Goal: Task Accomplishment & Management: Manage account settings

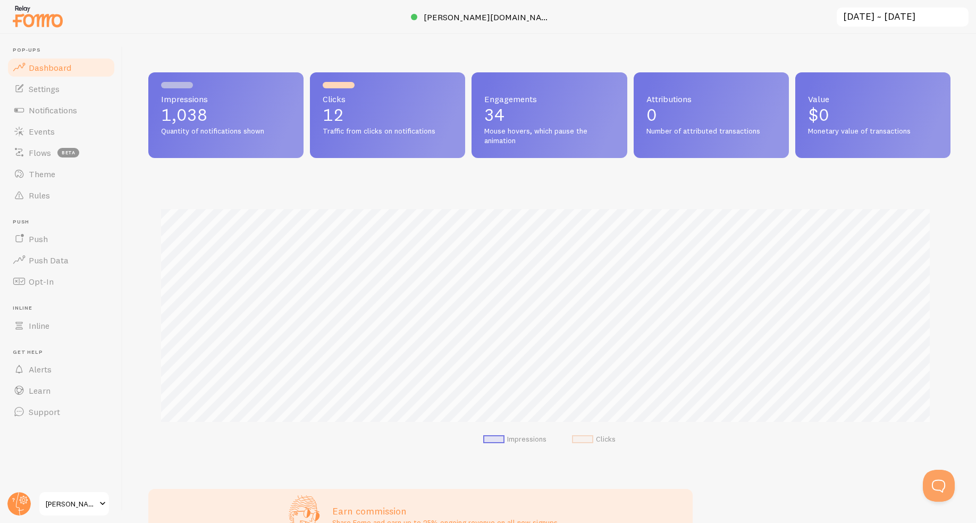
click at [89, 502] on span "[PERSON_NAME] Education" at bounding box center [71, 503] width 51 height 13
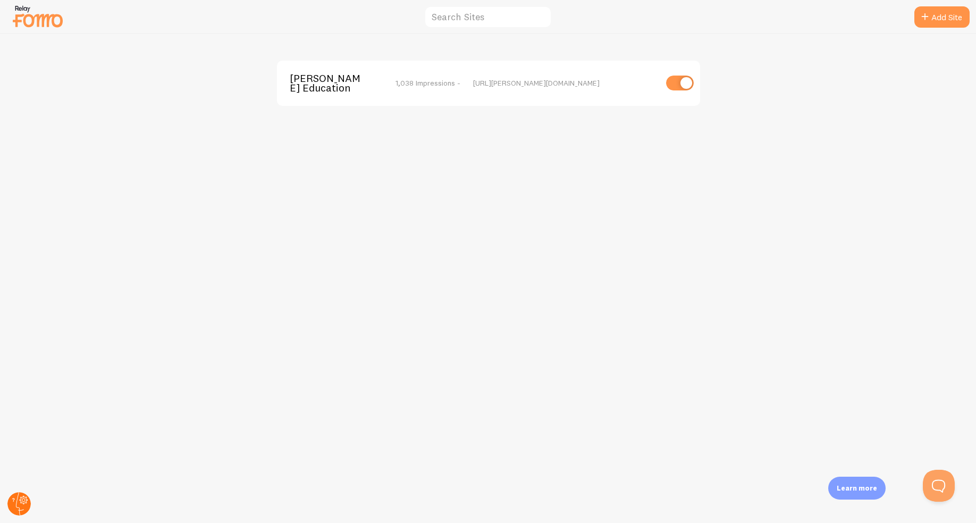
click at [17, 498] on circle at bounding box center [18, 503] width 23 height 23
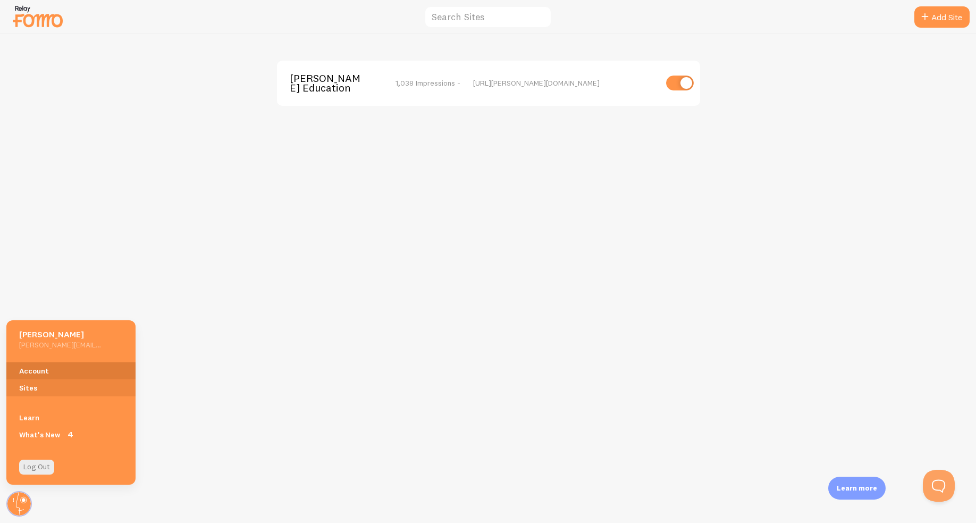
click at [61, 372] on link "Account" at bounding box center [70, 370] width 129 height 17
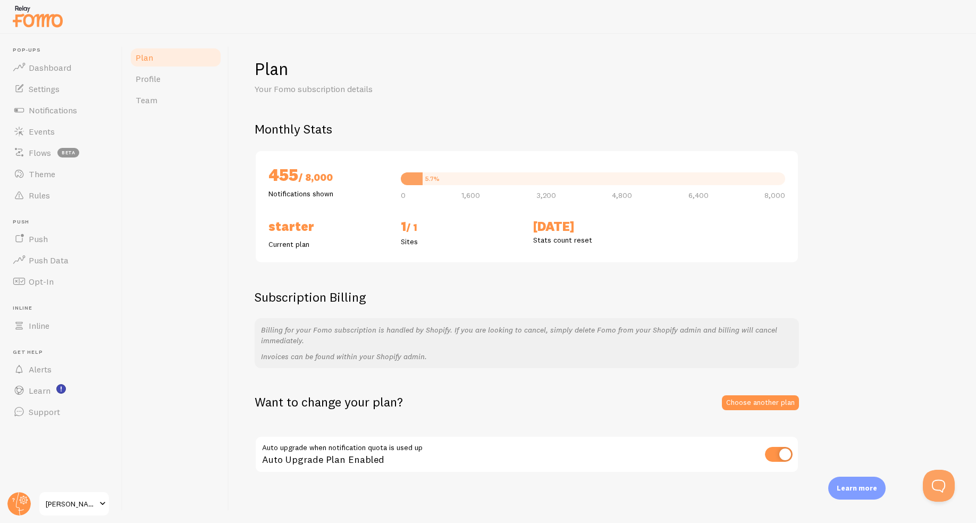
scroll to position [2, 0]
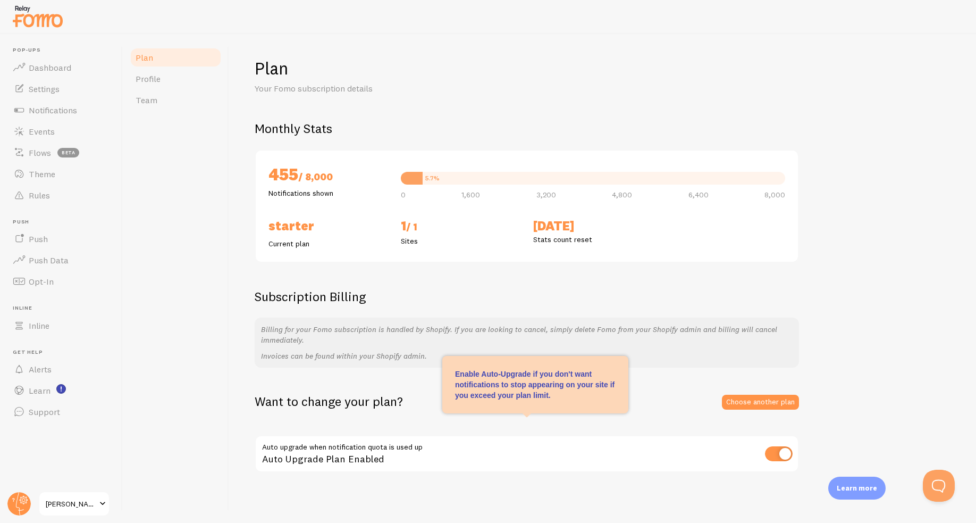
click at [783, 451] on input "checkbox" at bounding box center [779, 453] width 28 height 15
checkbox input "false"
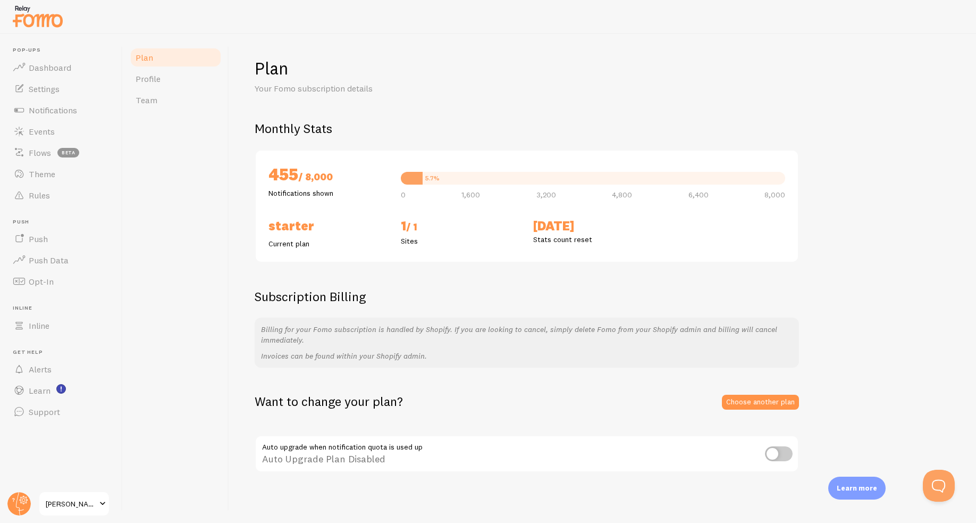
click at [222, 400] on div "Plan Profile Team" at bounding box center [176, 278] width 106 height 489
click at [70, 170] on link "Theme" at bounding box center [61, 173] width 110 height 21
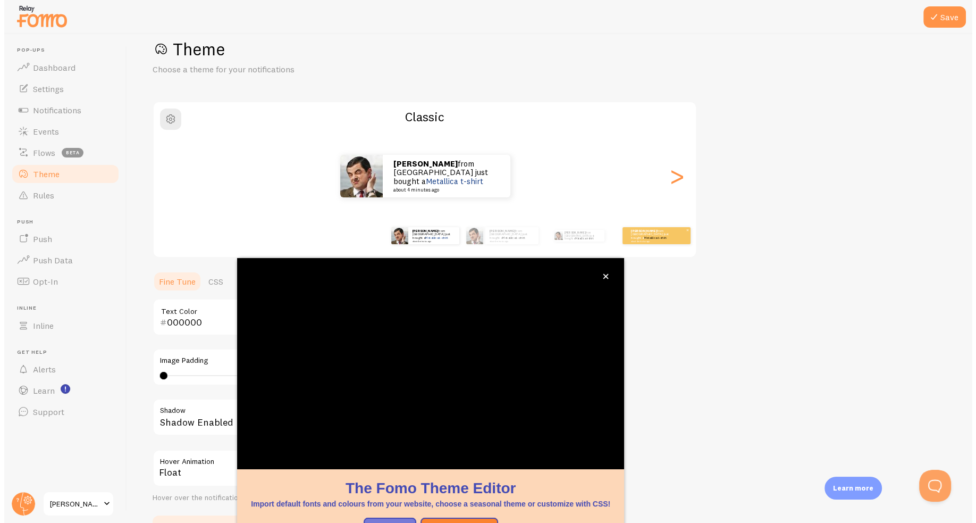
scroll to position [23, 0]
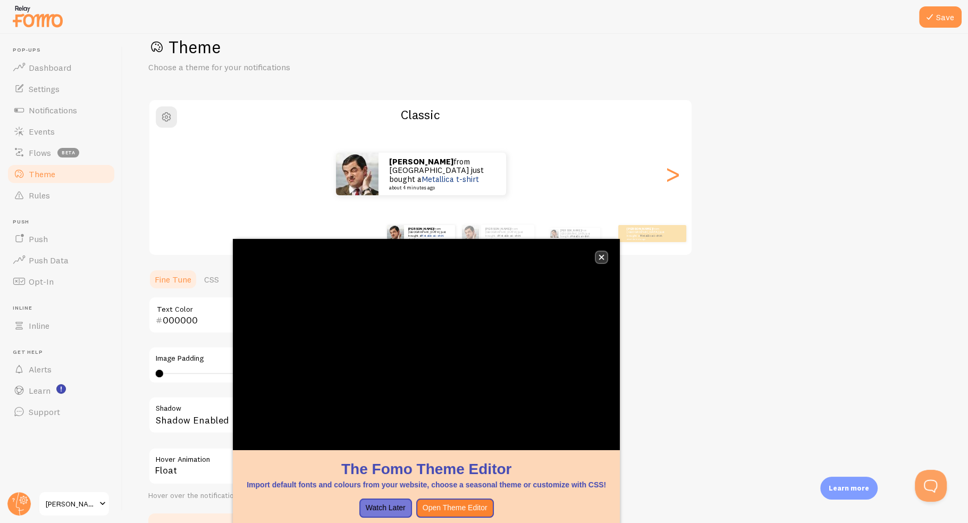
click at [600, 257] on icon "close," at bounding box center [602, 257] width 6 height 6
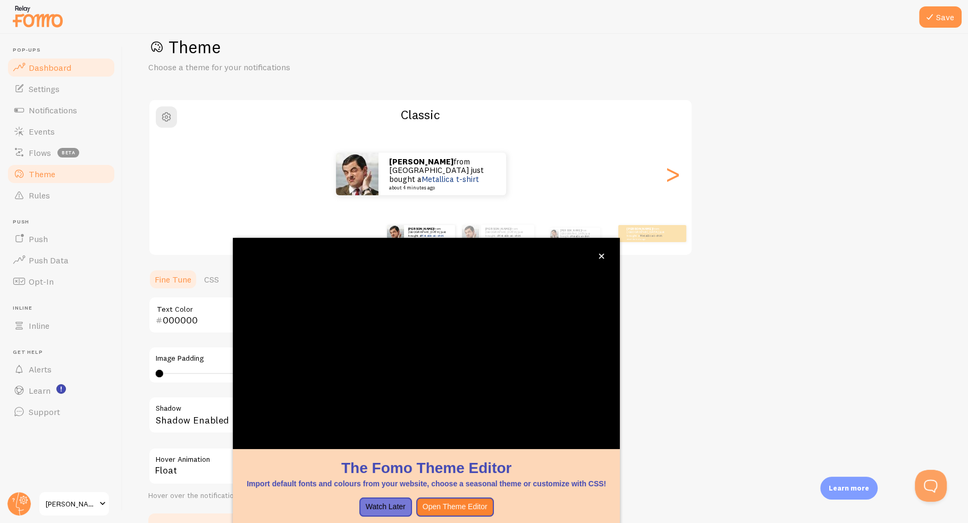
drag, startPoint x: 51, startPoint y: 69, endPoint x: 88, endPoint y: 73, distance: 37.5
click at [51, 69] on span "Dashboard" at bounding box center [50, 67] width 43 height 11
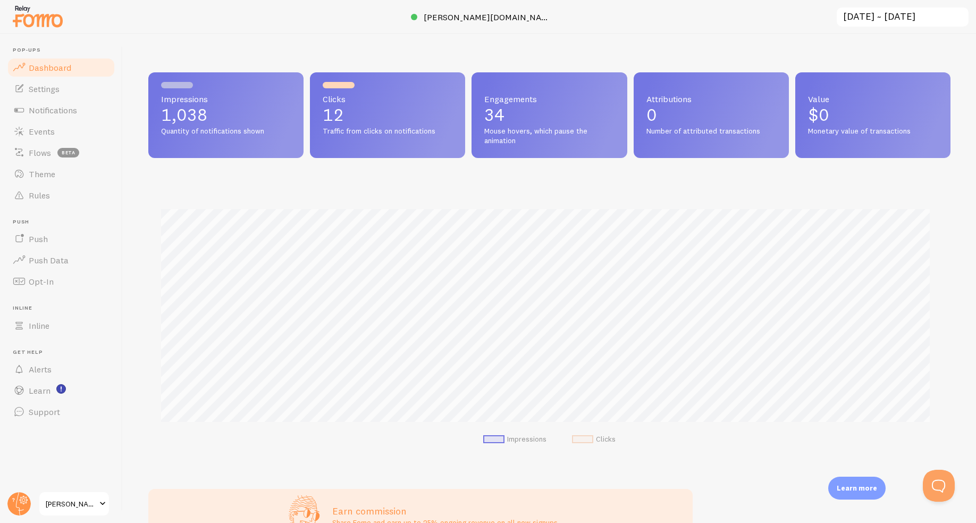
scroll to position [279, 794]
click at [49, 94] on link "Settings" at bounding box center [61, 88] width 110 height 21
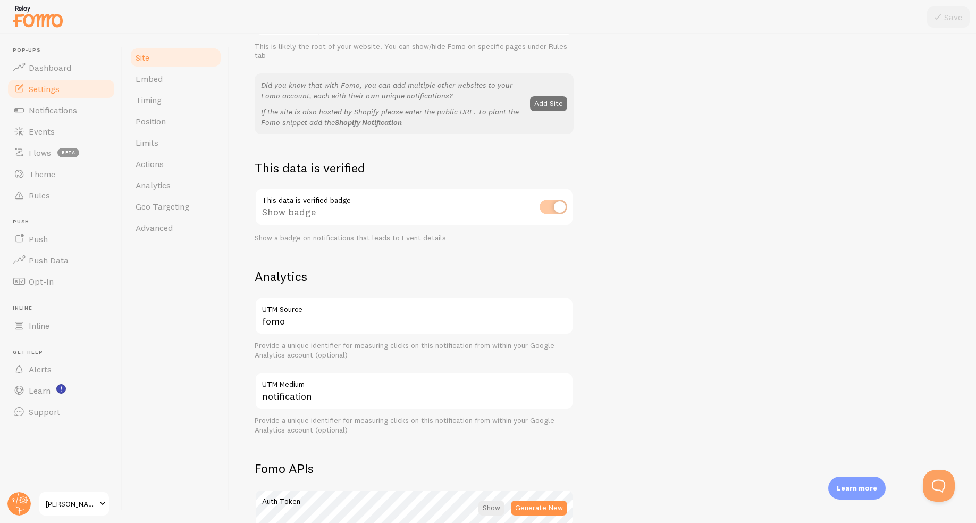
scroll to position [266, 0]
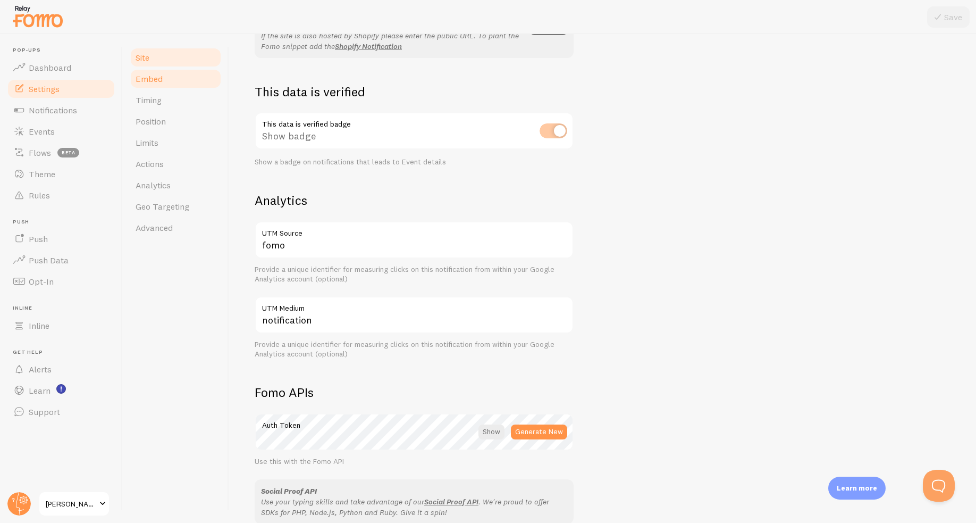
click at [165, 83] on link "Embed" at bounding box center [175, 78] width 93 height 21
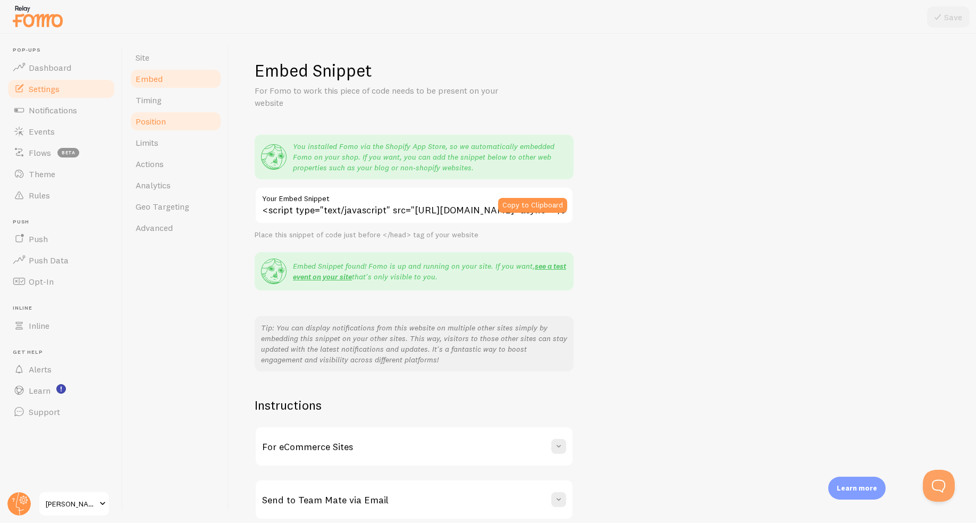
click at [173, 125] on link "Position" at bounding box center [175, 121] width 93 height 21
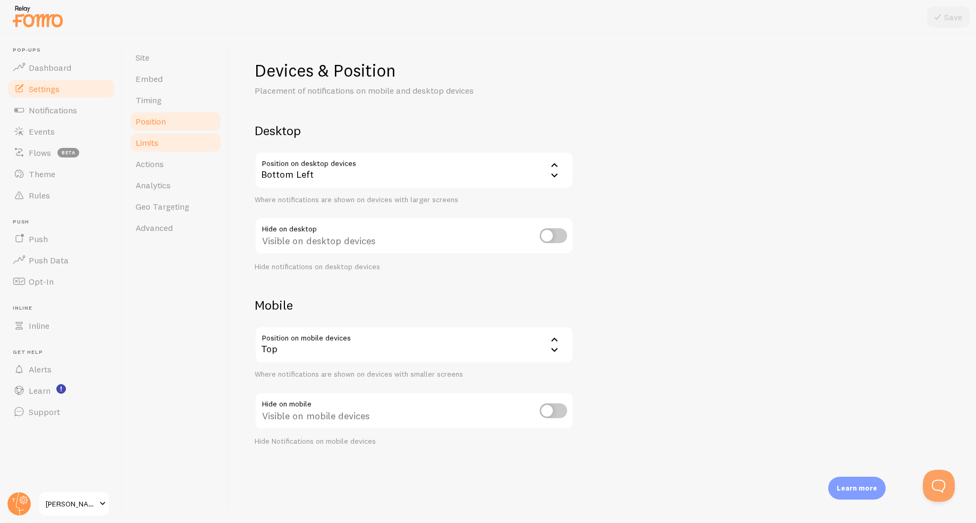
click at [171, 140] on link "Limits" at bounding box center [175, 142] width 93 height 21
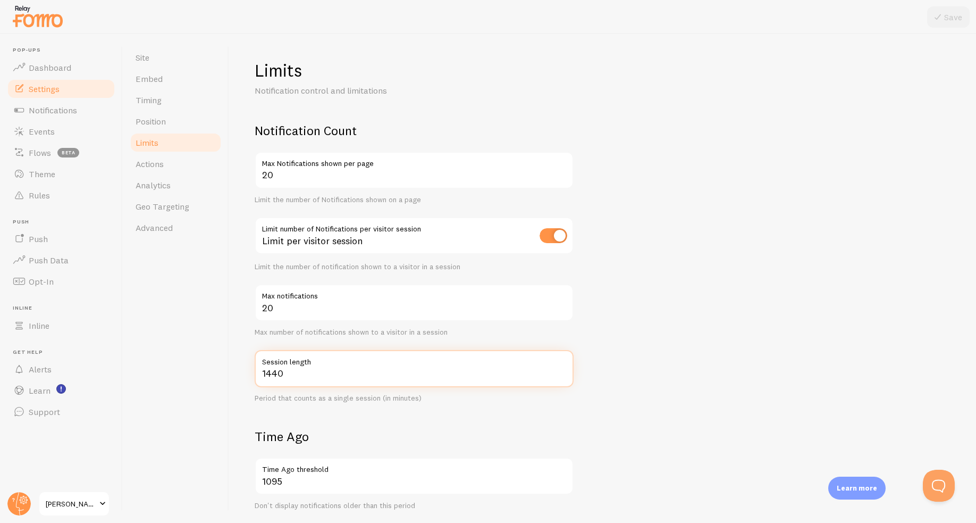
drag, startPoint x: 326, startPoint y: 374, endPoint x: 217, endPoint y: 375, distance: 109.0
click at [219, 375] on div "Site Embed Timing Position Limits Actions Analytics Geo Targeting Advanced Limi…" at bounding box center [550, 278] width 854 height 489
click at [303, 364] on label "Session length" at bounding box center [414, 359] width 319 height 18
click at [303, 364] on input "1440" at bounding box center [414, 368] width 319 height 37
click at [308, 378] on input "1440" at bounding box center [414, 368] width 319 height 37
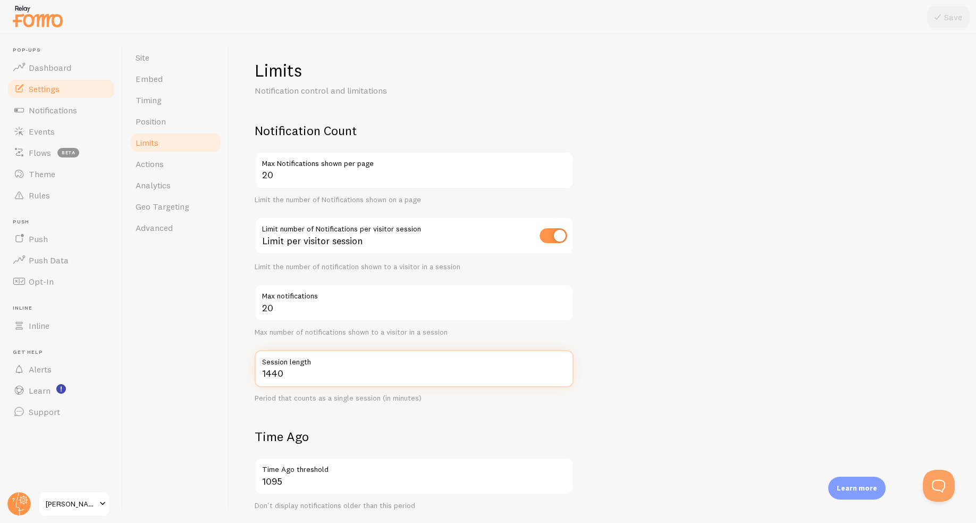
drag, startPoint x: 339, startPoint y: 375, endPoint x: 184, endPoint y: 357, distance: 156.4
click at [209, 362] on div "Site Embed Timing Position Limits Actions Analytics Geo Targeting Advanced Limi…" at bounding box center [550, 278] width 854 height 489
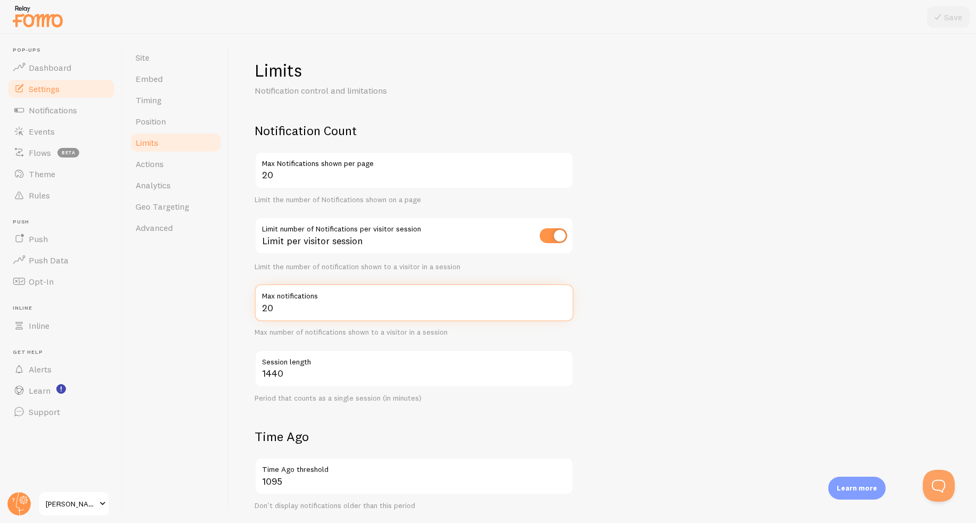
drag, startPoint x: 289, startPoint y: 310, endPoint x: 255, endPoint y: 306, distance: 34.2
click at [255, 306] on input "20" at bounding box center [414, 302] width 319 height 37
type input "35"
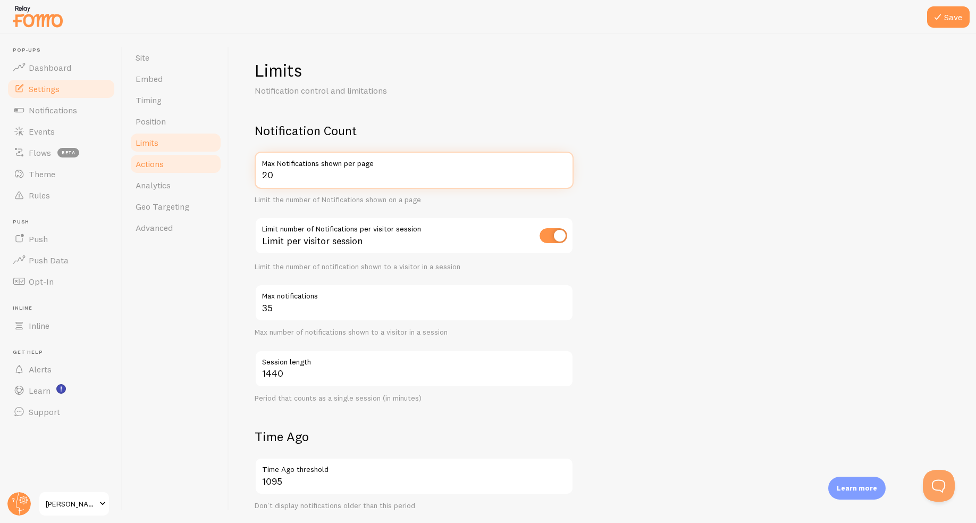
drag, startPoint x: 291, startPoint y: 177, endPoint x: 211, endPoint y: 169, distance: 81.3
click at [211, 169] on div "Site Embed Timing Position Limits Actions Analytics Geo Targeting Advanced Limi…" at bounding box center [550, 278] width 854 height 489
type input "35"
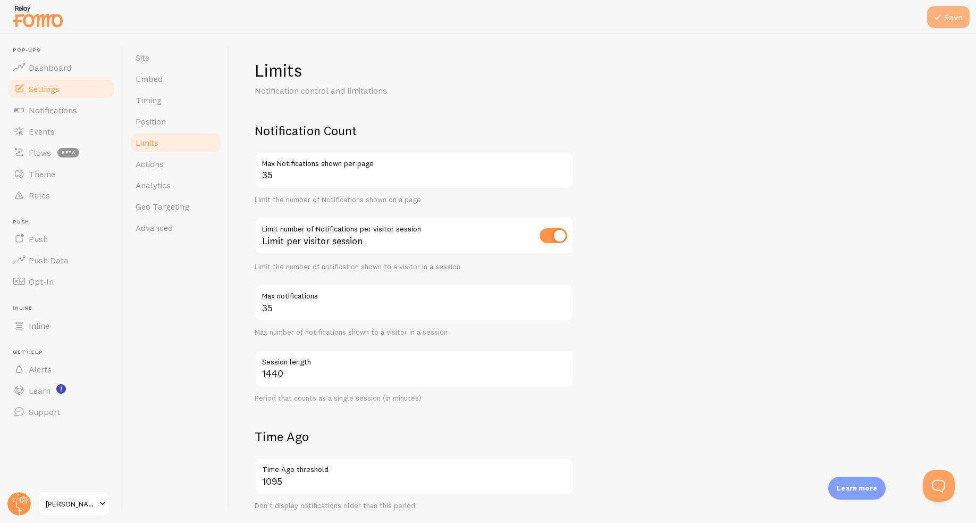
click at [934, 16] on icon at bounding box center [938, 17] width 13 height 13
click at [66, 168] on link "Theme" at bounding box center [61, 173] width 110 height 21
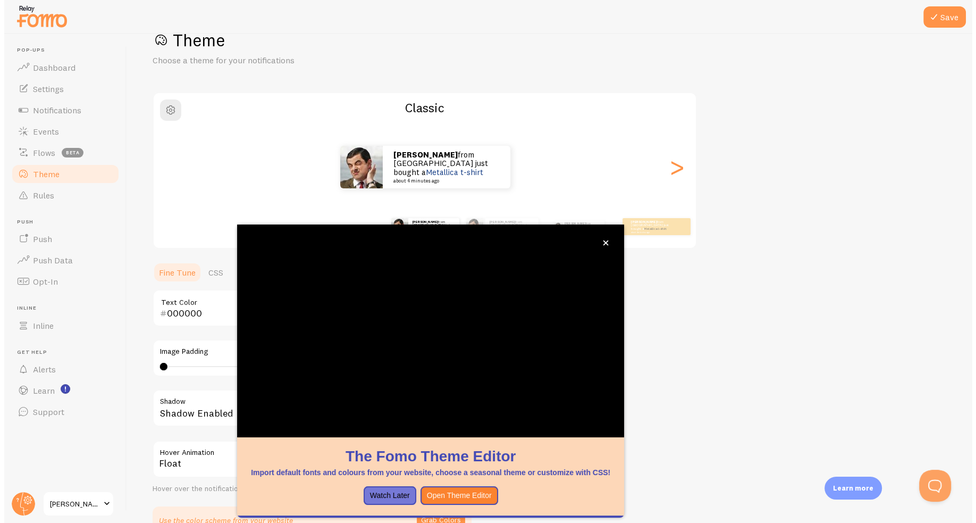
scroll to position [23, 0]
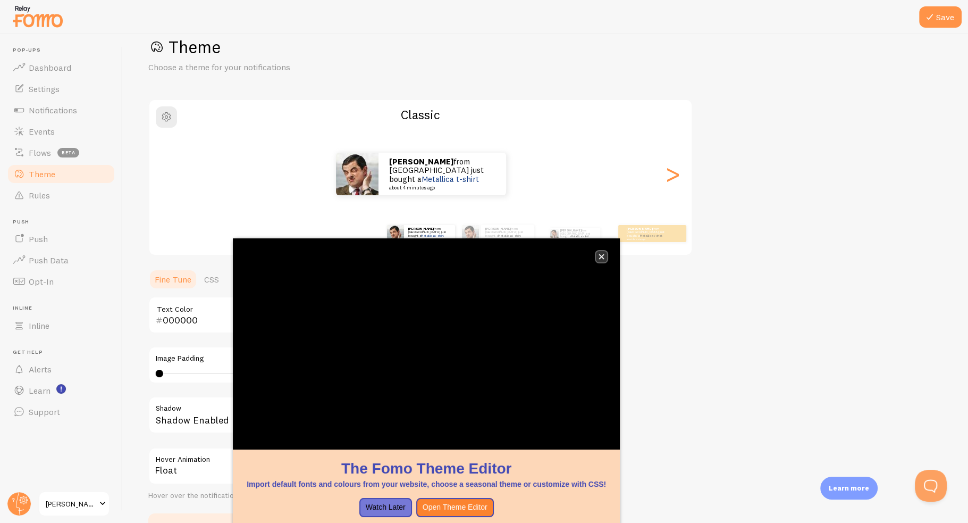
click at [599, 255] on icon "close," at bounding box center [602, 257] width 6 height 6
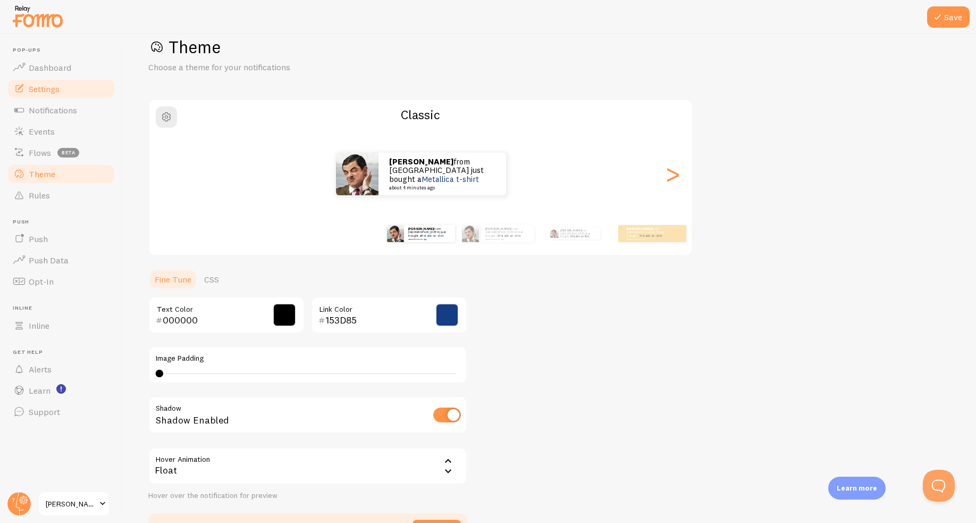
click at [60, 88] on span "Settings" at bounding box center [44, 88] width 31 height 11
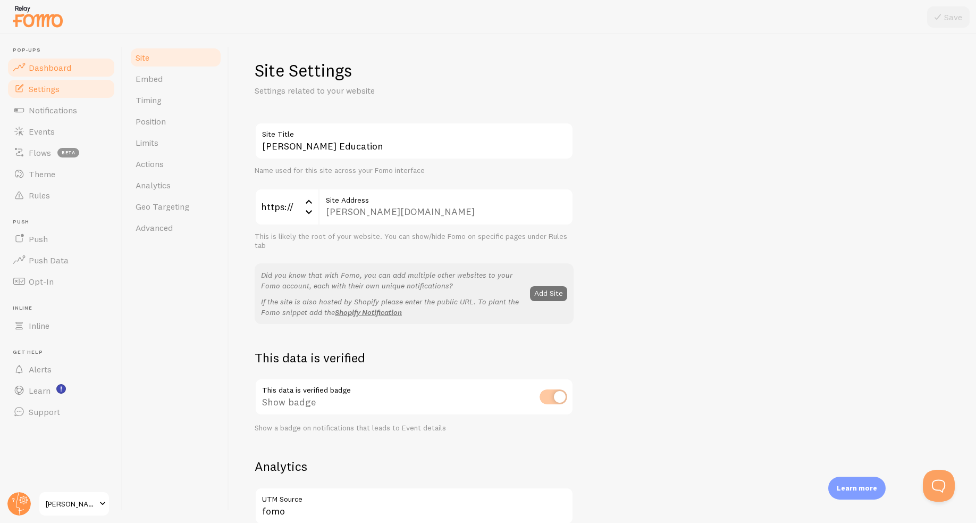
click at [29, 72] on span "Dashboard" at bounding box center [50, 67] width 43 height 11
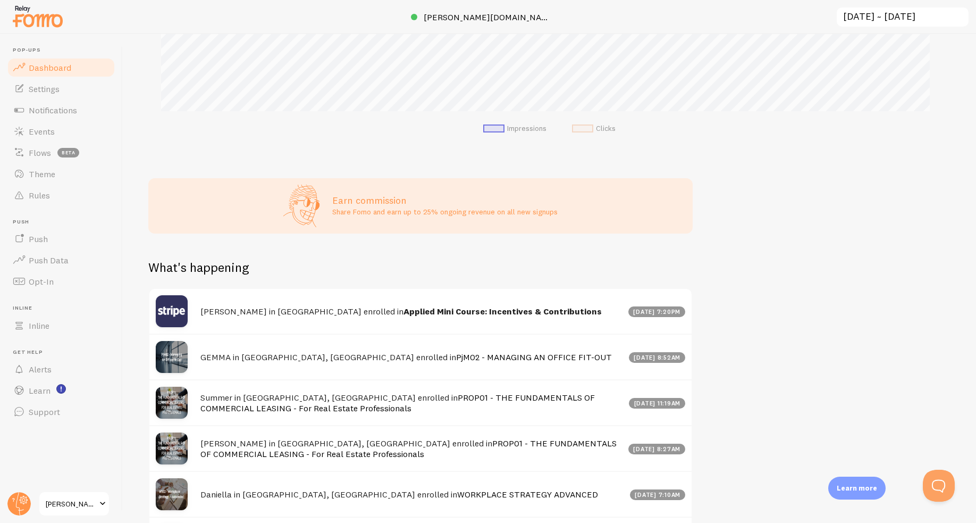
scroll to position [319, 0]
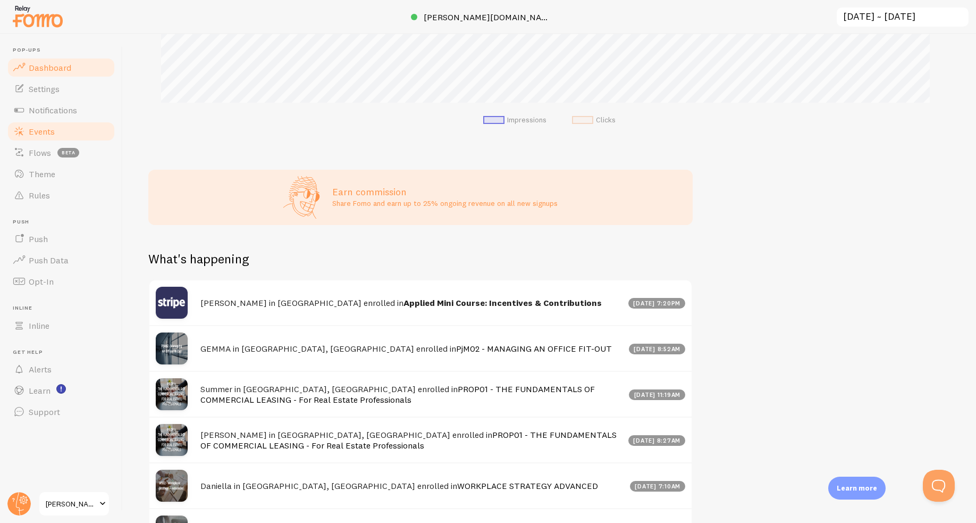
click at [38, 137] on link "Events" at bounding box center [61, 131] width 110 height 21
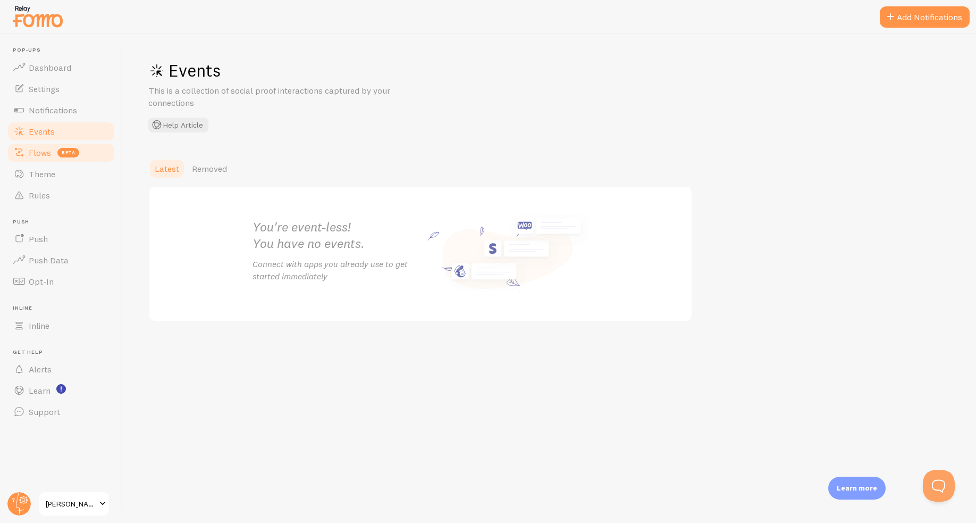
click at [42, 152] on span "Flows" at bounding box center [40, 152] width 22 height 11
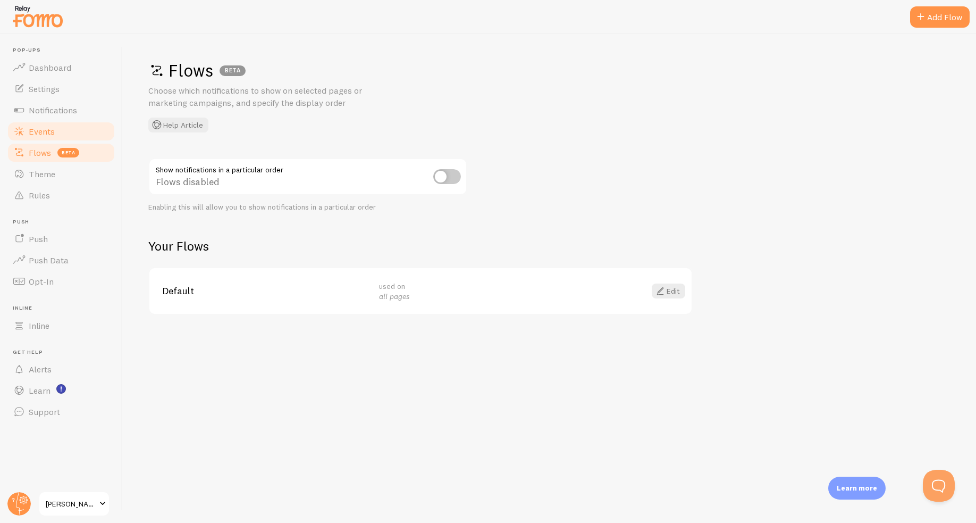
click at [53, 129] on span "Events" at bounding box center [42, 131] width 26 height 11
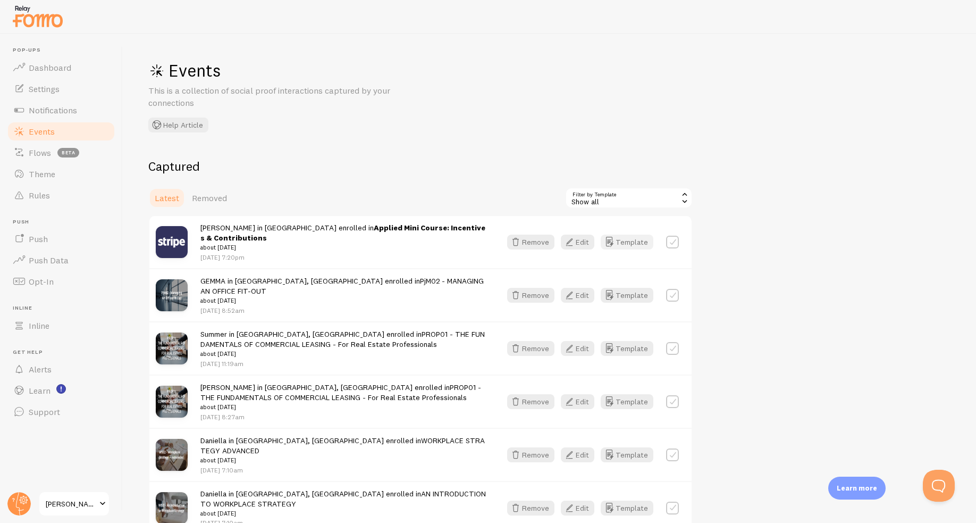
click at [614, 236] on icon "button" at bounding box center [609, 242] width 13 height 13
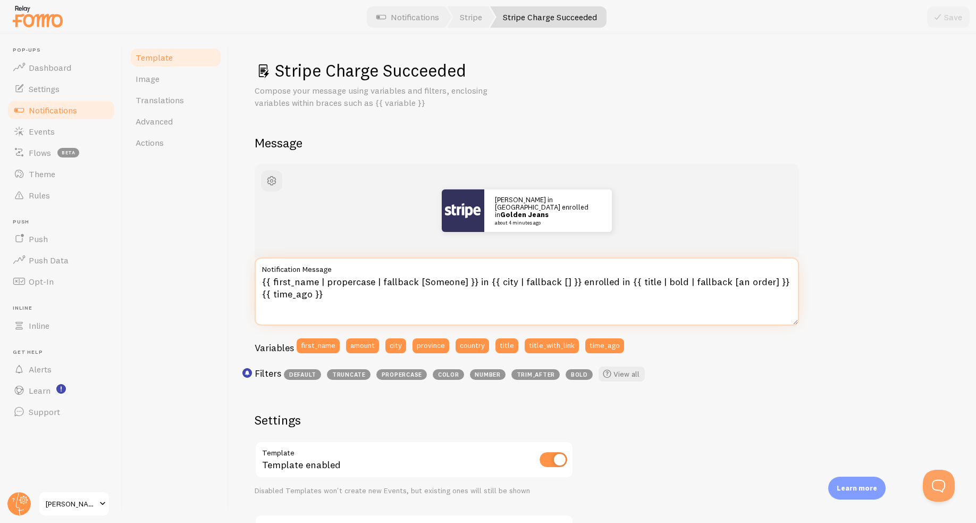
click at [765, 280] on textarea "{{ first_name | propercase | fallback [Someone] }} in {{ city | fallback [] }} …" at bounding box center [527, 291] width 545 height 68
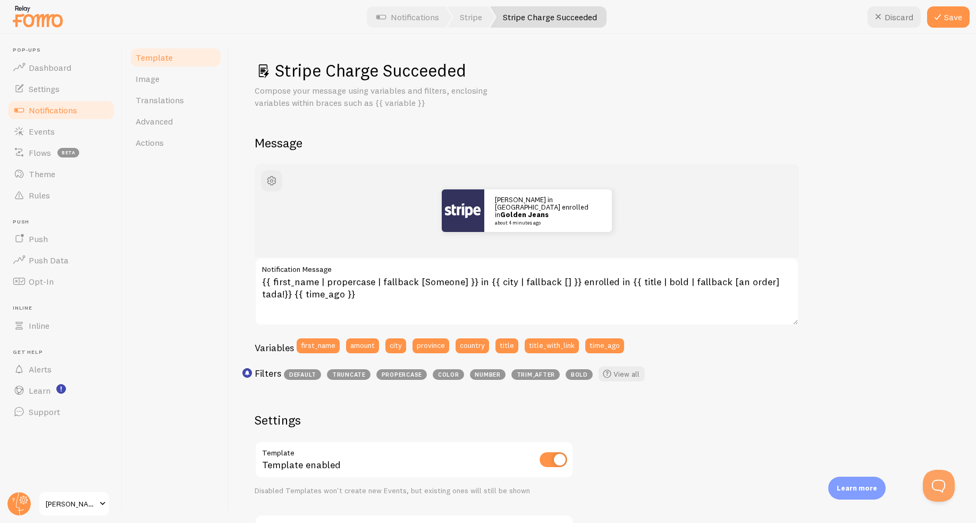
click at [845, 210] on div "John in San Francisco enrolled in Golden Jeans about 4 minutes ago {{ first_nam…" at bounding box center [603, 457] width 696 height 587
click at [948, 17] on button "Save" at bounding box center [948, 16] width 43 height 21
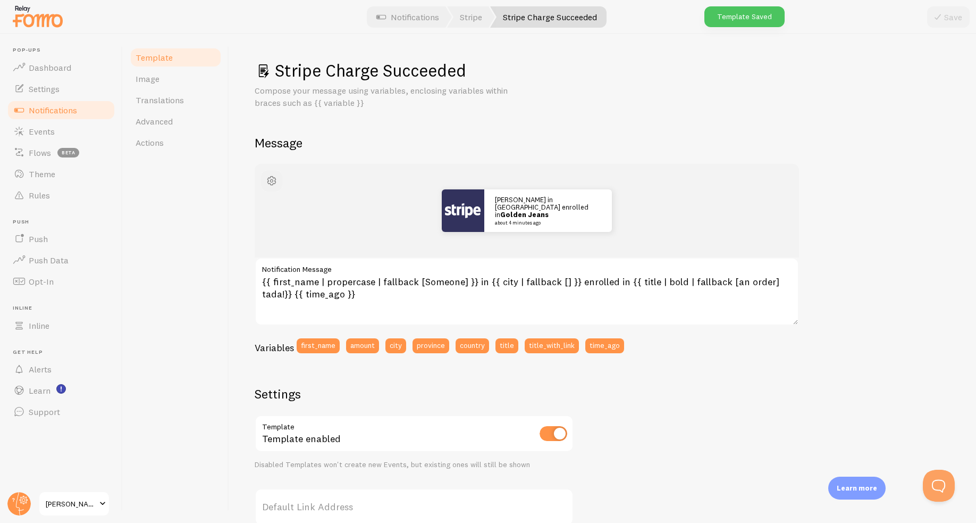
click at [270, 180] on span "button" at bounding box center [271, 180] width 13 height 13
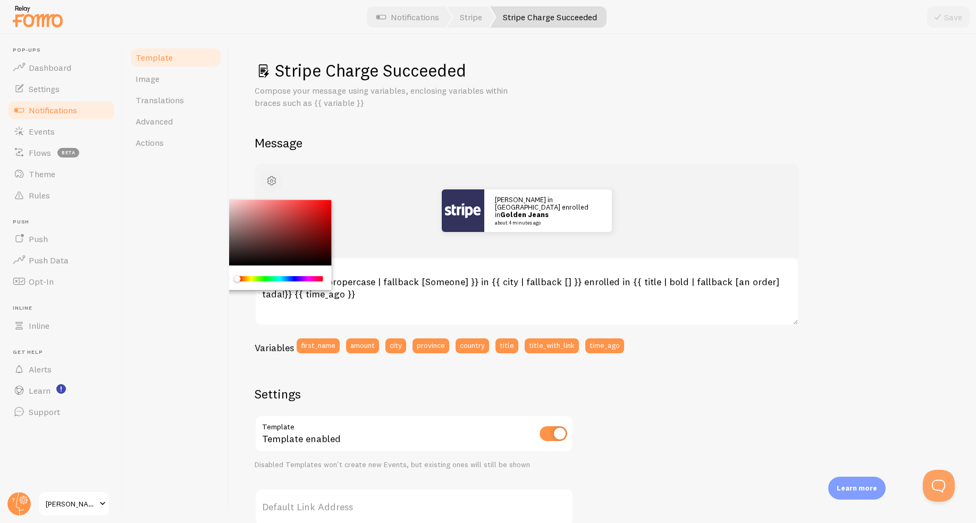
click at [270, 178] on span "button" at bounding box center [271, 180] width 13 height 13
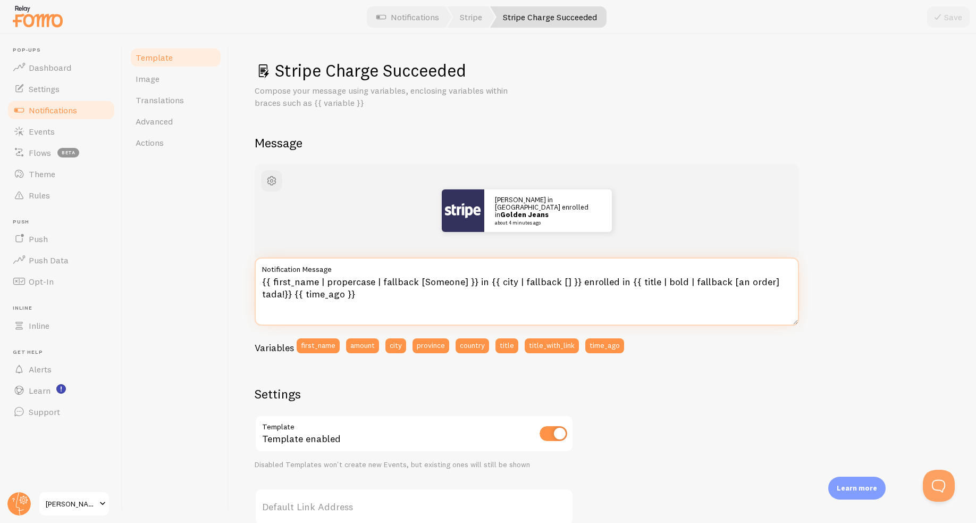
drag, startPoint x: 285, startPoint y: 295, endPoint x: 258, endPoint y: 293, distance: 26.1
click at [258, 293] on textarea "{{ first_name | propercase | fallback [Someone] }} in {{ city | fallback [] }} …" at bounding box center [527, 291] width 545 height 68
drag, startPoint x: 283, startPoint y: 295, endPoint x: 3, endPoint y: 289, distance: 280.3
click at [281, 295] on textarea "{{ first_name | propercase | fallback [Someone] }} in {{ city | fallback [] }} …" at bounding box center [527, 291] width 545 height 68
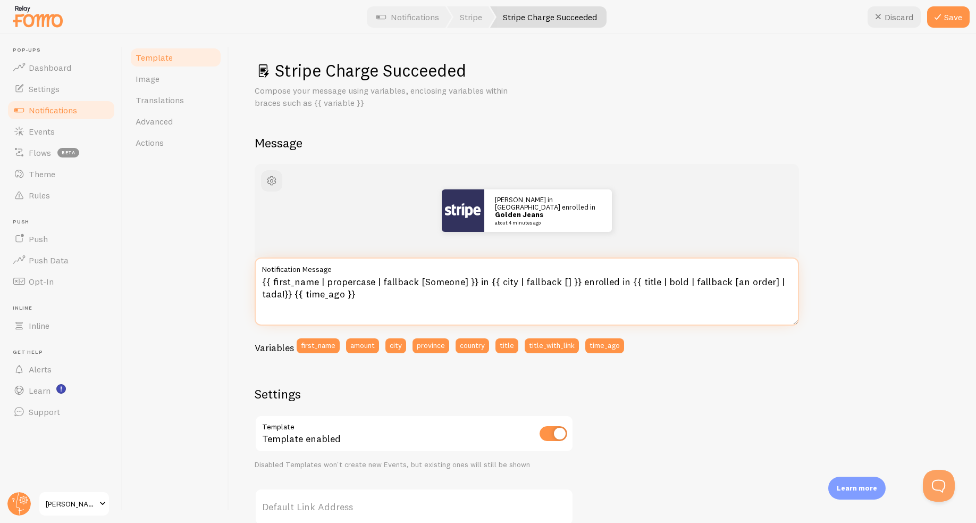
click at [283, 295] on textarea "{{ first_name | propercase | fallback [Someone] }} in {{ city | fallback [] }} …" at bounding box center [527, 291] width 545 height 68
click at [762, 279] on textarea "{{ first_name | propercase | fallback [Someone] }} in {{ city | fallback [] }} …" at bounding box center [527, 291] width 545 height 68
paste textarea
type textarea "{{ first_name | propercase | fallback [Someone] }} in {{ city | fallback [] }} …"
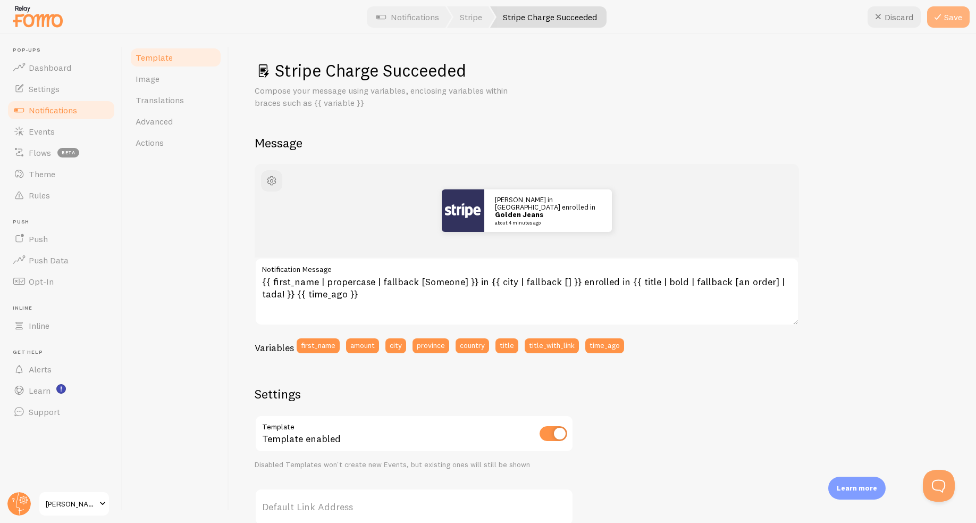
click at [950, 23] on button "Save" at bounding box center [948, 16] width 43 height 21
click at [72, 111] on span "Notifications" at bounding box center [53, 110] width 48 height 11
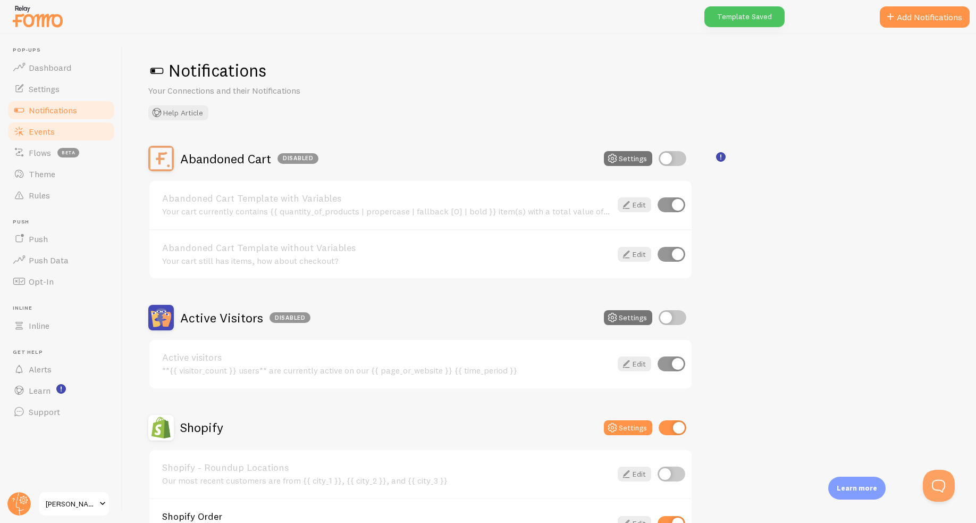
click at [46, 136] on span "Events" at bounding box center [42, 131] width 26 height 11
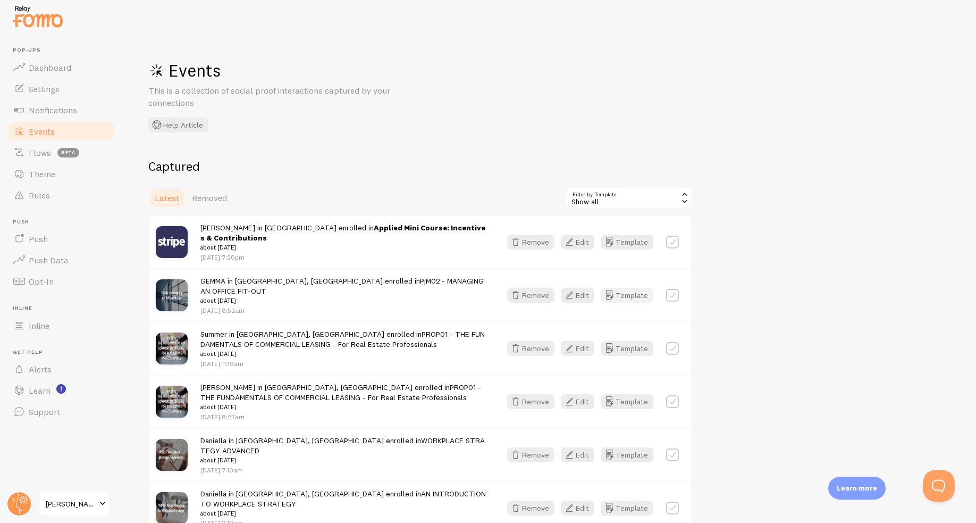
click at [636, 288] on button "Template" at bounding box center [627, 295] width 53 height 15
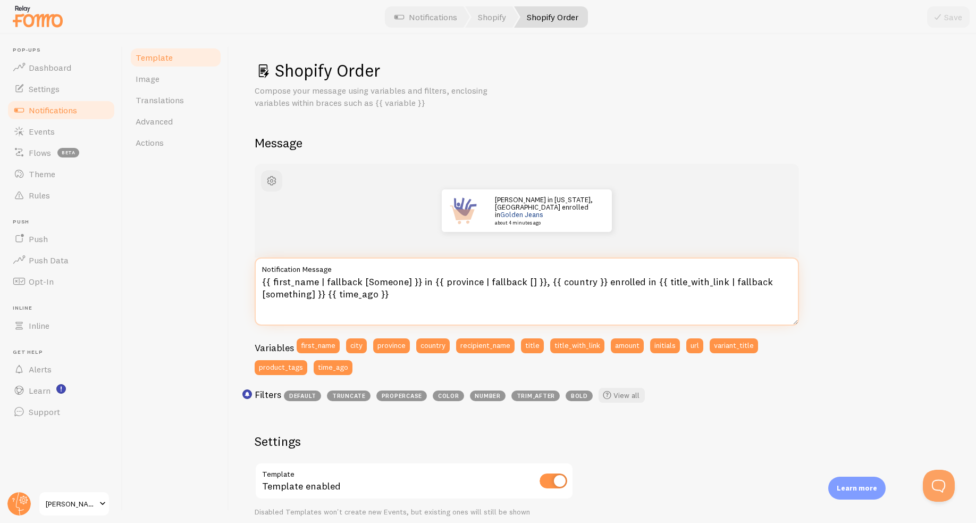
click at [315, 292] on textarea "{{ first_name | fallback [Someone] }} in {{ province | fallback [] }}, {{ count…" at bounding box center [527, 291] width 545 height 68
paste textarea "| tada!"
type textarea "{{ first_name | fallback [Someone] }} in {{ province | fallback [] }}, {{ count…"
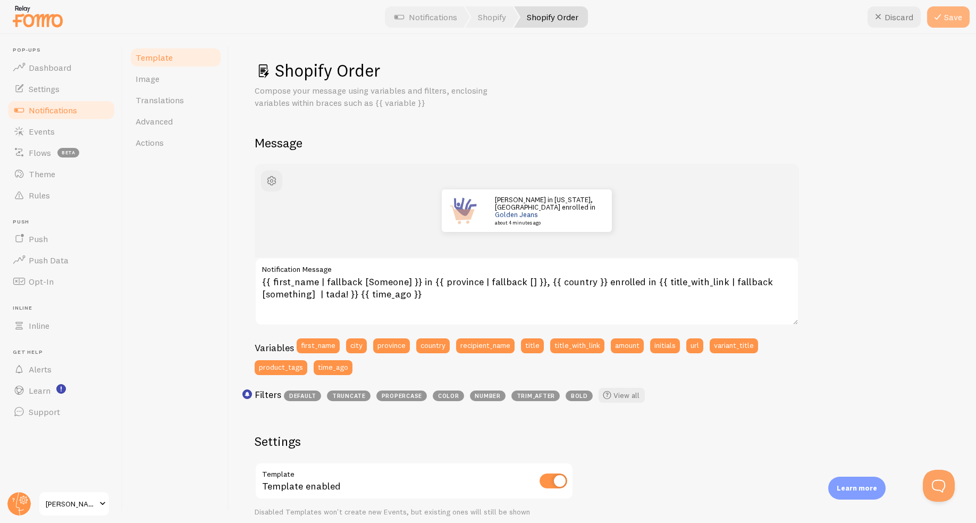
click at [950, 16] on button "Save" at bounding box center [948, 16] width 43 height 21
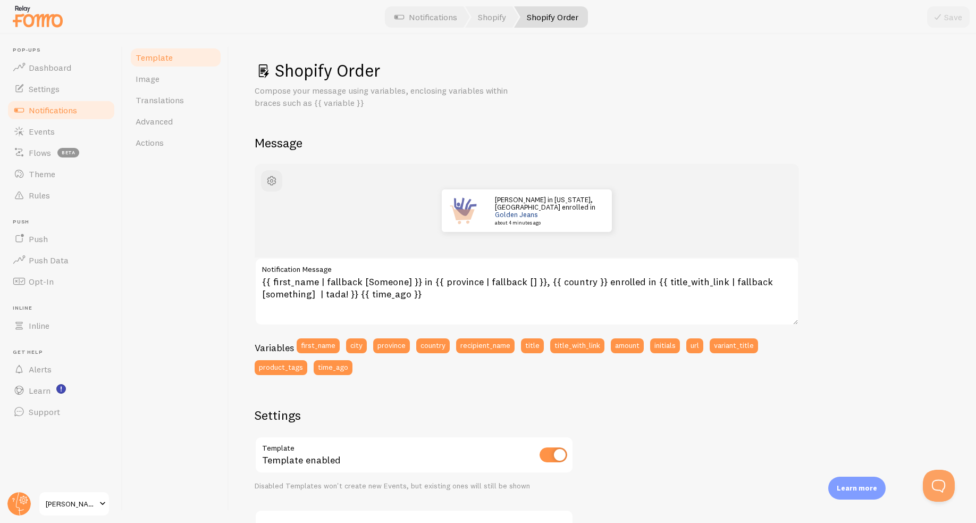
click at [64, 114] on span "Notifications" at bounding box center [53, 110] width 48 height 11
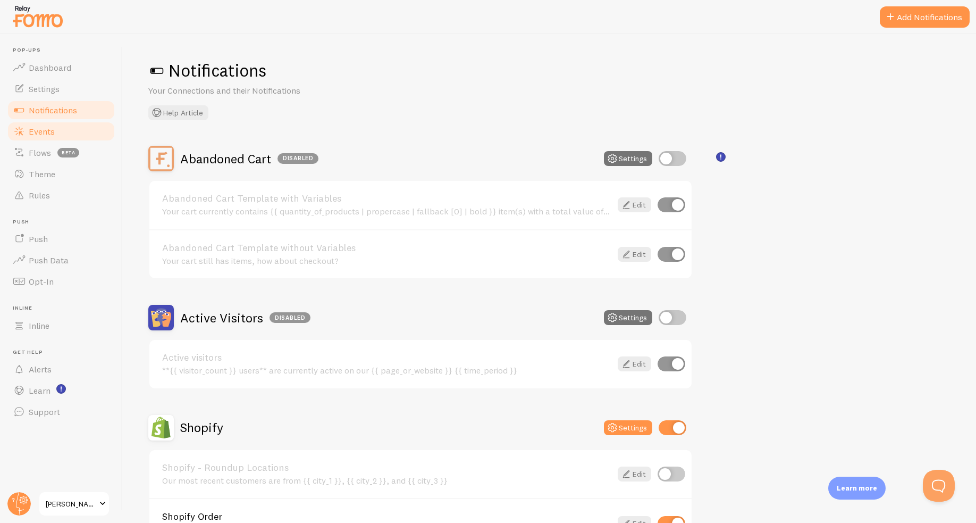
click at [74, 124] on link "Events" at bounding box center [61, 131] width 110 height 21
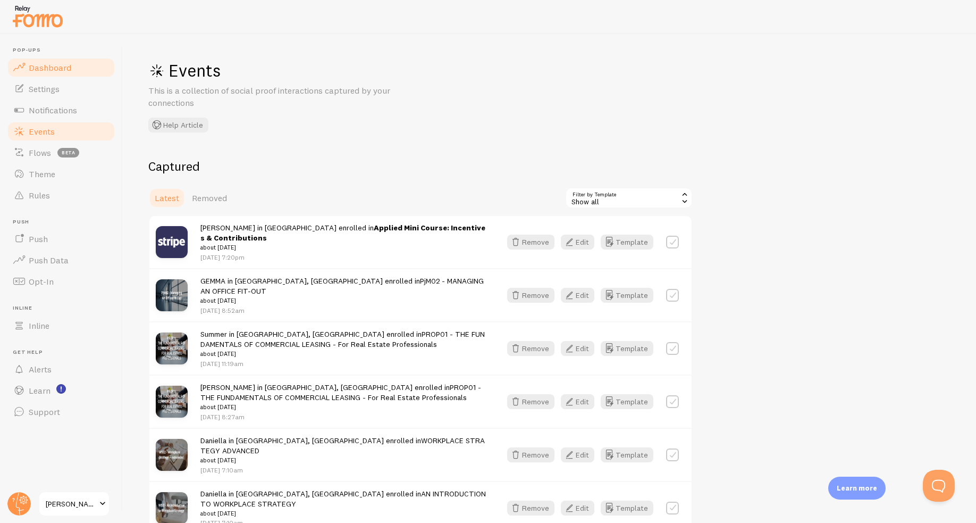
drag, startPoint x: 32, startPoint y: 64, endPoint x: 45, endPoint y: 63, distance: 12.8
click at [32, 64] on span "Dashboard" at bounding box center [50, 67] width 43 height 11
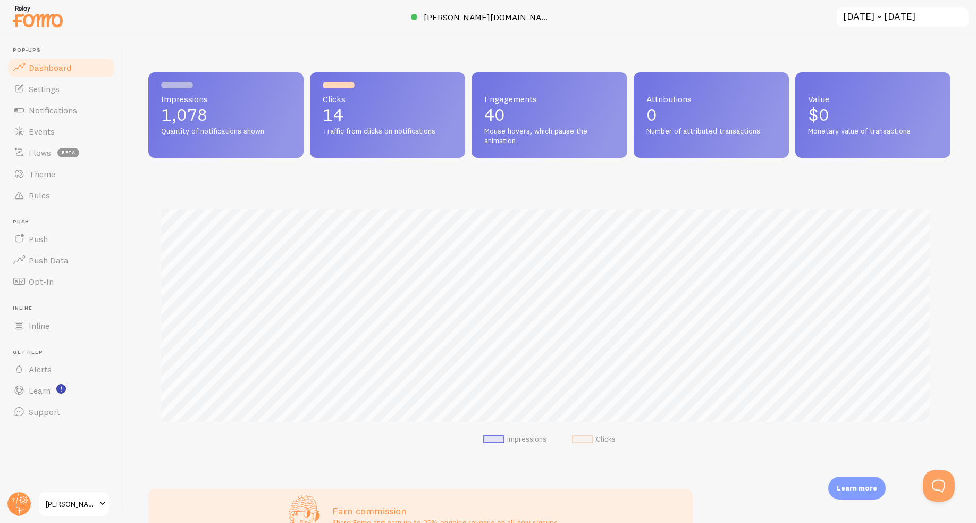
scroll to position [279, 794]
click at [57, 502] on span "[PERSON_NAME] Education" at bounding box center [71, 503] width 51 height 13
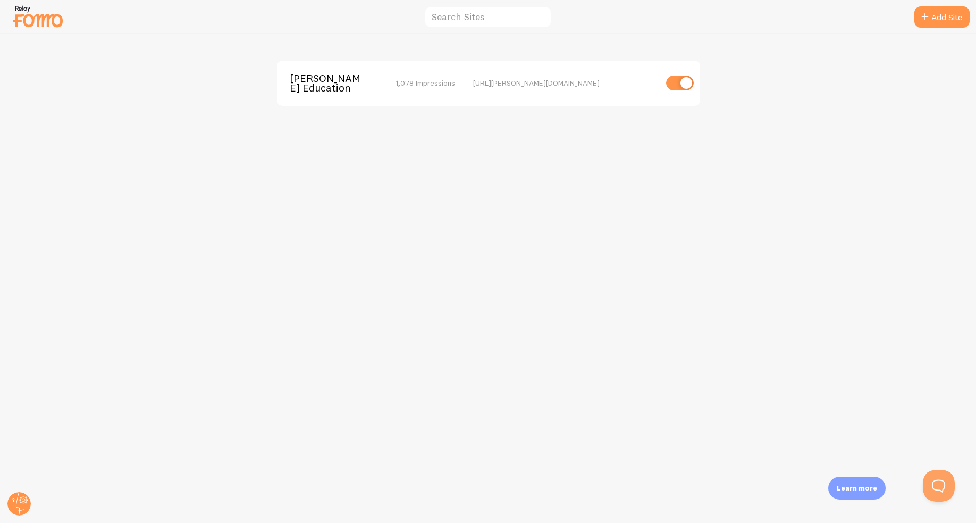
click at [310, 83] on span "[PERSON_NAME] Education" at bounding box center [333, 83] width 86 height 20
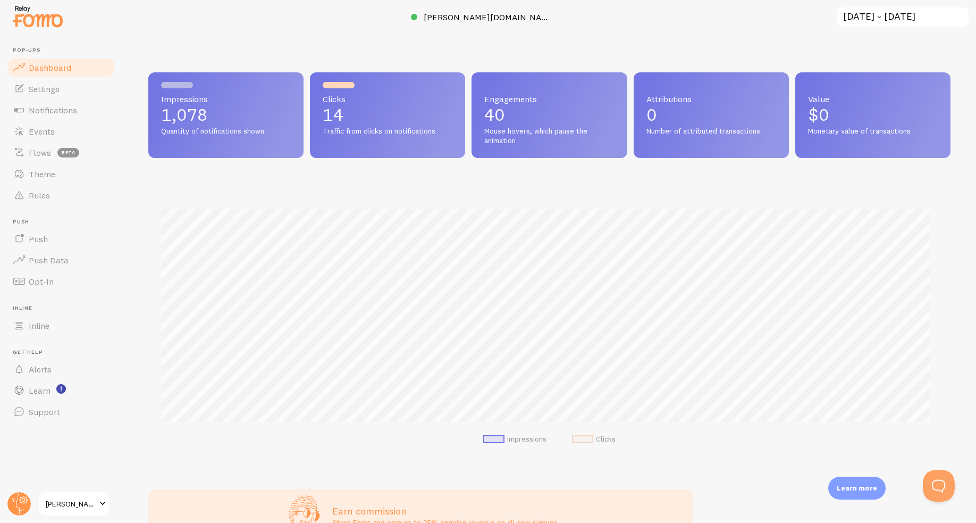
scroll to position [279, 794]
click at [46, 282] on span "Opt-In" at bounding box center [41, 281] width 25 height 11
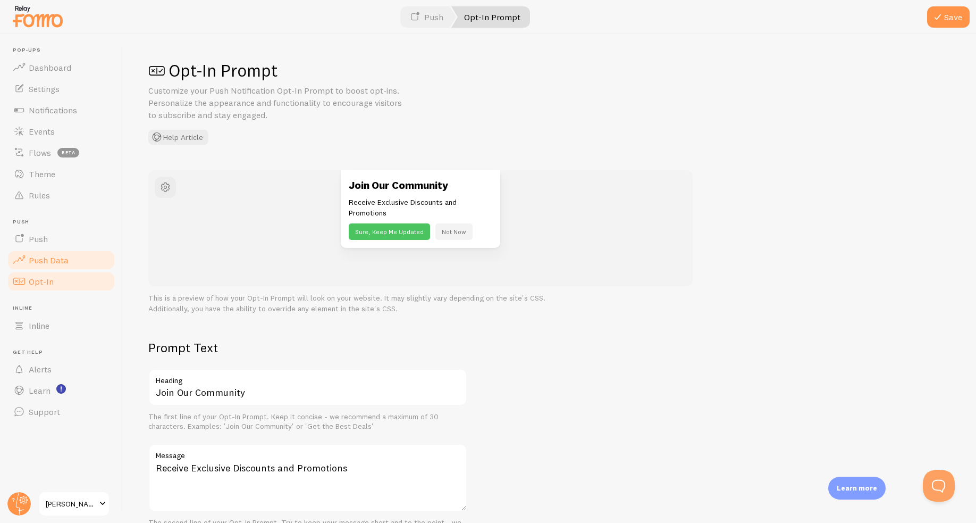
click at [54, 263] on span "Push Data" at bounding box center [49, 260] width 40 height 11
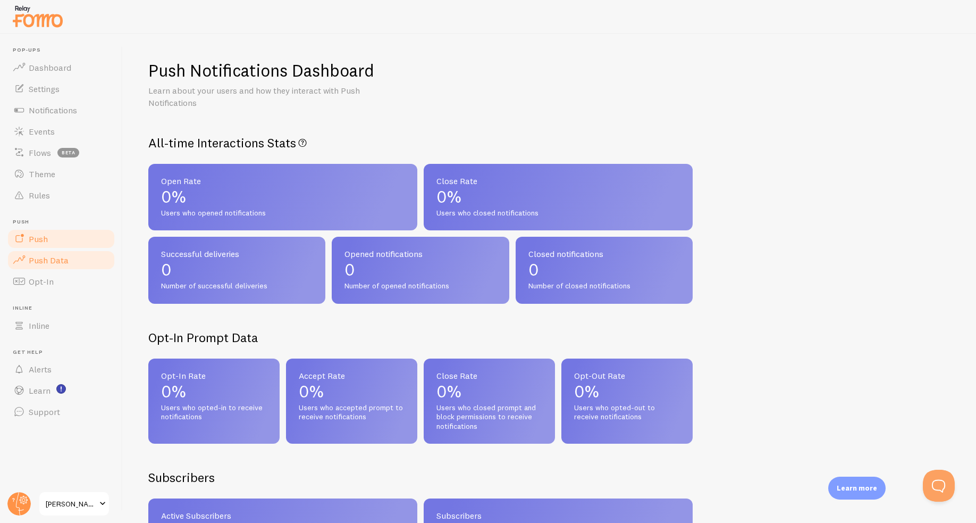
click at [59, 247] on link "Push" at bounding box center [61, 238] width 110 height 21
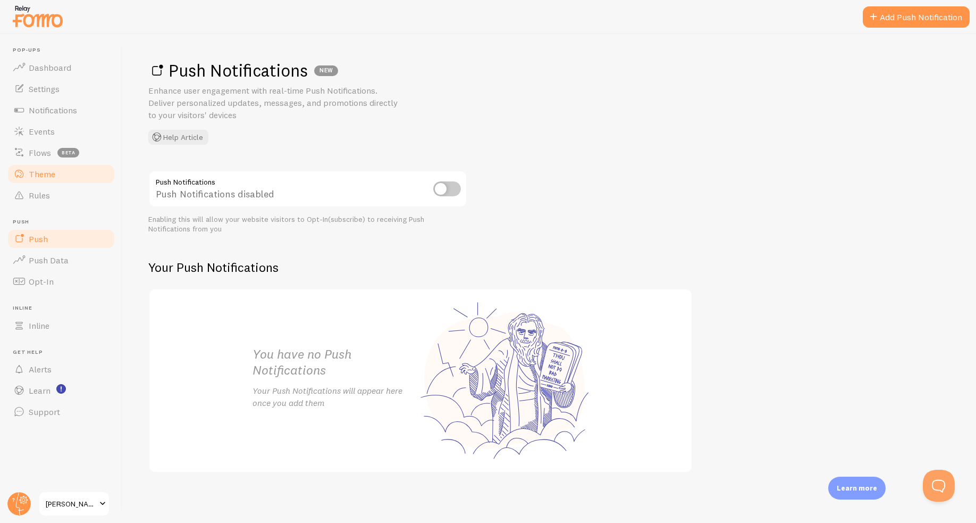
click at [66, 180] on link "Theme" at bounding box center [61, 173] width 110 height 21
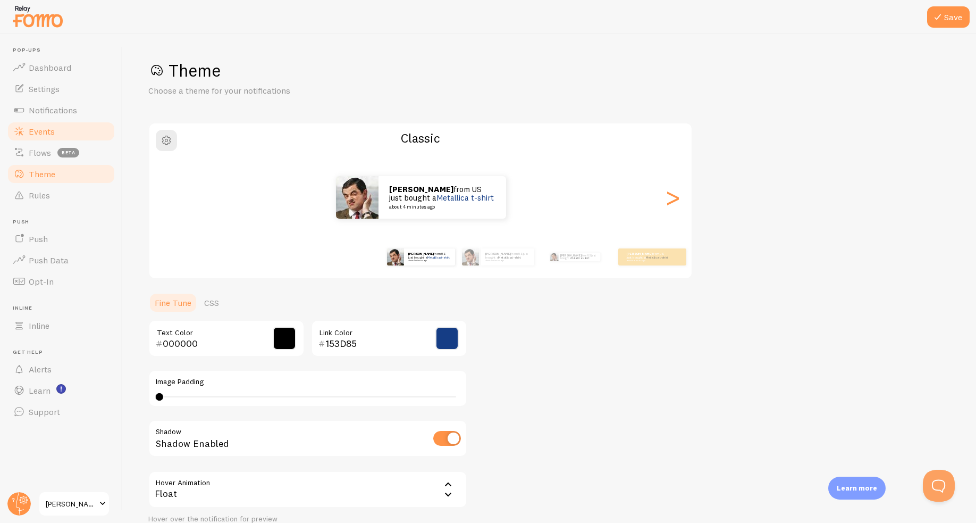
click at [70, 137] on link "Events" at bounding box center [61, 131] width 110 height 21
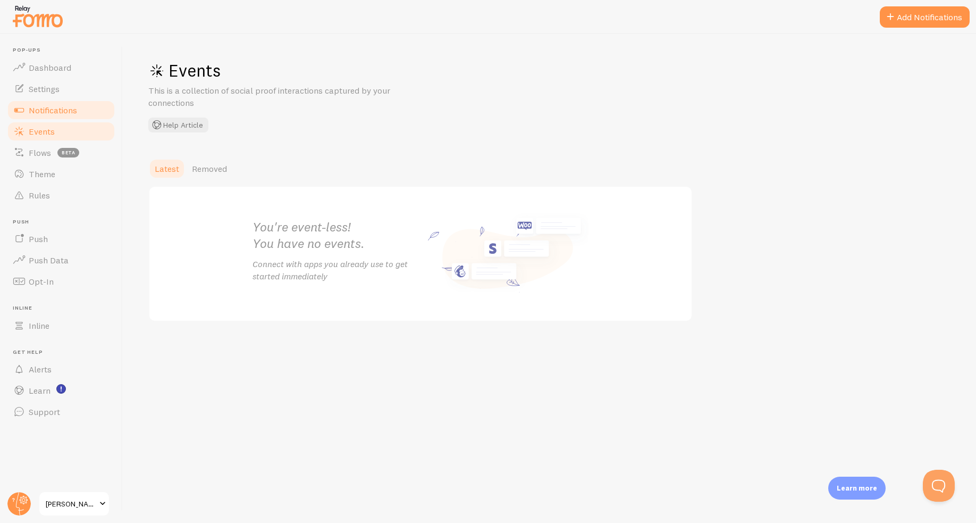
click at [74, 113] on span "Notifications" at bounding box center [53, 110] width 48 height 11
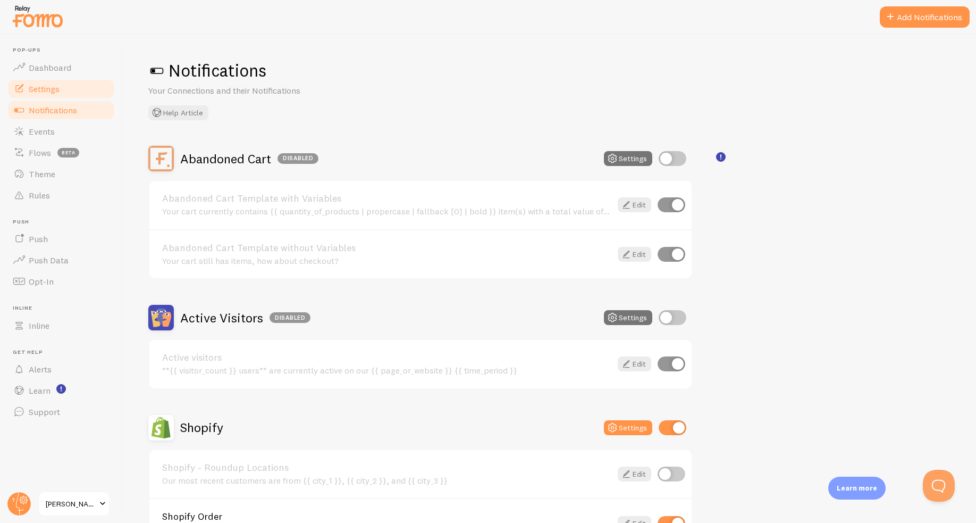
click at [72, 93] on link "Settings" at bounding box center [61, 88] width 110 height 21
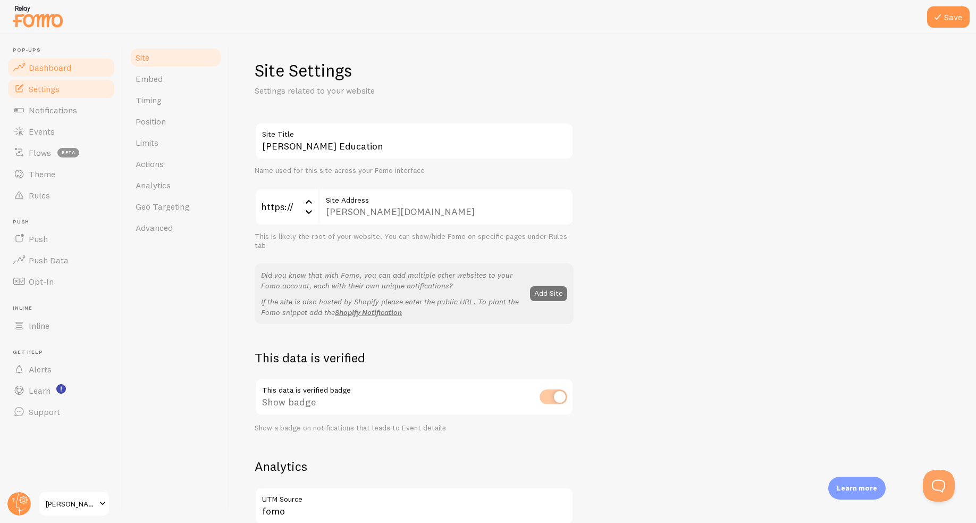
click at [73, 73] on link "Dashboard" at bounding box center [61, 67] width 110 height 21
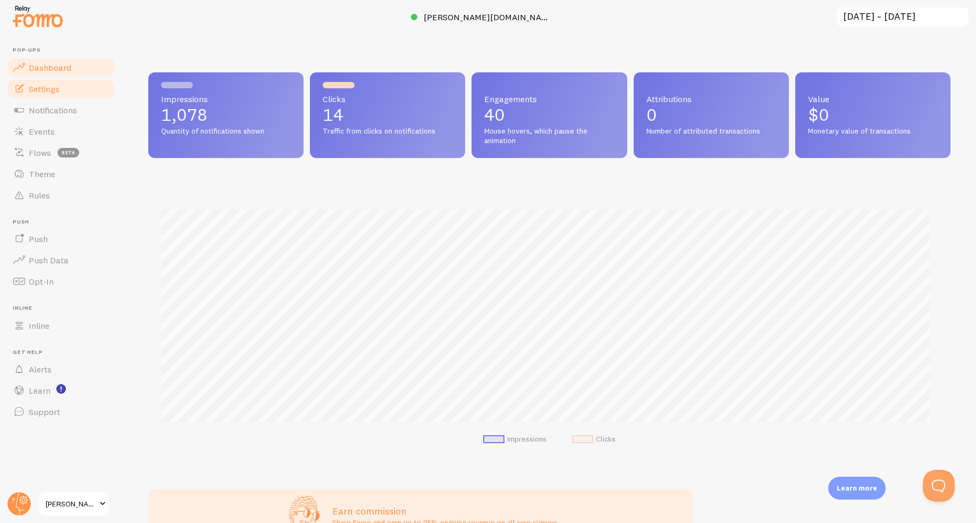
click at [45, 80] on link "Settings" at bounding box center [61, 88] width 110 height 21
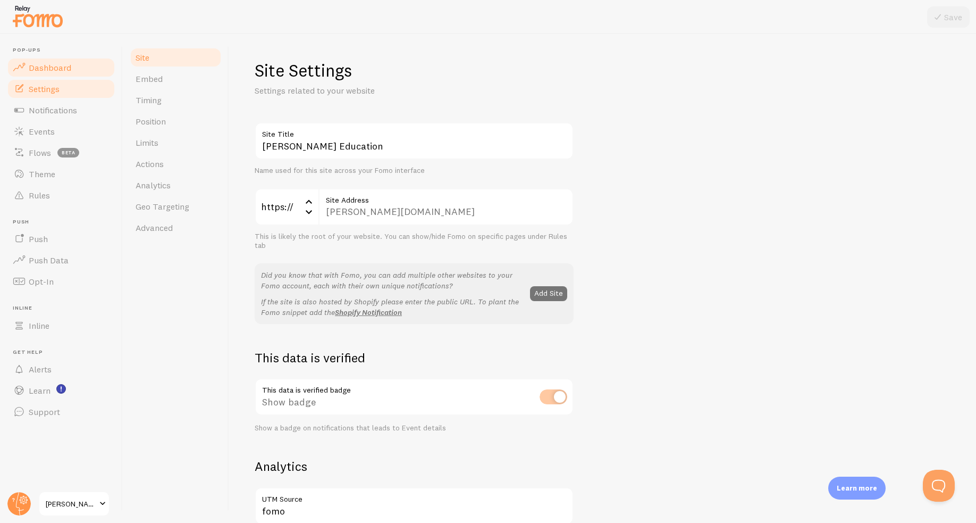
click at [58, 65] on span "Dashboard" at bounding box center [50, 67] width 43 height 11
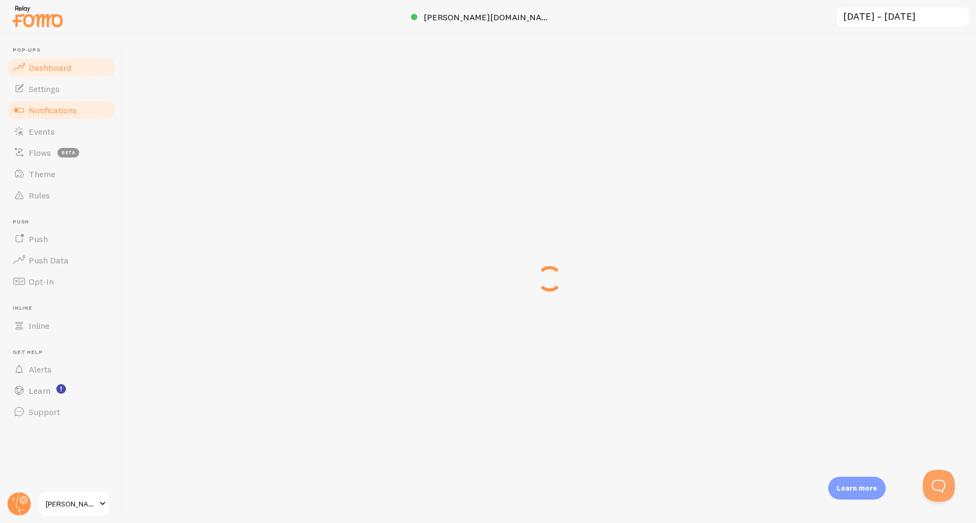
click at [51, 106] on span "Notifications" at bounding box center [53, 110] width 48 height 11
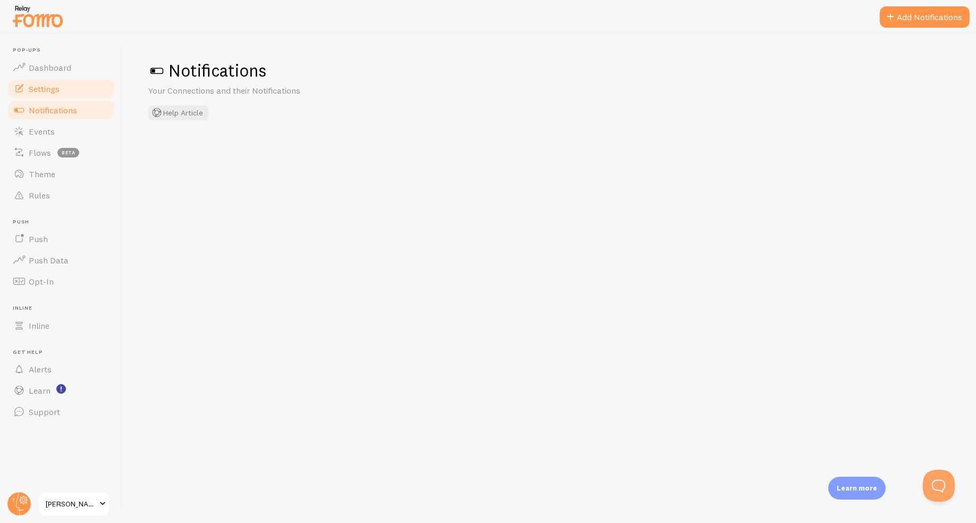
click at [55, 91] on span "Settings" at bounding box center [44, 88] width 31 height 11
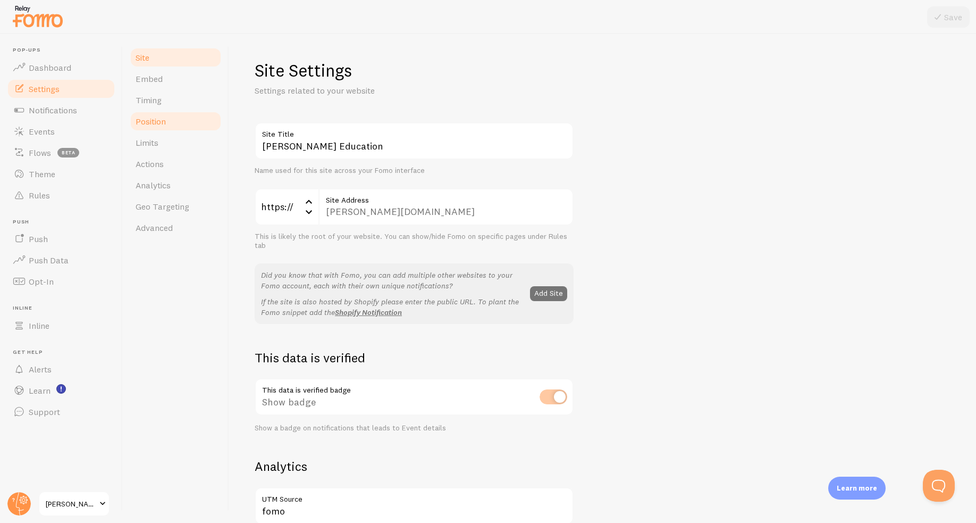
click at [197, 123] on link "Position" at bounding box center [175, 121] width 93 height 21
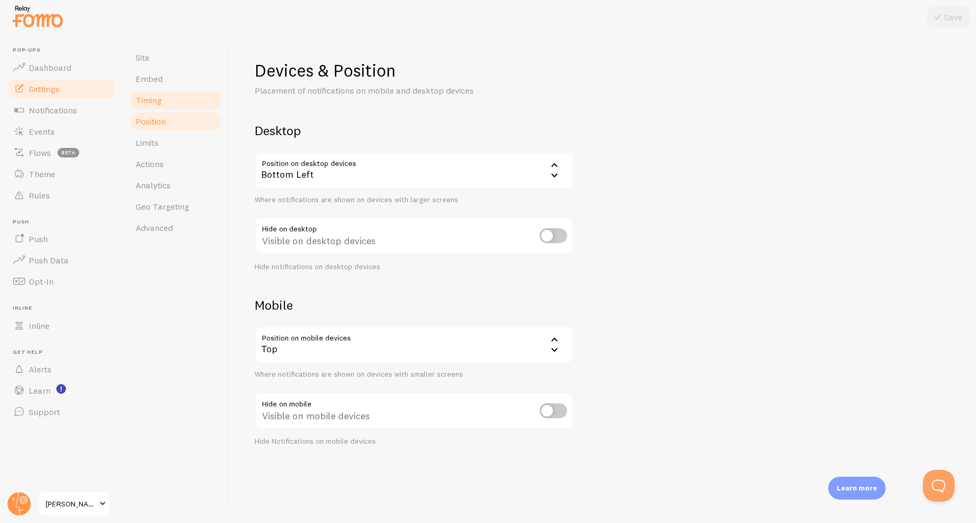
click at [190, 103] on link "Timing" at bounding box center [175, 99] width 93 height 21
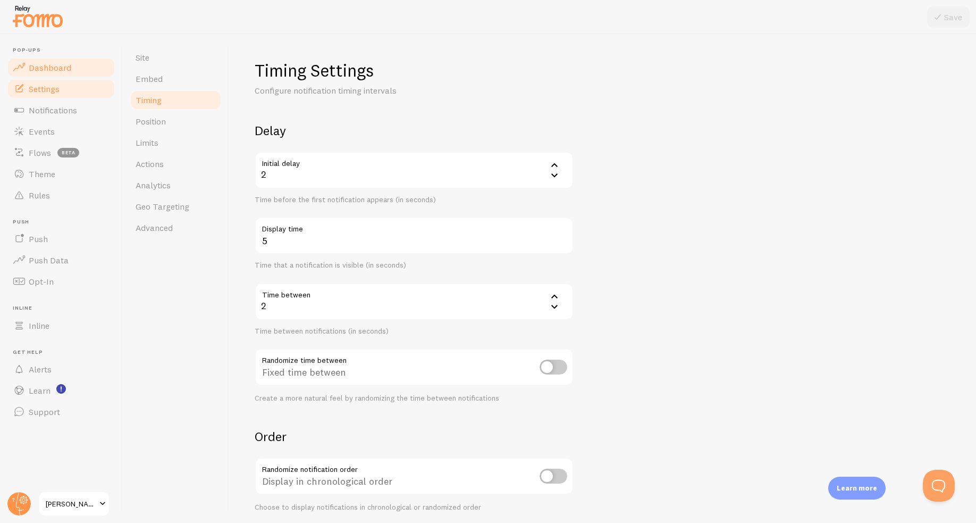
click at [70, 63] on link "Dashboard" at bounding box center [61, 67] width 110 height 21
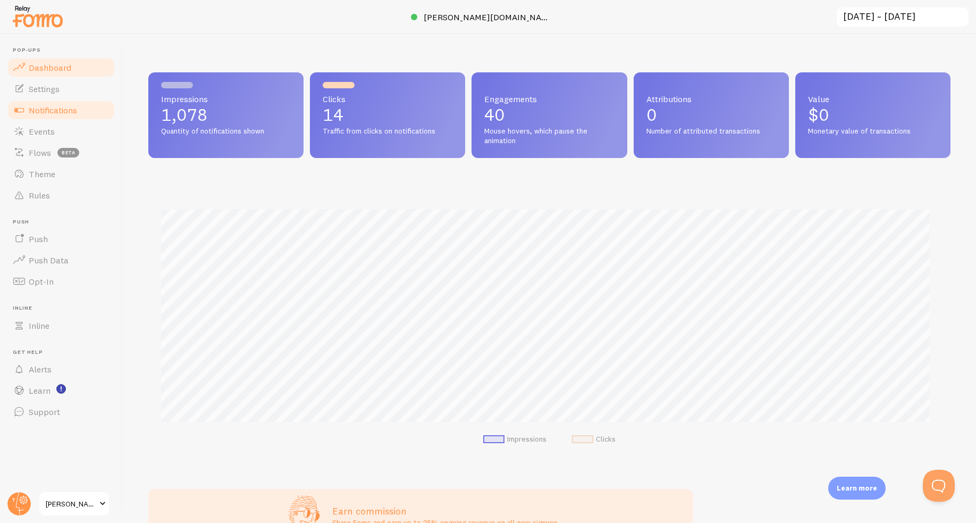
scroll to position [279, 794]
click at [51, 106] on span "Notifications" at bounding box center [53, 110] width 48 height 11
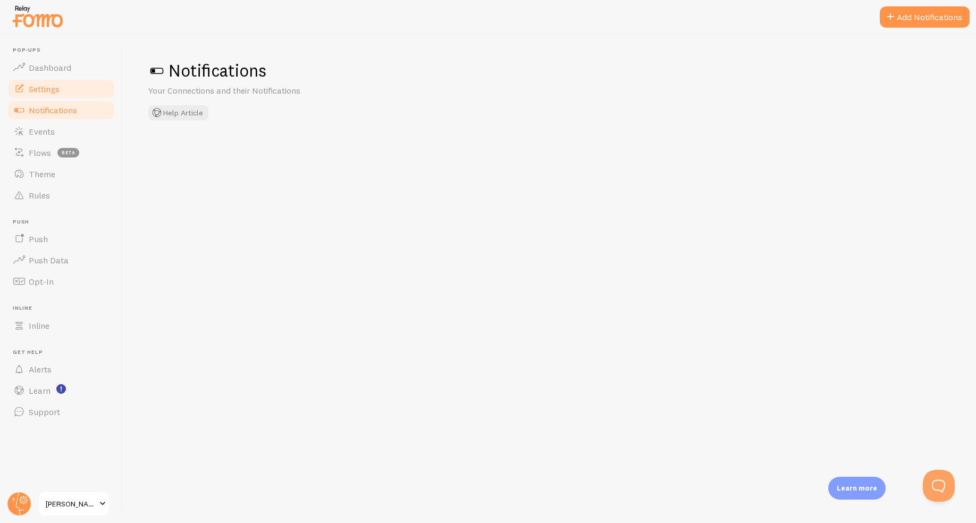
click at [57, 96] on link "Settings" at bounding box center [61, 88] width 110 height 21
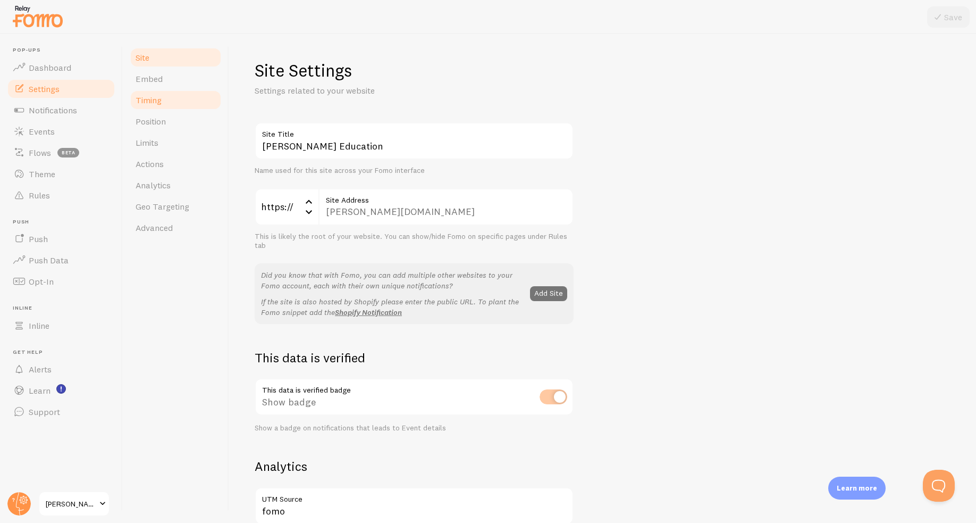
click at [161, 107] on link "Timing" at bounding box center [175, 99] width 93 height 21
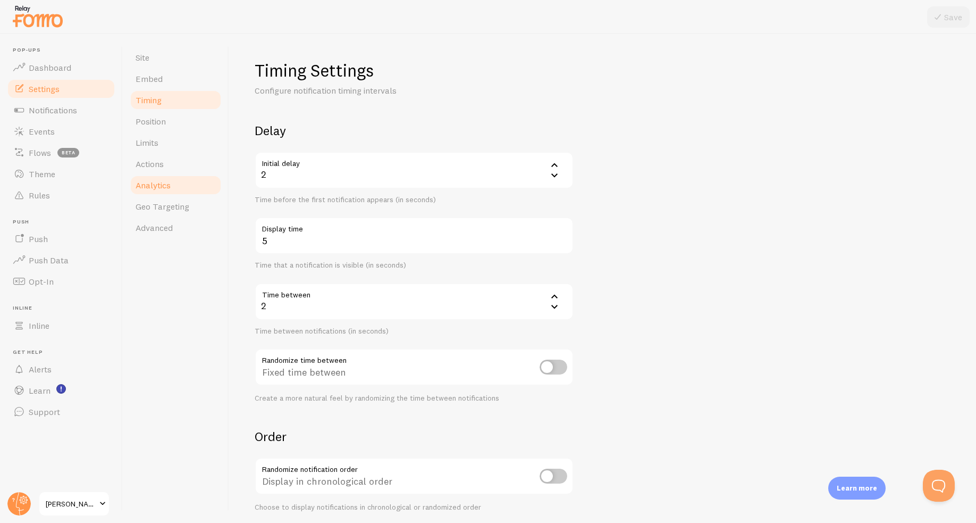
click at [168, 195] on link "Analytics" at bounding box center [175, 184] width 93 height 21
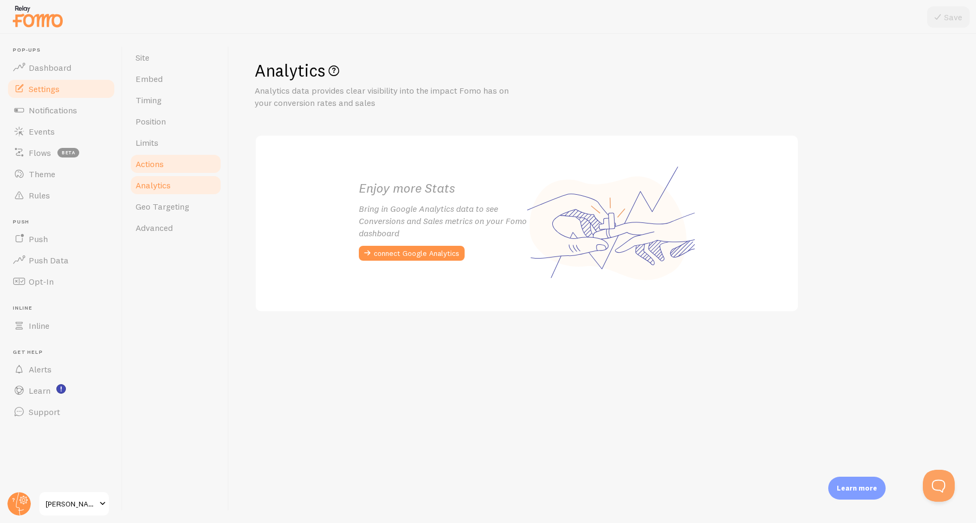
drag, startPoint x: 175, startPoint y: 174, endPoint x: 170, endPoint y: 161, distance: 13.8
click at [175, 174] on ul "Site Embed Timing Position Limits Actions Analytics Geo Targeting Advanced" at bounding box center [175, 142] width 93 height 191
drag, startPoint x: 170, startPoint y: 161, endPoint x: 177, endPoint y: 159, distance: 7.2
click at [170, 161] on link "Actions" at bounding box center [175, 163] width 93 height 21
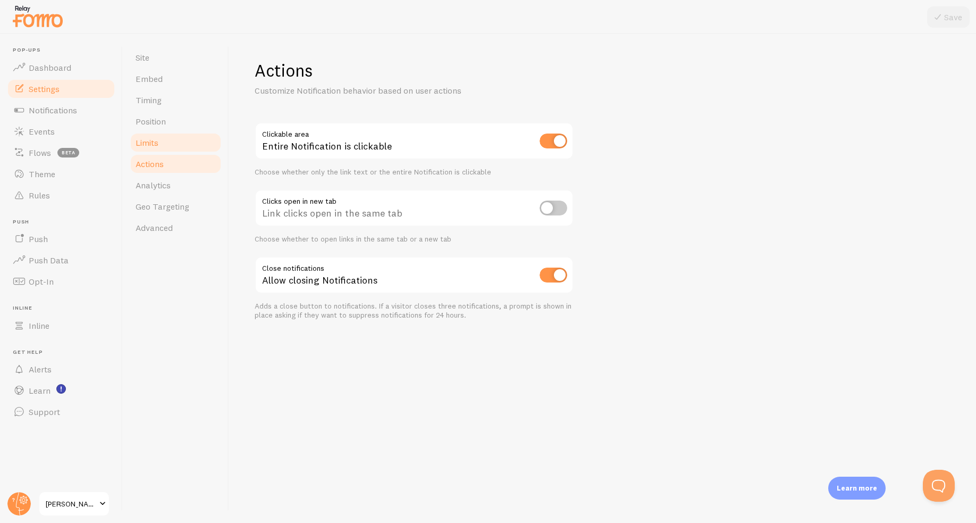
click at [170, 143] on link "Limits" at bounding box center [175, 142] width 93 height 21
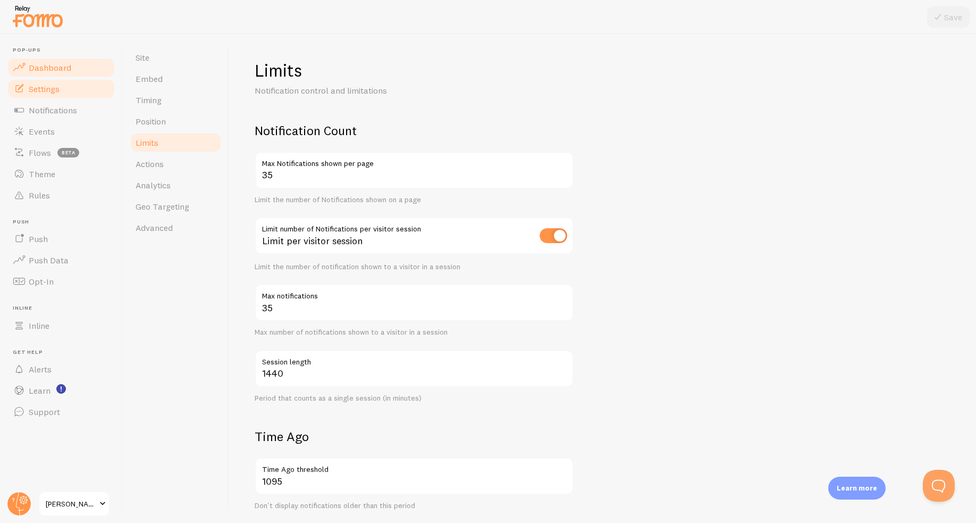
click at [77, 76] on link "Dashboard" at bounding box center [61, 67] width 110 height 21
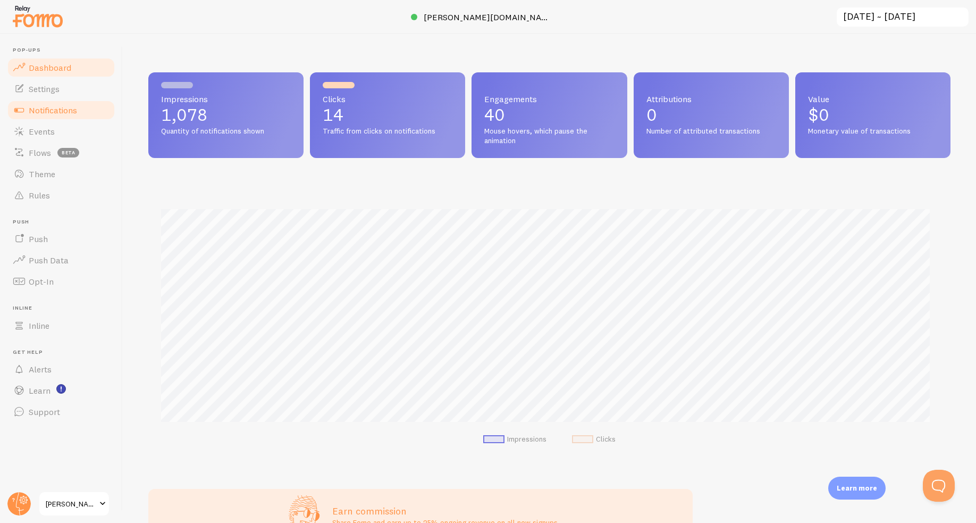
scroll to position [279, 794]
click at [47, 129] on span "Events" at bounding box center [42, 131] width 26 height 11
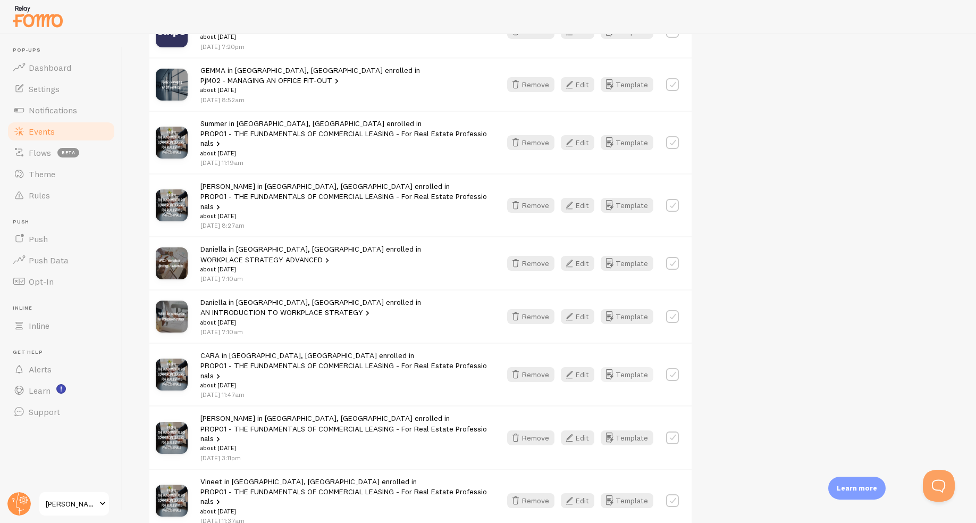
scroll to position [213, 0]
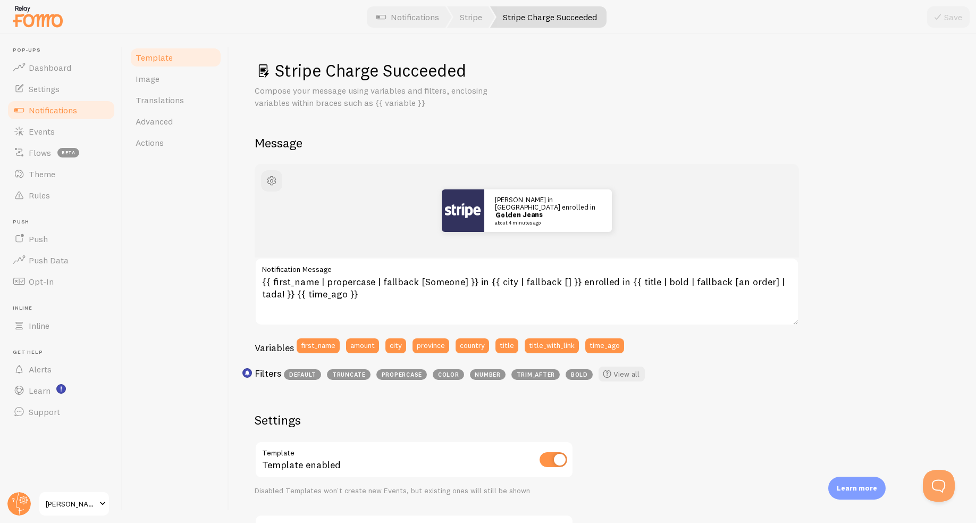
click at [713, 111] on div "Stripe Charge Succeeded Compose your message using variables and filters, enclo…" at bounding box center [603, 405] width 696 height 690
click at [180, 61] on link "Template" at bounding box center [175, 57] width 93 height 21
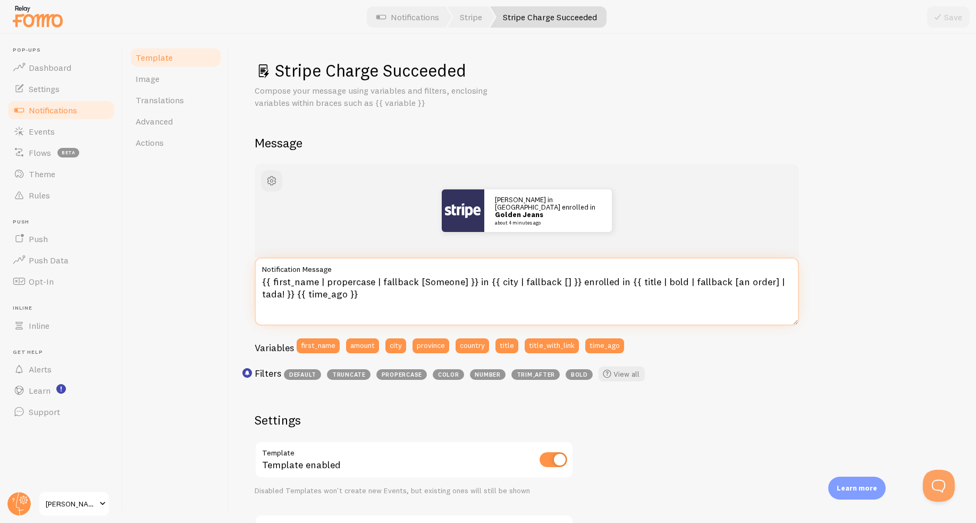
click at [767, 286] on textarea "{{ first_name | propercase | fallback [Someone] }} in {{ city | fallback [] }} …" at bounding box center [527, 291] width 545 height 68
drag, startPoint x: 764, startPoint y: 277, endPoint x: 502, endPoint y: 310, distance: 264.2
click at [375, 285] on textarea "{{ first_name | propercase | fallback [Someone] }} in {{ city | fallback [] }} …" at bounding box center [527, 291] width 545 height 68
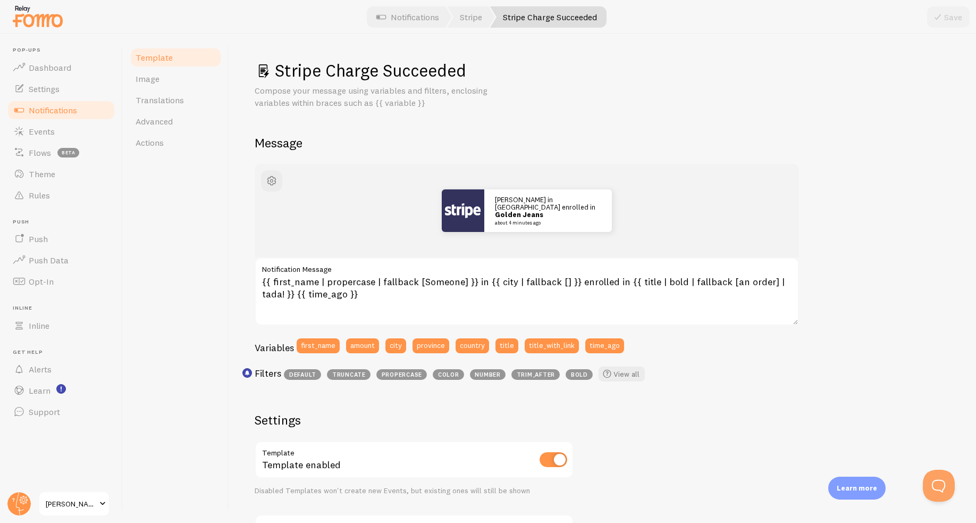
click at [912, 281] on div "John in San Francisco enrolled in Golden Jeans about 4 minutes ago {{ first_nam…" at bounding box center [603, 457] width 696 height 587
click at [57, 114] on span "Notifications" at bounding box center [53, 110] width 48 height 11
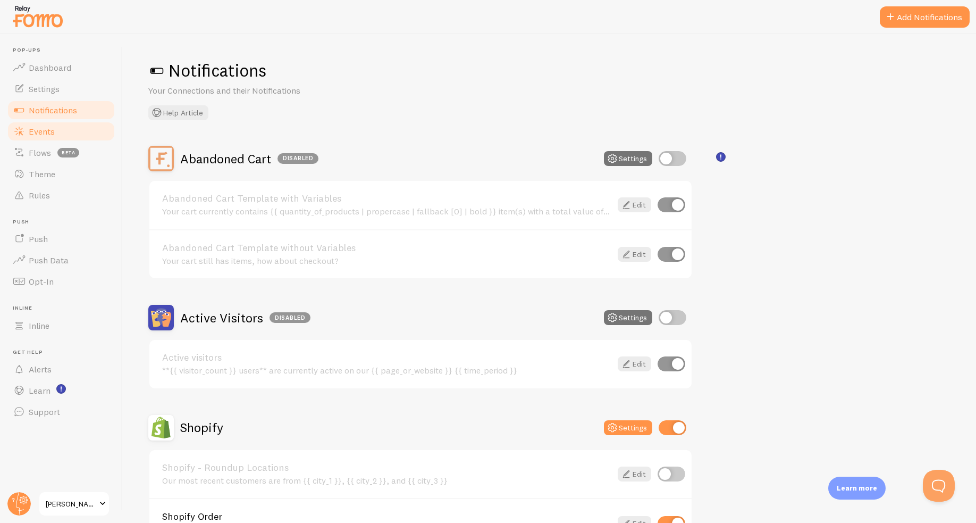
click at [76, 136] on link "Events" at bounding box center [61, 131] width 110 height 21
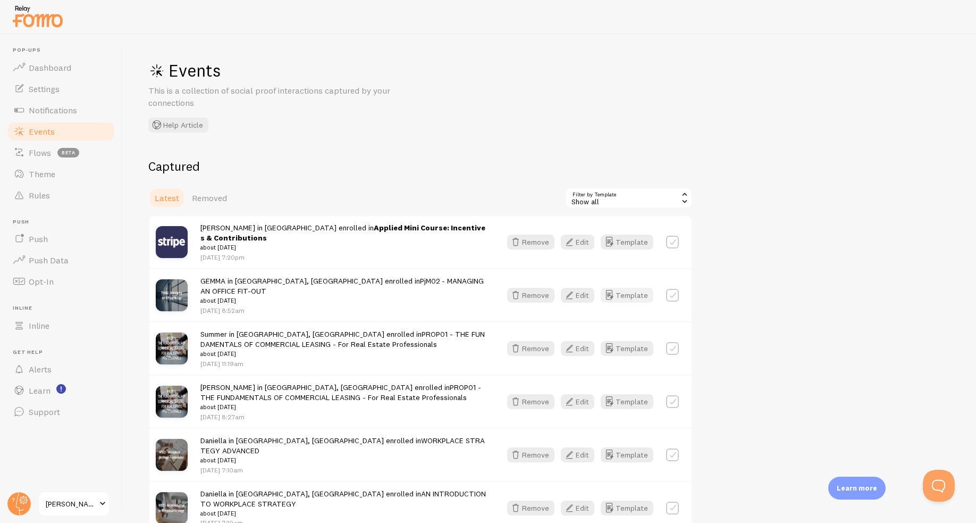
click at [621, 288] on button "Template" at bounding box center [627, 295] width 53 height 15
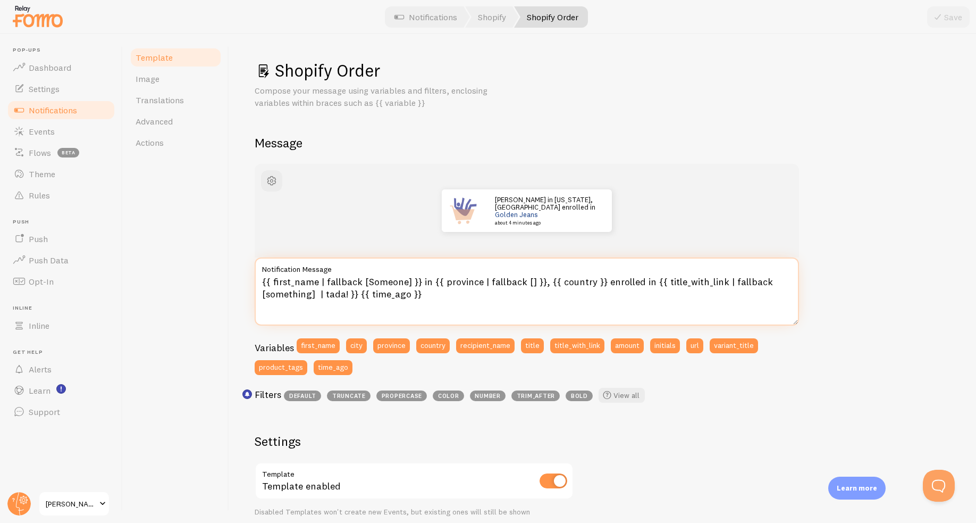
drag, startPoint x: 318, startPoint y: 293, endPoint x: 345, endPoint y: 291, distance: 27.1
click at [345, 291] on textarea "{{ first_name | fallback [Someone] }} in {{ province | fallback [] }}, {{ count…" at bounding box center [527, 291] width 545 height 68
paste textarea "arrow"
click at [318, 295] on textarea "{{ first_name | fallback [Someone] }} in {{ province | fallback [] }}, {{ count…" at bounding box center [527, 291] width 545 height 68
type textarea "{{ first_name | fallback [Someone] }} in {{ province | fallback [] }}, {{ count…"
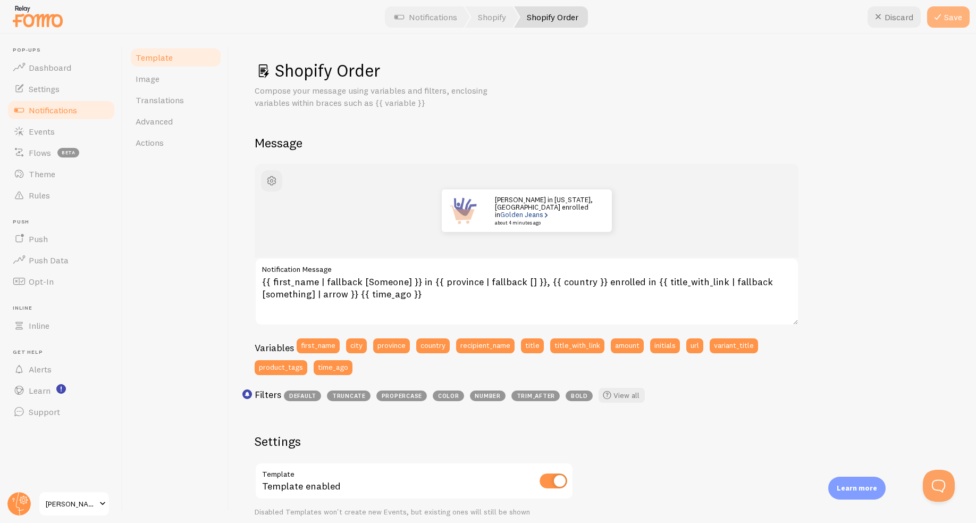
click at [946, 14] on button "Save" at bounding box center [948, 16] width 43 height 21
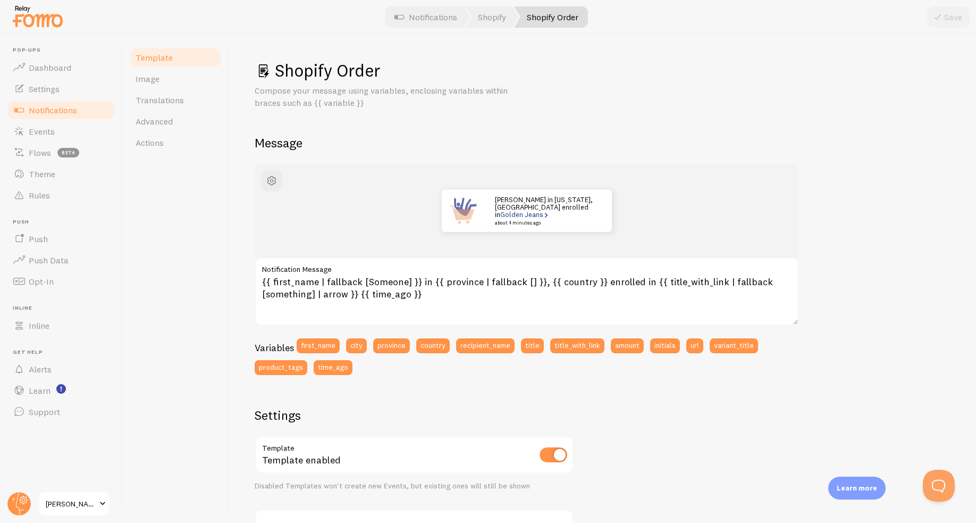
drag, startPoint x: 74, startPoint y: 114, endPoint x: 84, endPoint y: 113, distance: 9.6
click at [74, 114] on span "Notifications" at bounding box center [53, 110] width 48 height 11
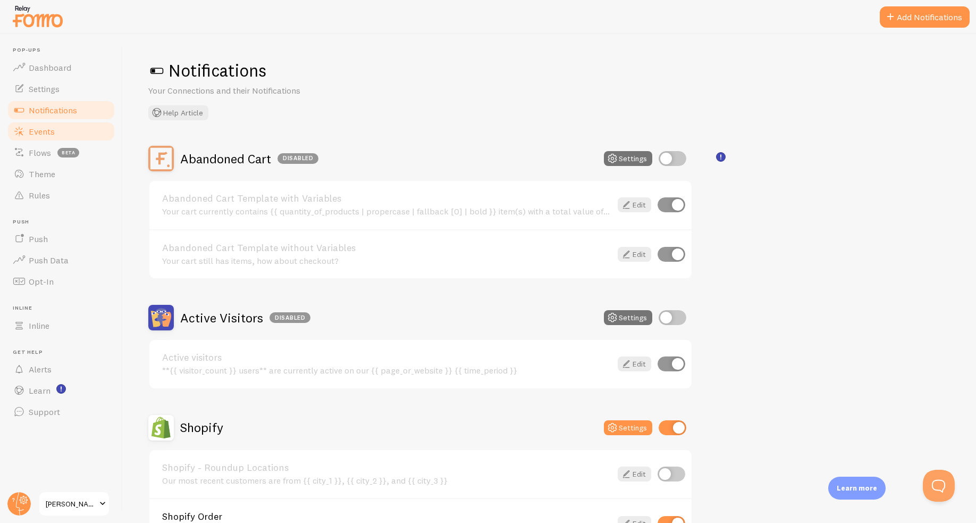
click at [70, 139] on link "Events" at bounding box center [61, 131] width 110 height 21
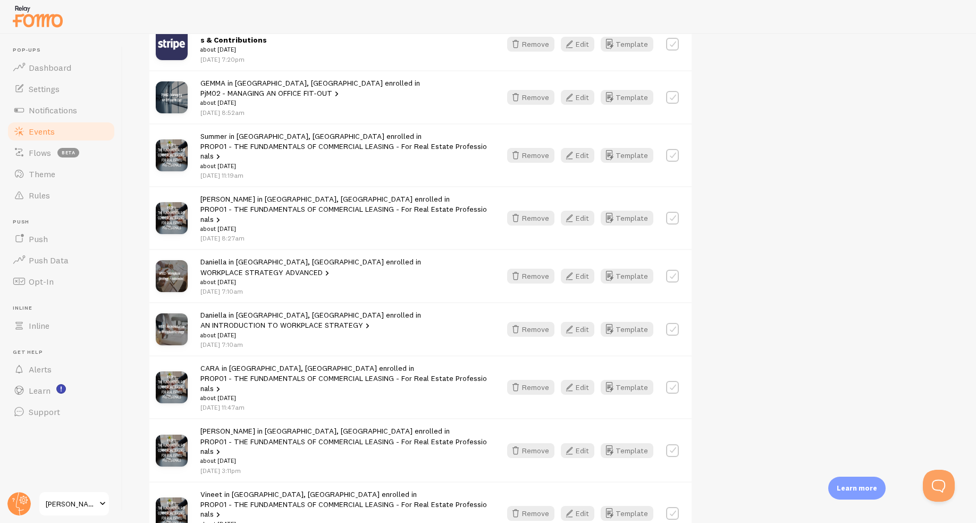
scroll to position [213, 0]
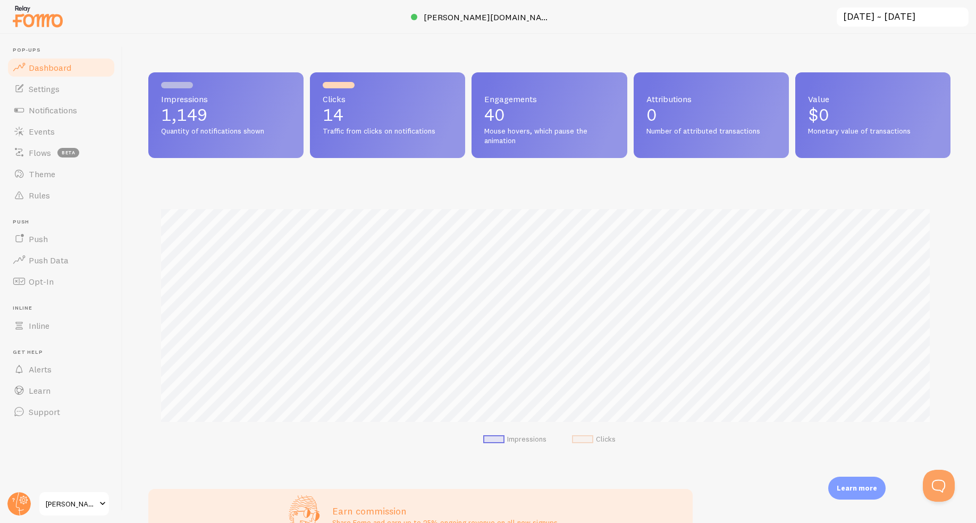
scroll to position [279, 794]
click at [34, 97] on link "Settings" at bounding box center [61, 88] width 110 height 21
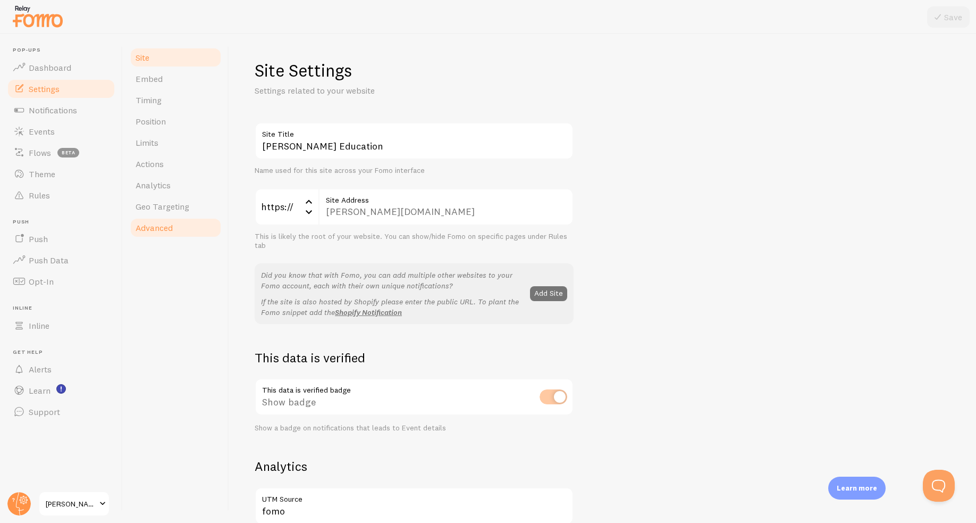
click at [162, 227] on span "Advanced" at bounding box center [154, 227] width 37 height 11
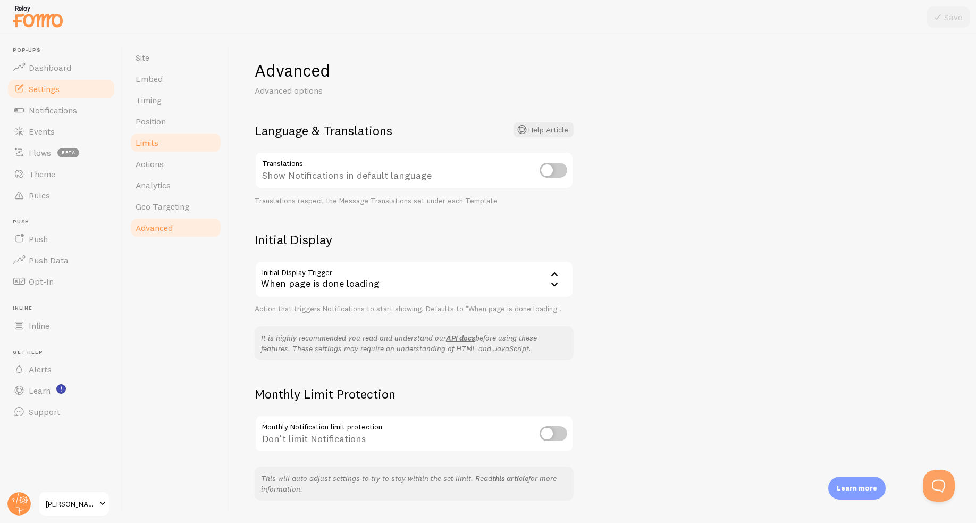
click at [158, 151] on link "Limits" at bounding box center [175, 142] width 93 height 21
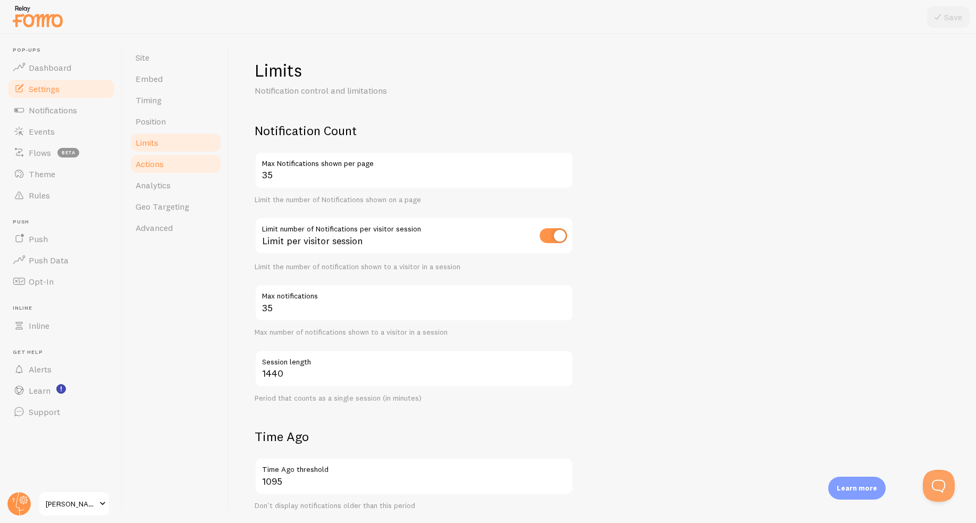
click at [158, 165] on span "Actions" at bounding box center [150, 163] width 28 height 11
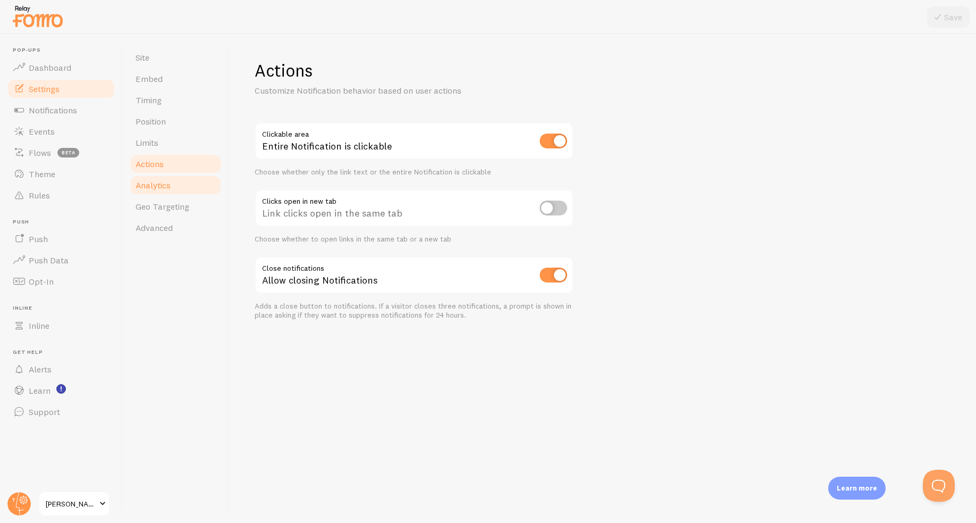
click at [160, 187] on span "Analytics" at bounding box center [153, 185] width 35 height 11
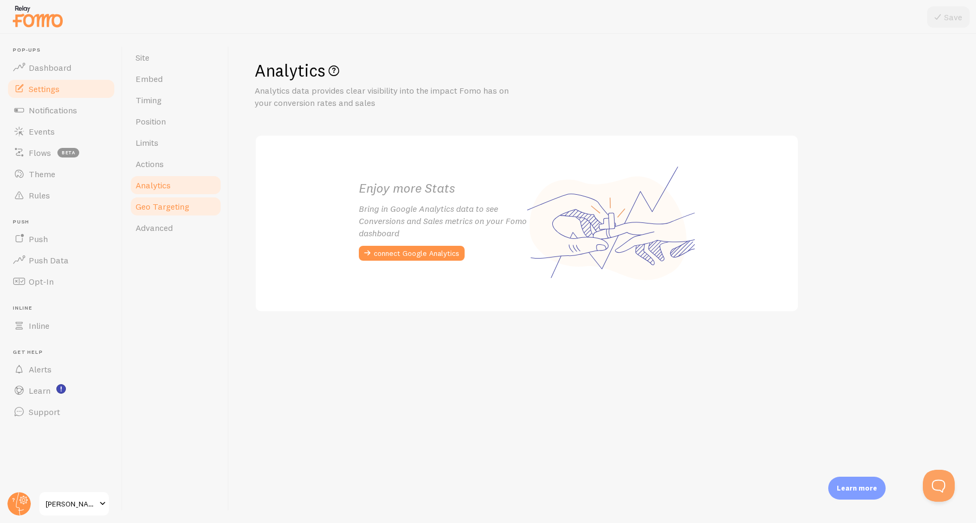
click at [160, 206] on span "Geo Targeting" at bounding box center [163, 206] width 54 height 11
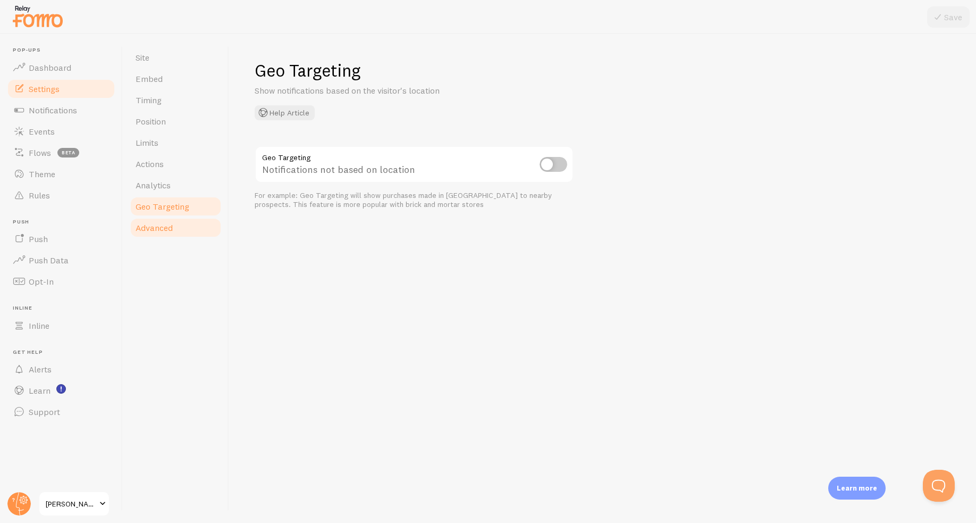
click at [162, 228] on span "Advanced" at bounding box center [154, 227] width 37 height 11
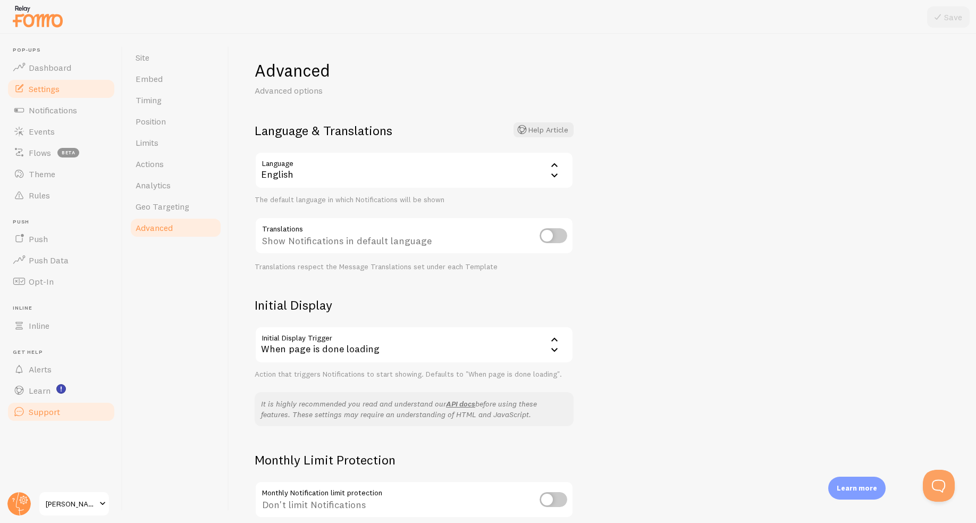
click at [43, 414] on span "Support" at bounding box center [44, 411] width 31 height 11
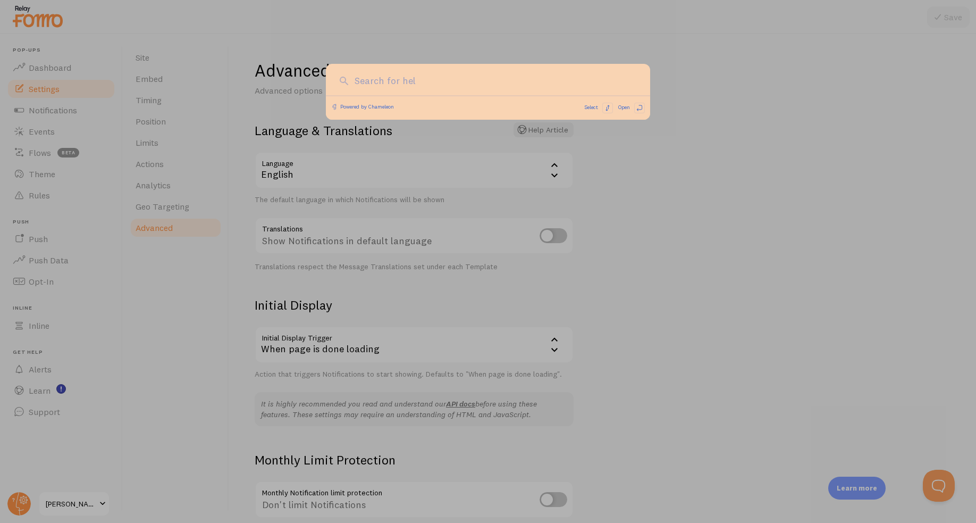
click at [40, 390] on div at bounding box center [488, 261] width 976 height 523
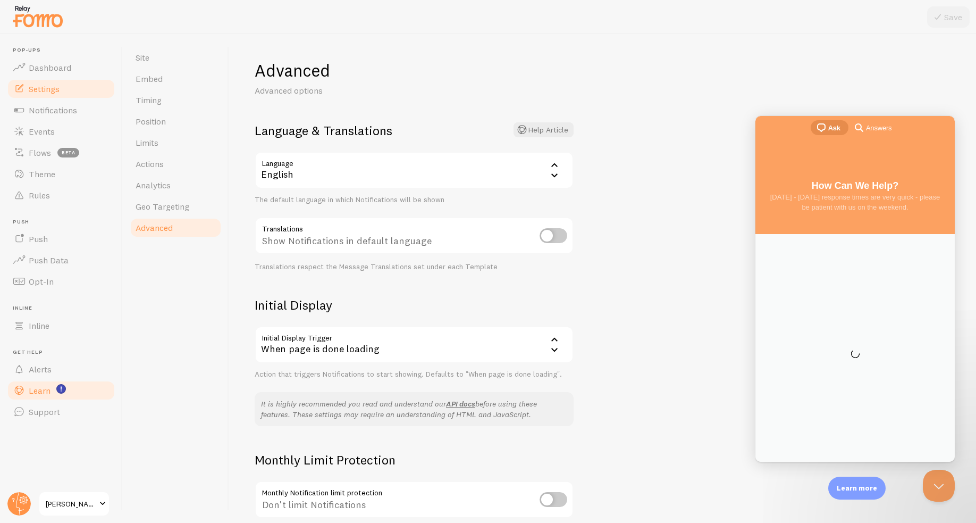
click at [36, 387] on span "Learn" at bounding box center [40, 390] width 22 height 11
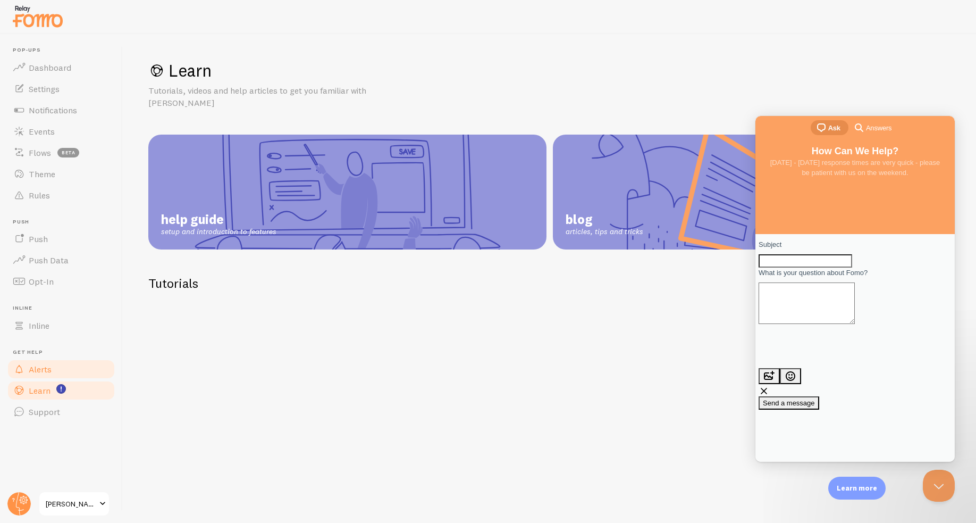
click at [43, 372] on span "Alerts" at bounding box center [40, 369] width 23 height 11
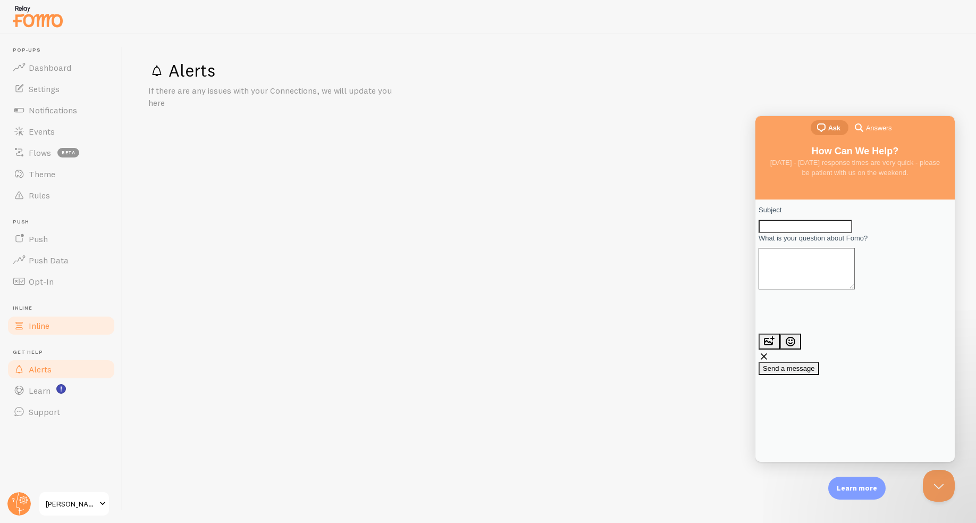
click at [51, 326] on link "Inline" at bounding box center [61, 325] width 110 height 21
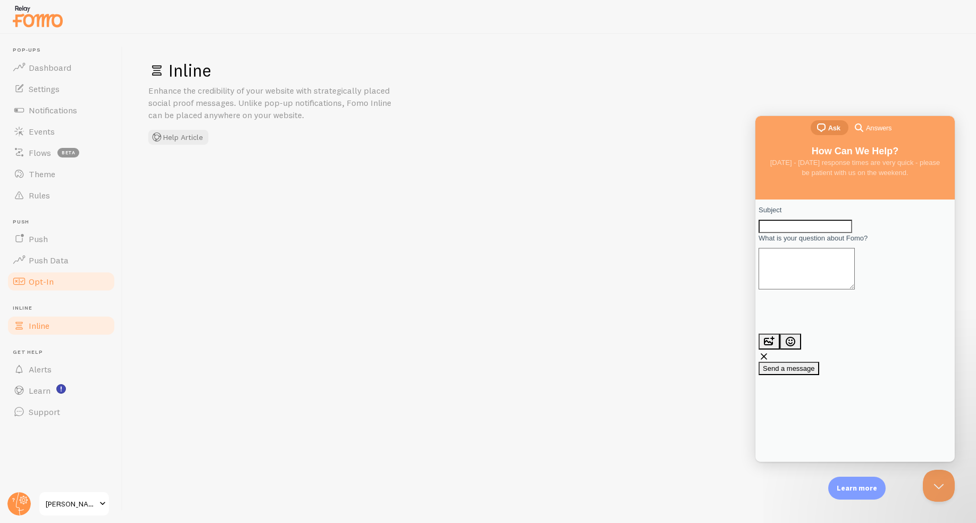
click at [43, 286] on span "Opt-In" at bounding box center [41, 281] width 25 height 11
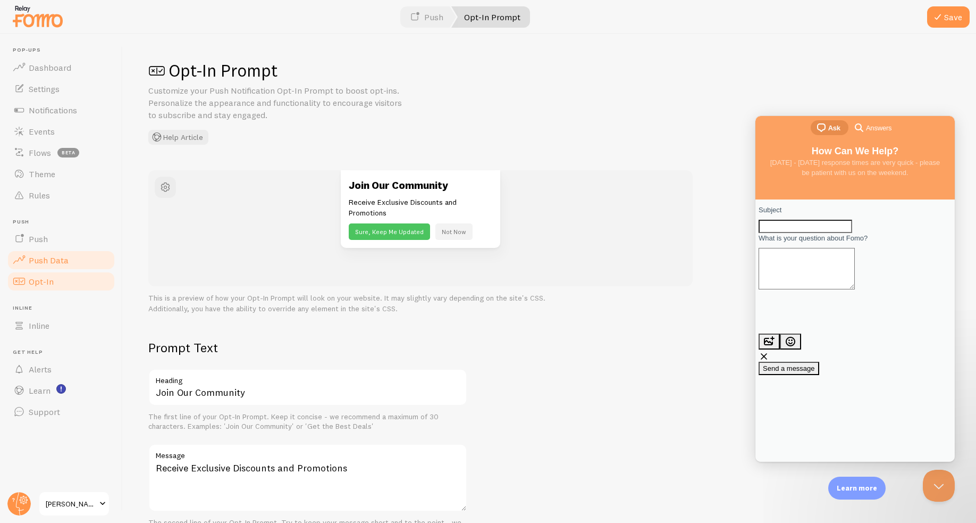
click at [45, 256] on span "Push Data" at bounding box center [49, 260] width 40 height 11
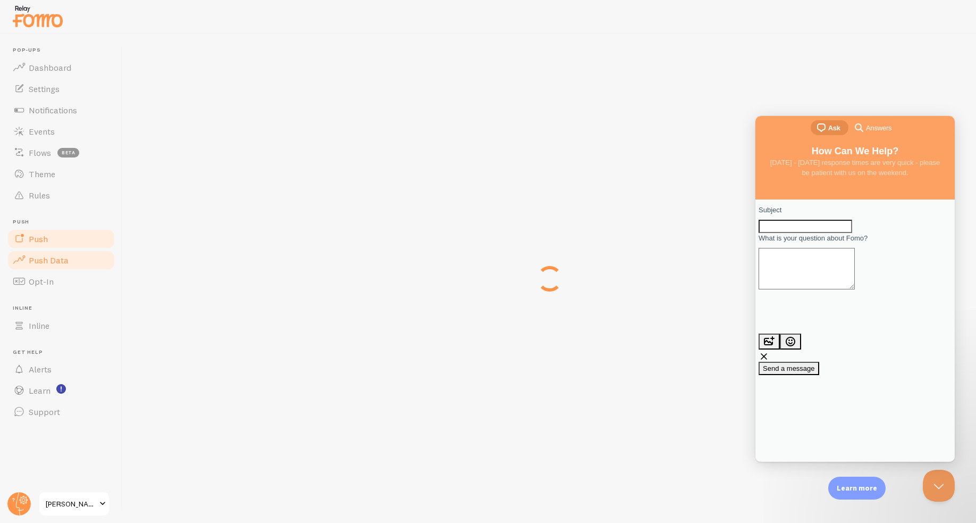
click at [46, 236] on span "Push" at bounding box center [38, 238] width 19 height 11
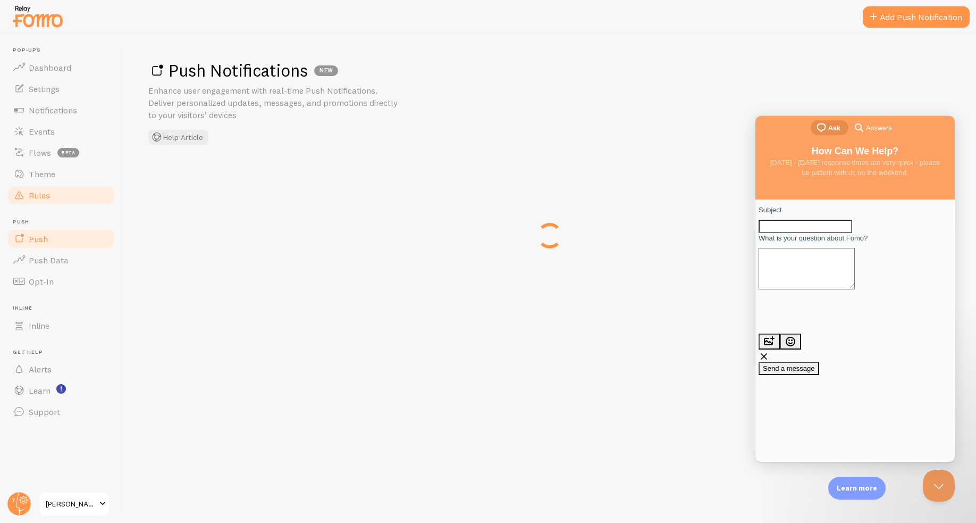
click at [51, 202] on link "Rules" at bounding box center [61, 195] width 110 height 21
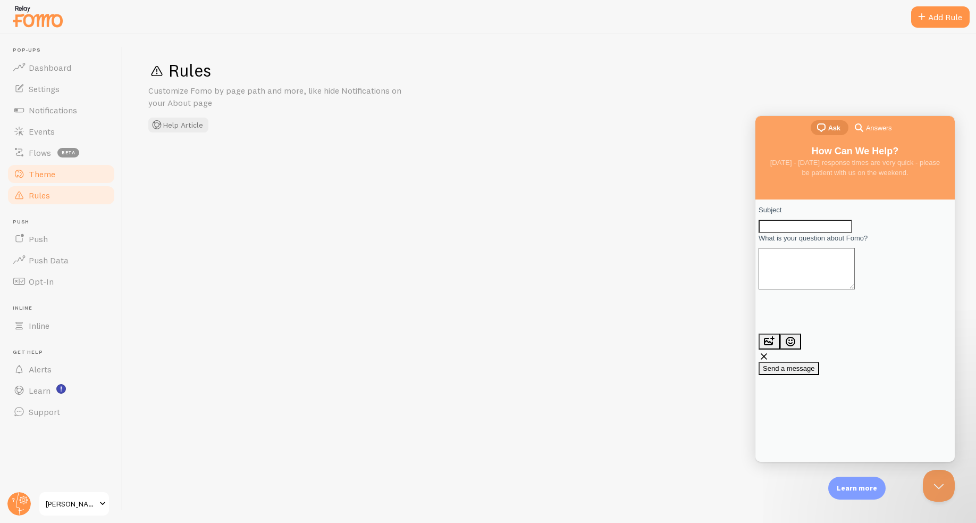
click at [55, 174] on link "Theme" at bounding box center [61, 173] width 110 height 21
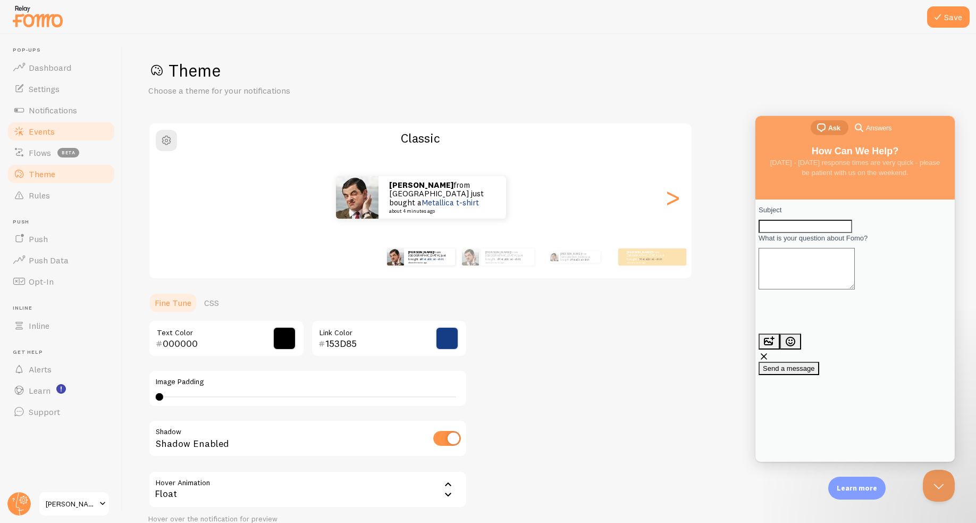
click at [47, 141] on link "Events" at bounding box center [61, 131] width 110 height 21
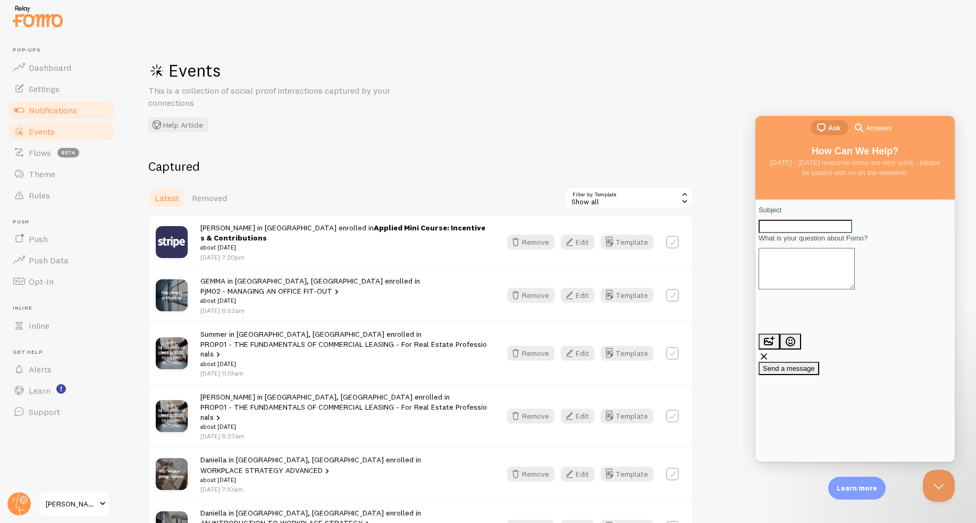
click at [52, 111] on span "Notifications" at bounding box center [53, 110] width 48 height 11
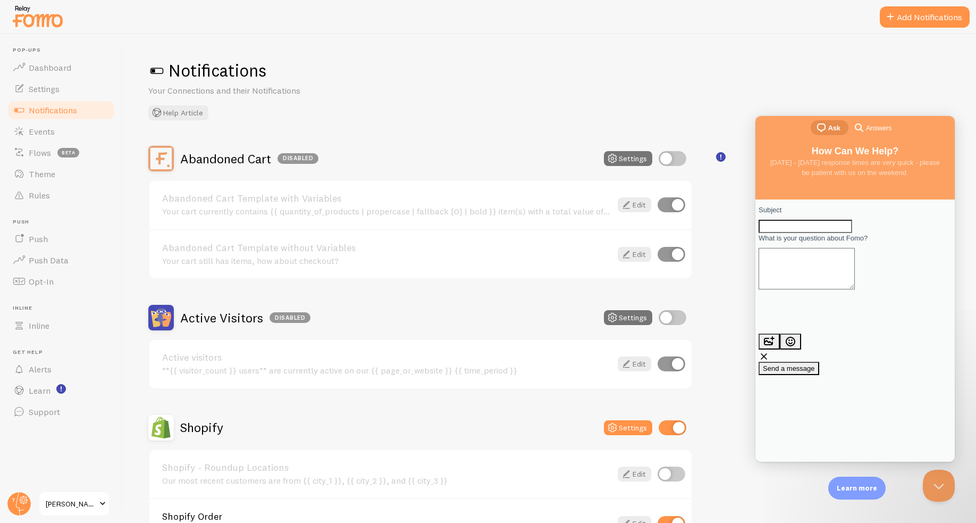
click at [953, 38] on div "Notifications Your Connections and their Notifications Help Article Abandoned C…" at bounding box center [550, 278] width 854 height 489
click at [943, 491] on button "Close Beacon popover" at bounding box center [937, 483] width 32 height 32
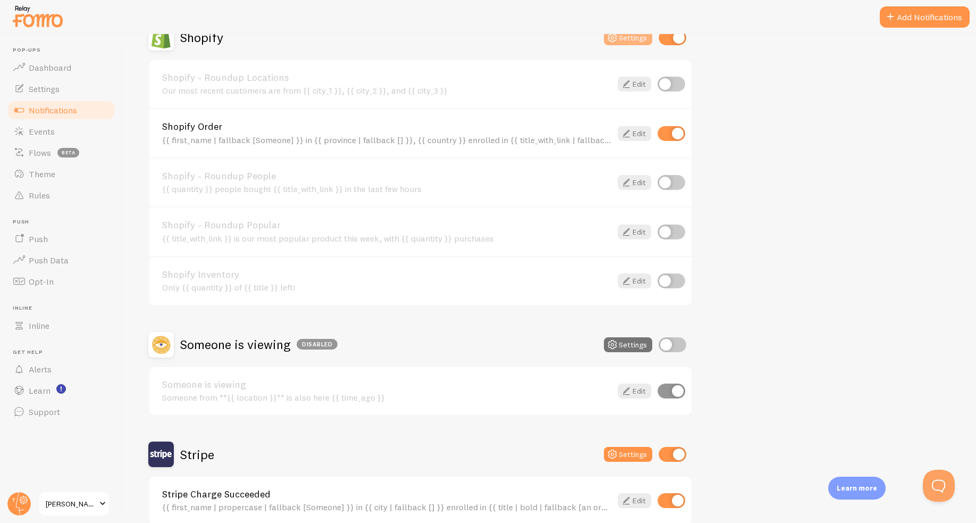
scroll to position [228, 0]
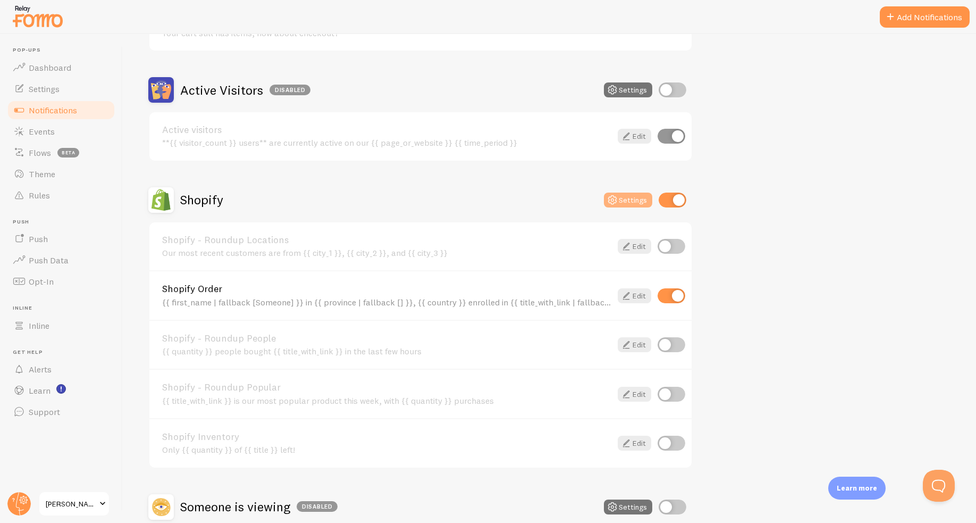
click at [637, 198] on button "Settings" at bounding box center [628, 200] width 48 height 15
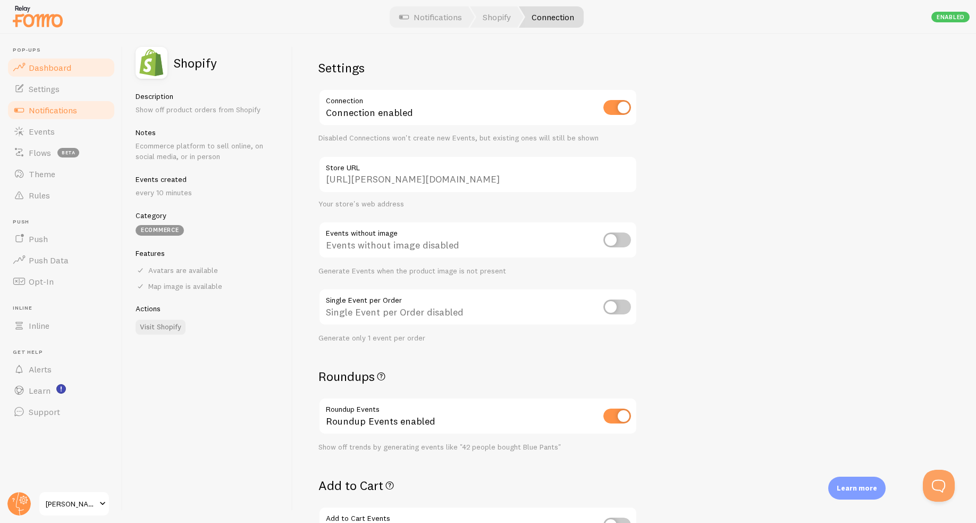
click at [57, 72] on link "Dashboard" at bounding box center [61, 67] width 110 height 21
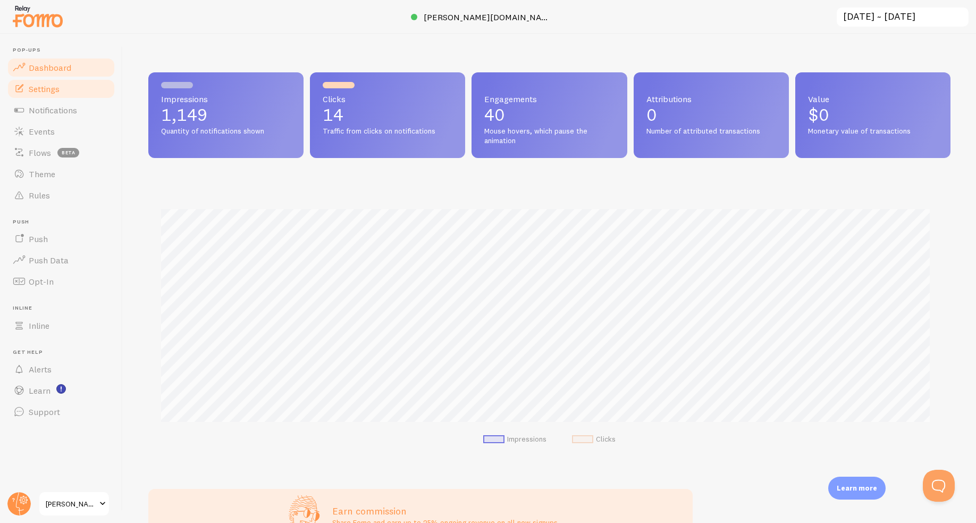
scroll to position [279, 794]
drag, startPoint x: 205, startPoint y: 112, endPoint x: 200, endPoint y: 106, distance: 7.9
click at [205, 112] on p "1,149" at bounding box center [226, 114] width 130 height 17
click at [177, 84] on div at bounding box center [177, 85] width 32 height 6
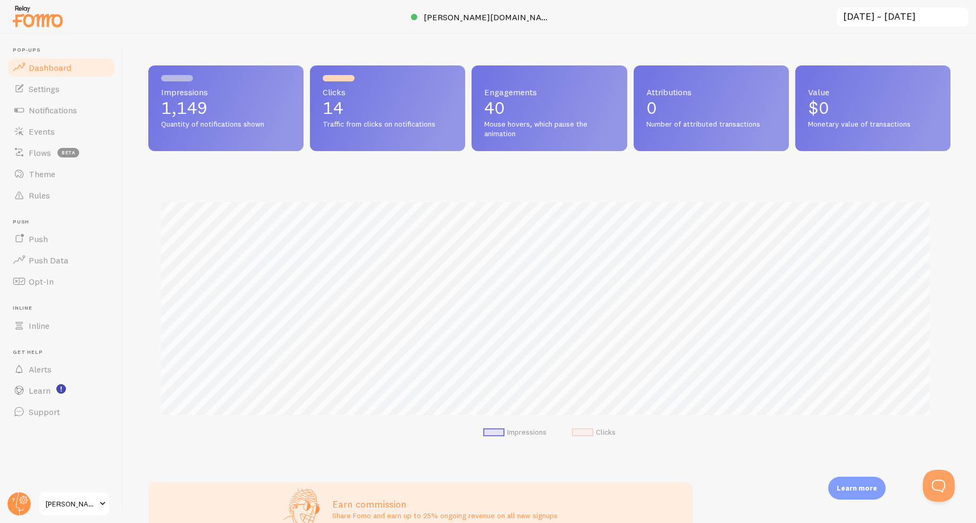
scroll to position [0, 0]
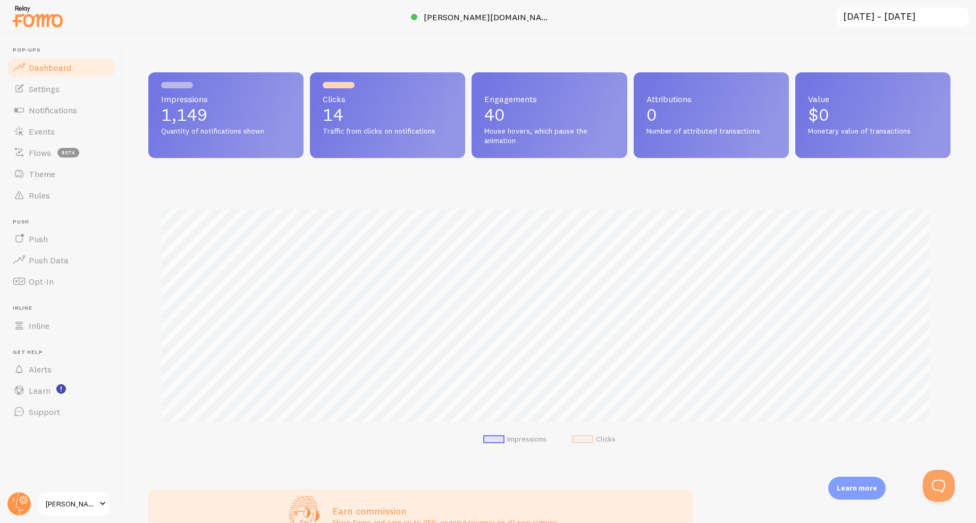
click at [83, 506] on span "[PERSON_NAME] Education" at bounding box center [71, 503] width 51 height 13
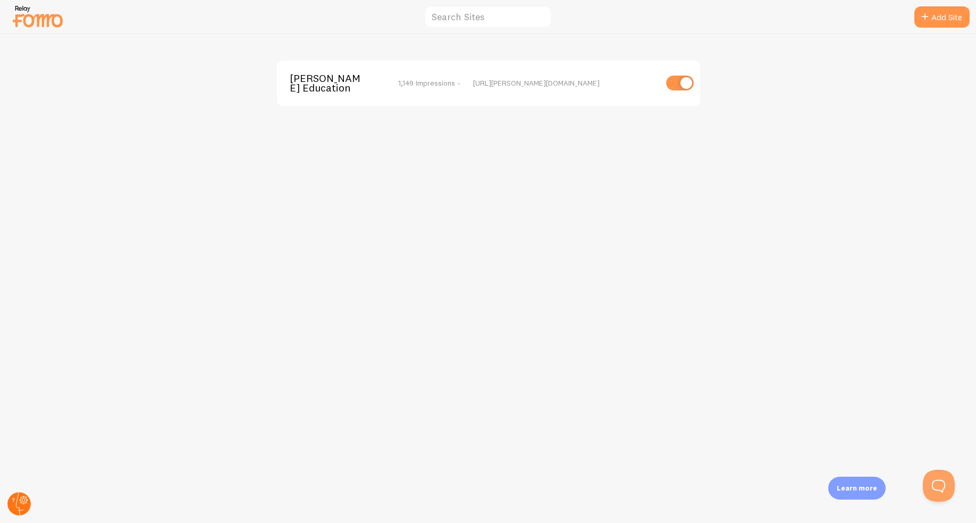
click at [19, 505] on circle at bounding box center [18, 503] width 23 height 23
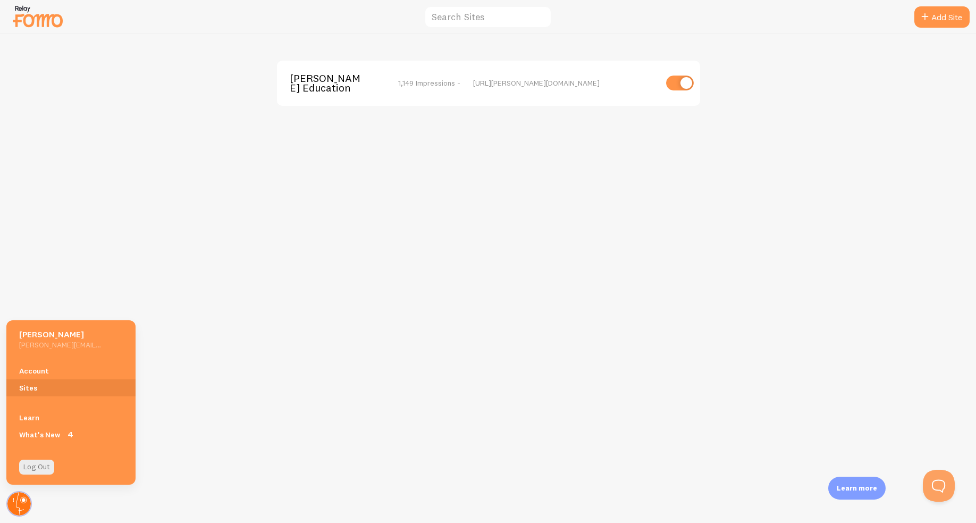
click at [19, 505] on circle at bounding box center [18, 503] width 23 height 23
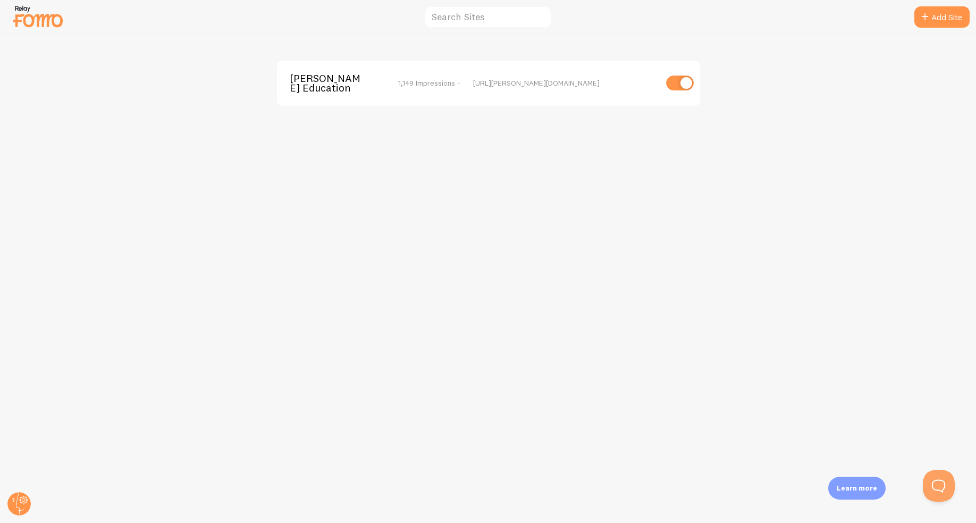
click at [325, 83] on span "[PERSON_NAME] Education" at bounding box center [333, 83] width 86 height 20
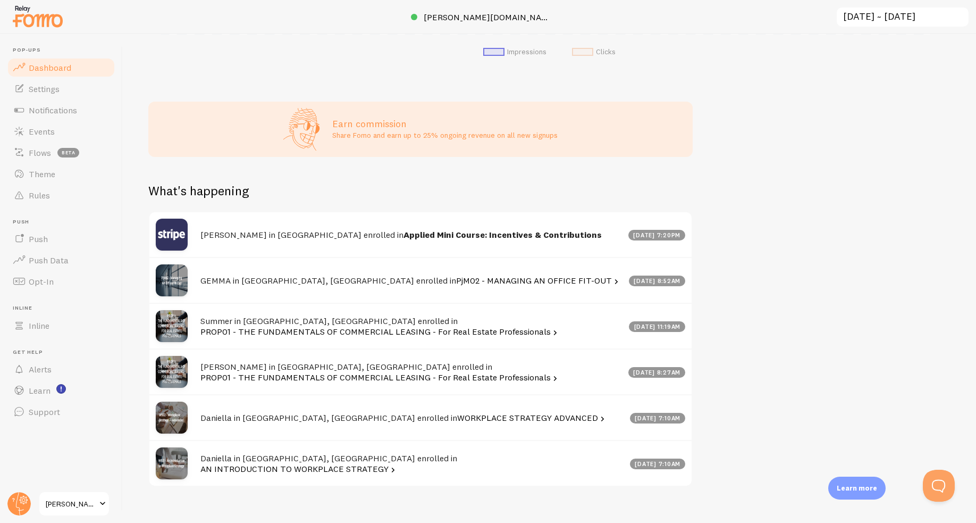
scroll to position [400, 0]
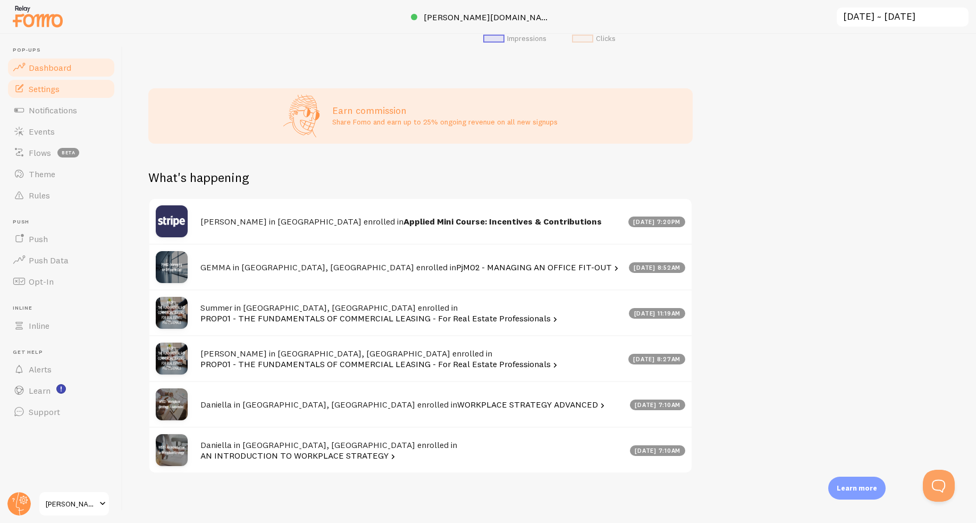
click at [50, 91] on span "Settings" at bounding box center [44, 88] width 31 height 11
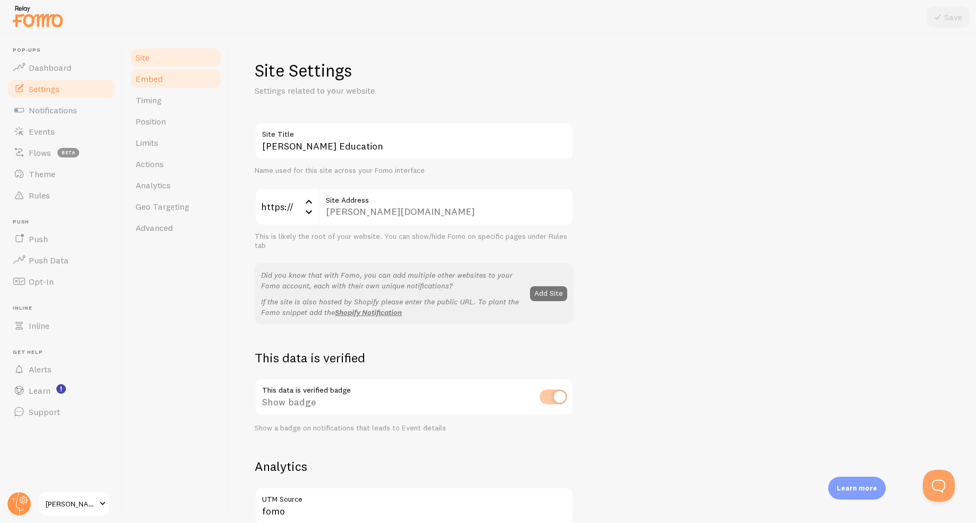
click at [146, 74] on span "Embed" at bounding box center [149, 78] width 27 height 11
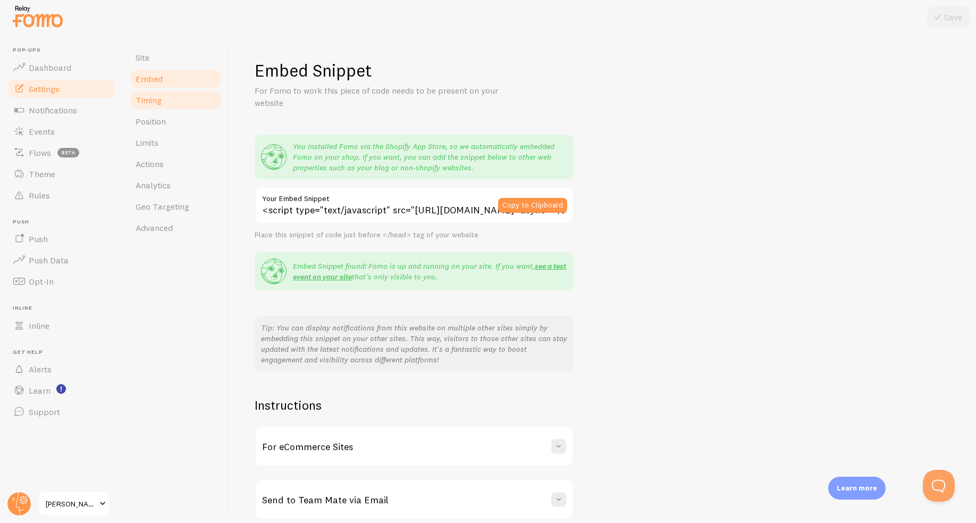
click at [163, 97] on link "Timing" at bounding box center [175, 99] width 93 height 21
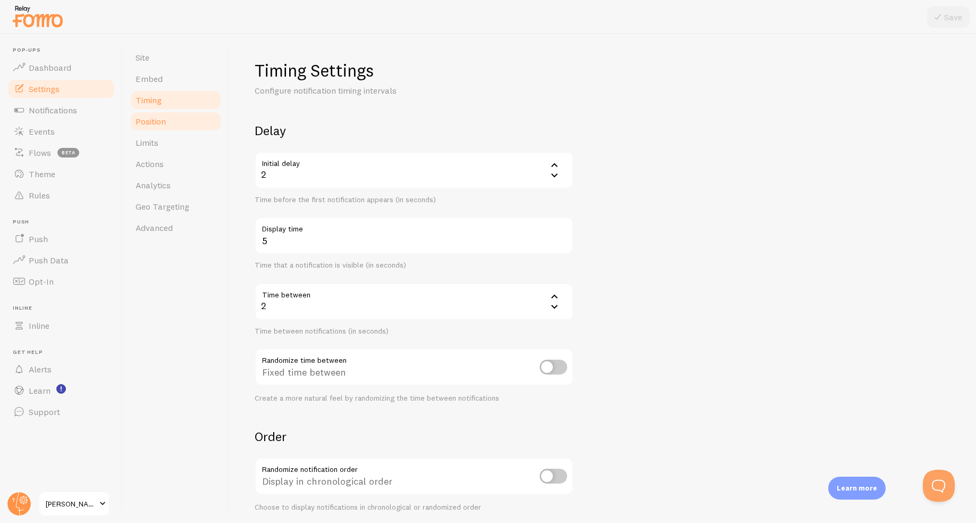
click at [163, 119] on span "Position" at bounding box center [151, 121] width 30 height 11
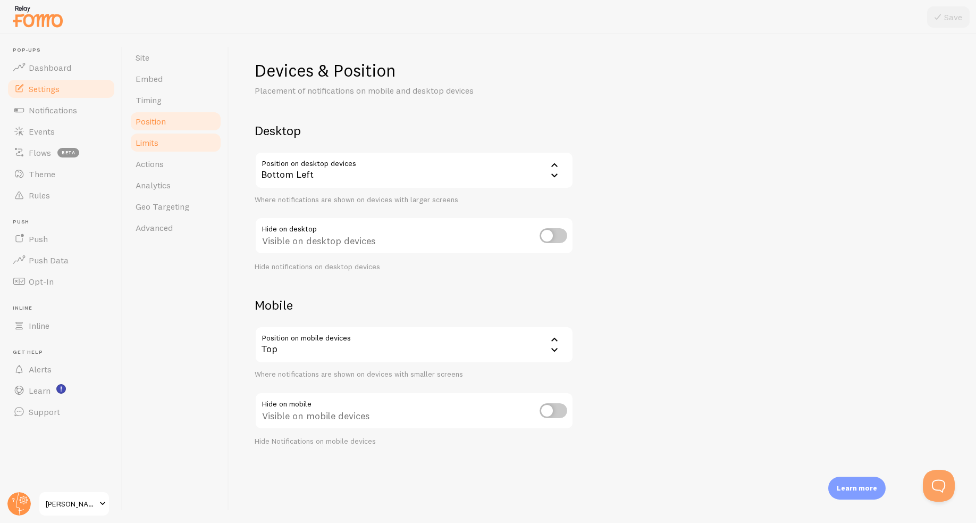
click at [164, 138] on link "Limits" at bounding box center [175, 142] width 93 height 21
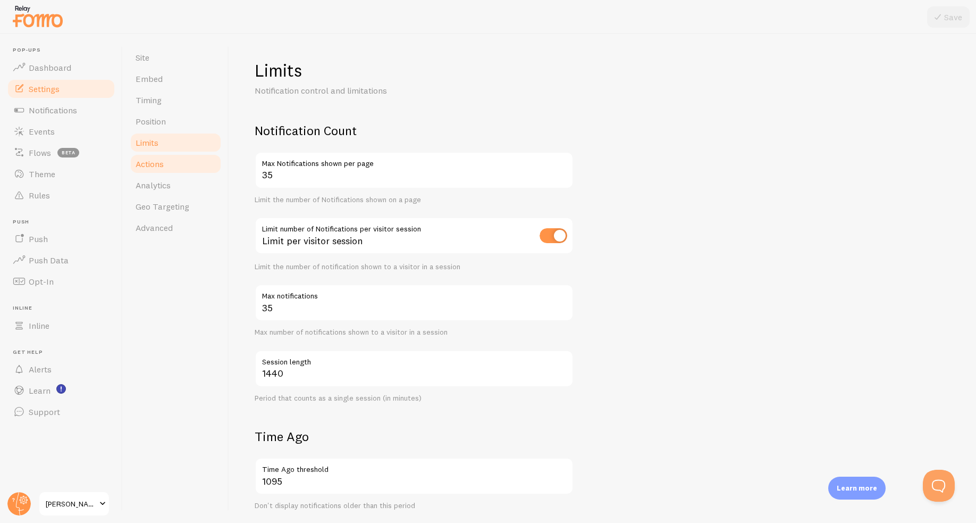
click at [167, 155] on link "Actions" at bounding box center [175, 163] width 93 height 21
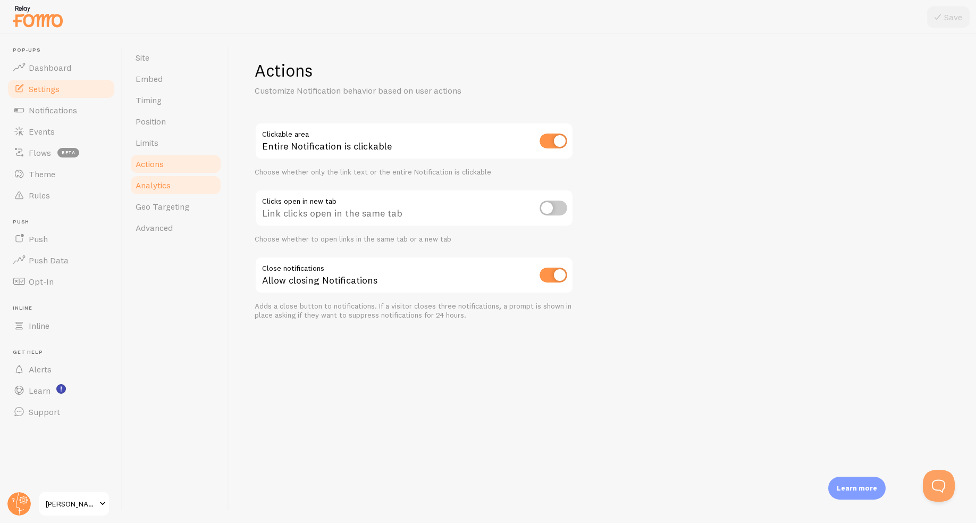
click at [162, 183] on span "Analytics" at bounding box center [153, 185] width 35 height 11
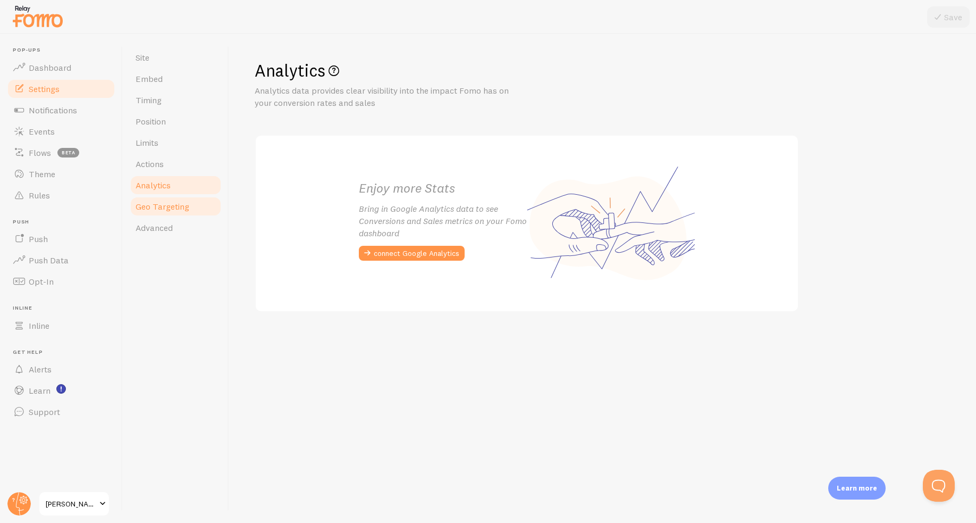
click at [164, 211] on span "Geo Targeting" at bounding box center [163, 206] width 54 height 11
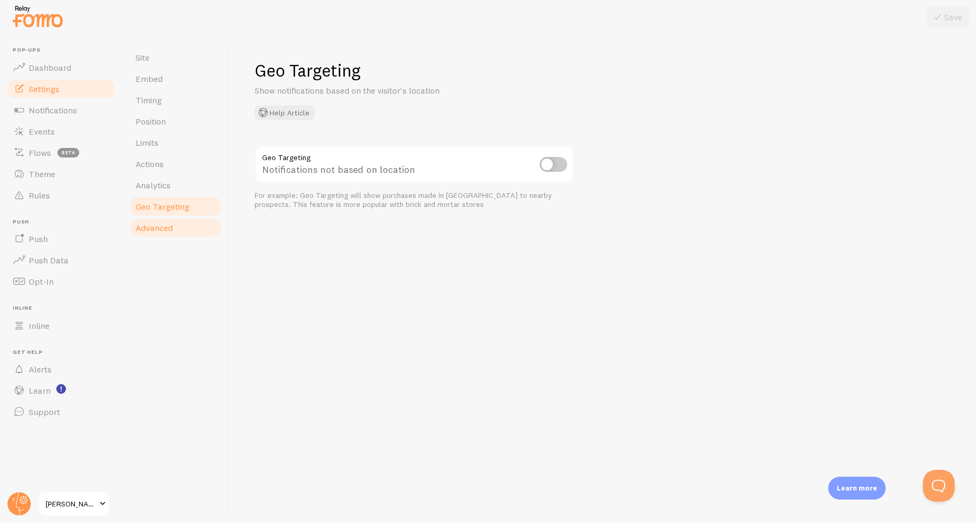
click at [167, 228] on span "Advanced" at bounding box center [154, 227] width 37 height 11
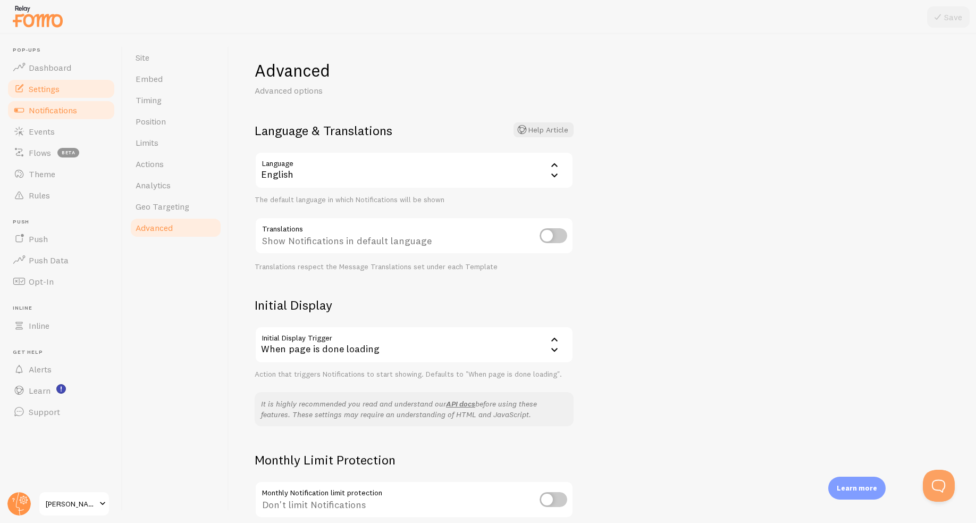
click at [45, 112] on span "Notifications" at bounding box center [53, 110] width 48 height 11
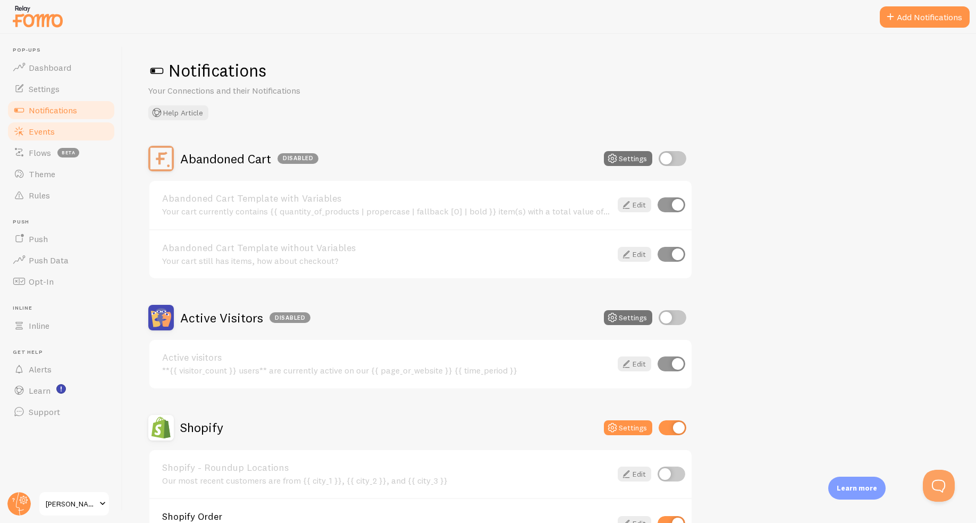
click at [44, 126] on span "Events" at bounding box center [42, 131] width 26 height 11
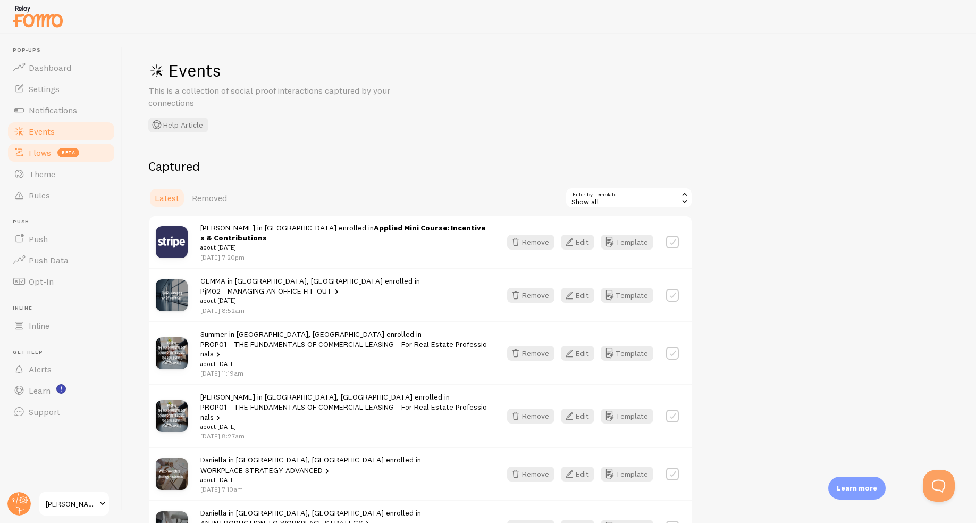
click at [33, 152] on span "Flows" at bounding box center [40, 152] width 22 height 11
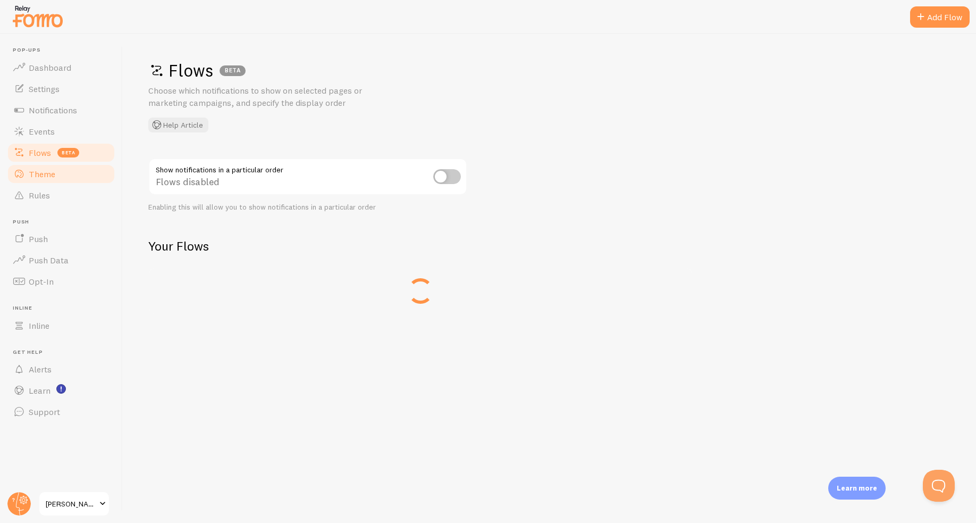
click at [35, 169] on span "Theme" at bounding box center [42, 174] width 27 height 11
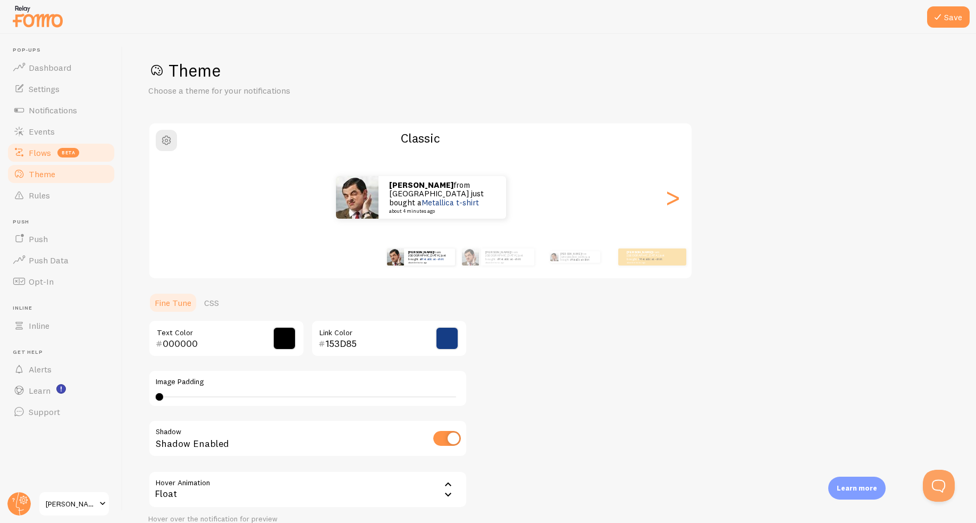
click at [41, 151] on span "Flows" at bounding box center [40, 152] width 22 height 11
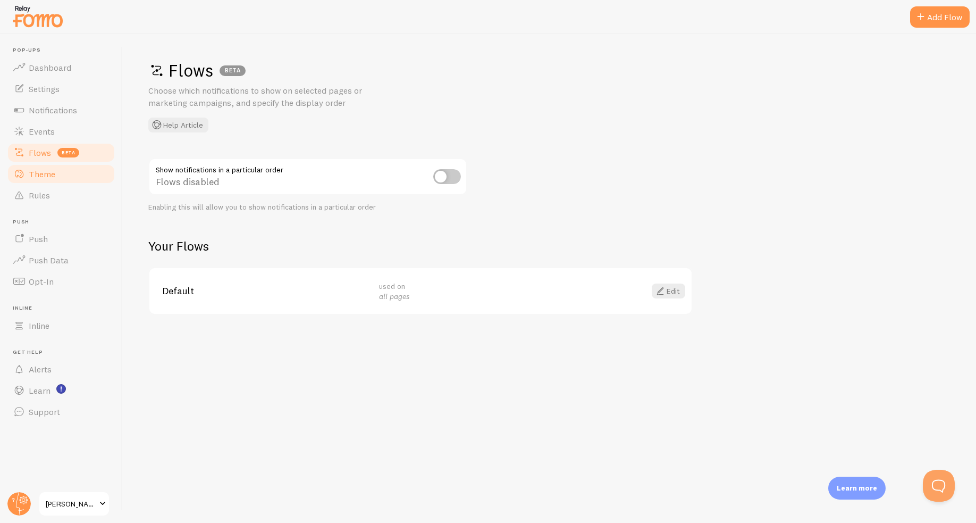
click at [45, 169] on span "Theme" at bounding box center [42, 174] width 27 height 11
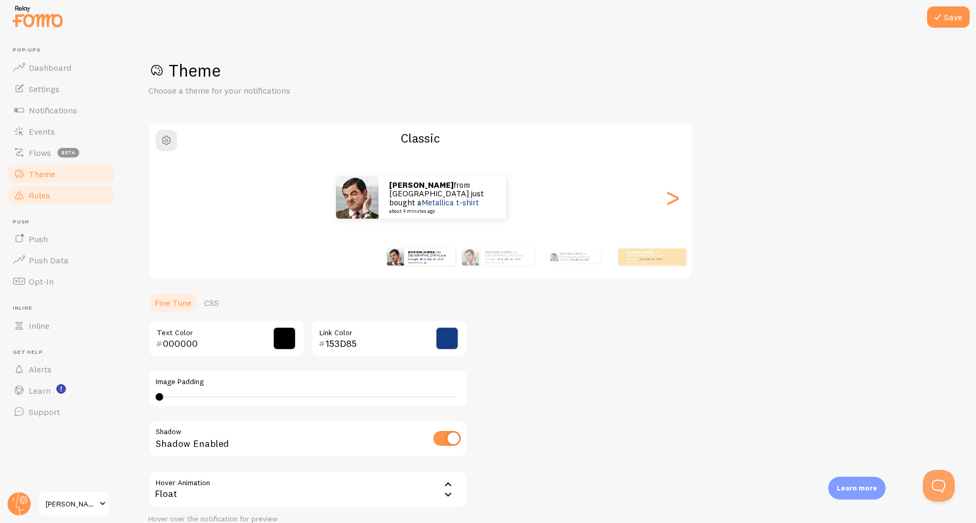
click at [48, 191] on span "Rules" at bounding box center [39, 195] width 21 height 11
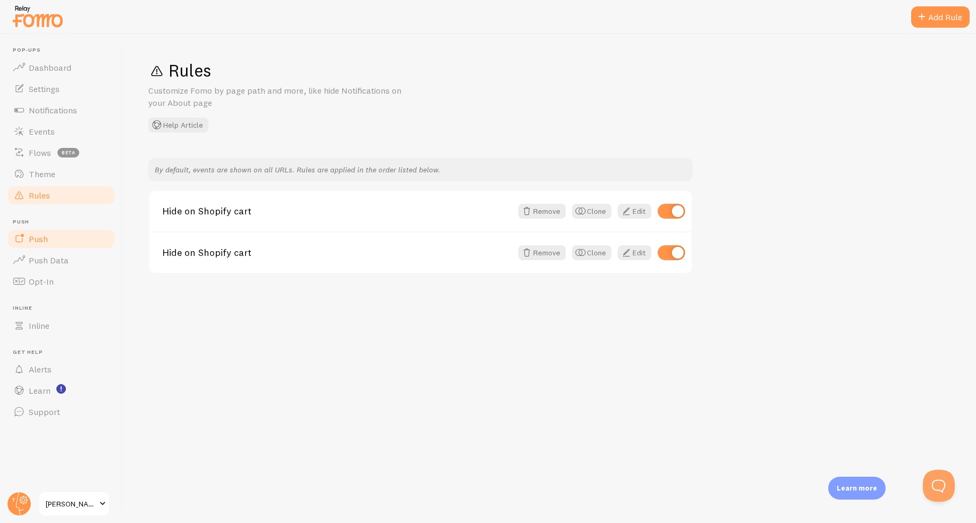
click at [36, 248] on link "Push" at bounding box center [61, 238] width 110 height 21
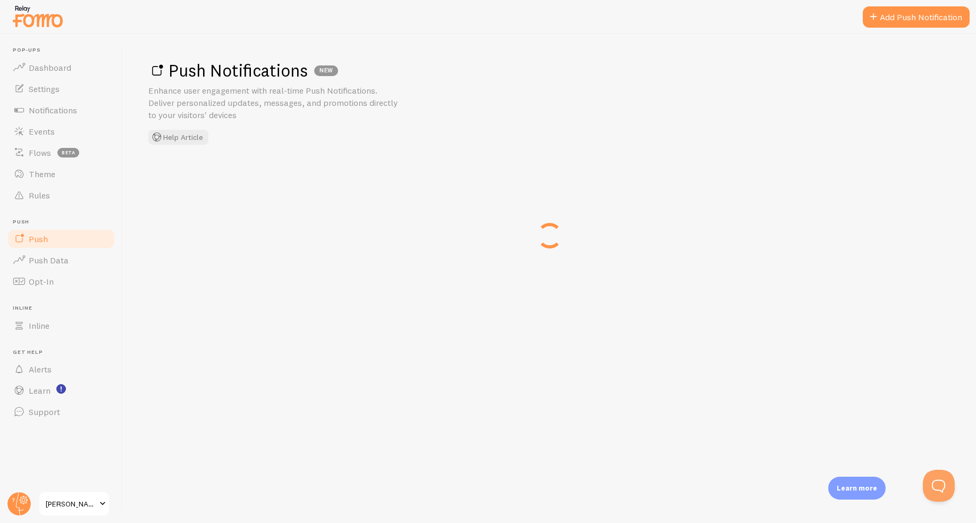
click at [80, 237] on link "Push" at bounding box center [61, 238] width 110 height 21
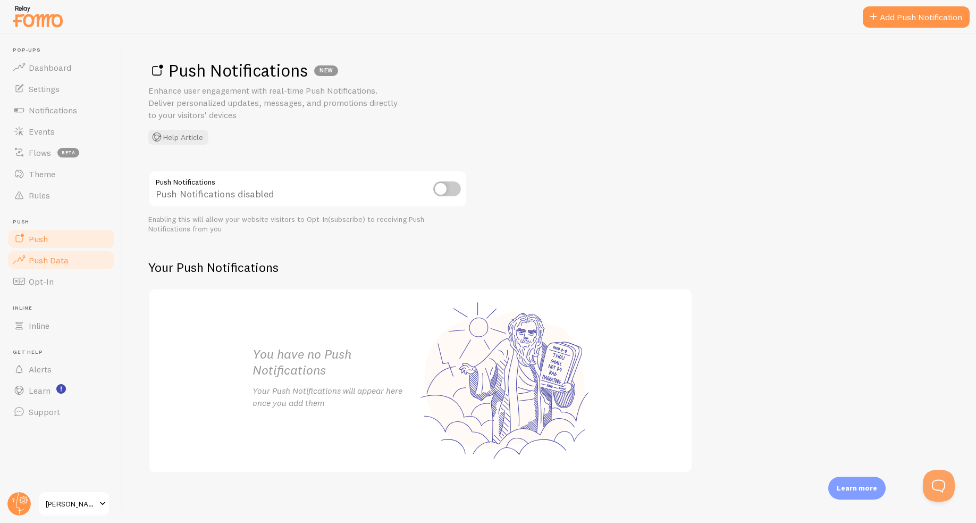
click at [82, 260] on link "Push Data" at bounding box center [61, 259] width 110 height 21
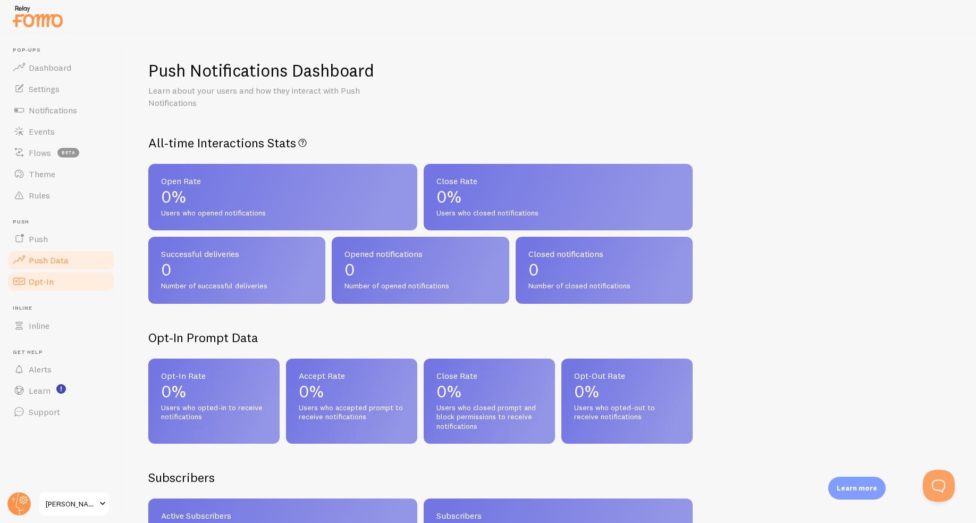
click at [79, 279] on link "Opt-In" at bounding box center [61, 281] width 110 height 21
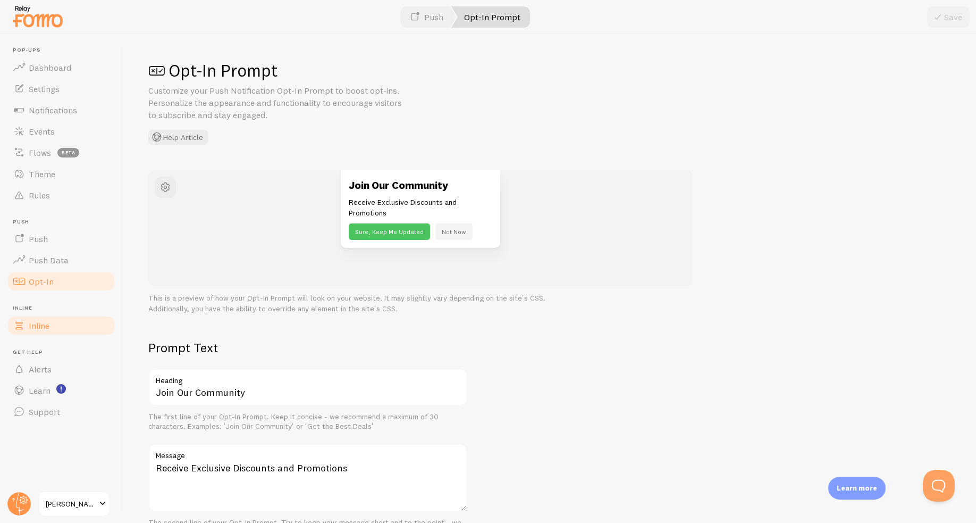
click at [70, 321] on link "Inline" at bounding box center [61, 325] width 110 height 21
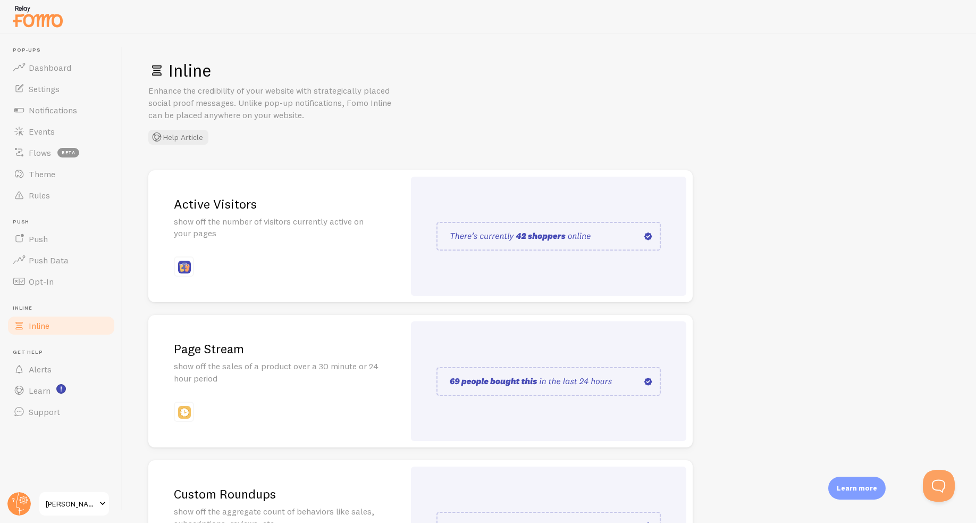
click at [70, 356] on li "Get Help Alerts" at bounding box center [61, 364] width 110 height 31
click at [64, 357] on li "Get Help Alerts" at bounding box center [61, 364] width 110 height 31
click at [61, 367] on link "Alerts" at bounding box center [61, 368] width 110 height 21
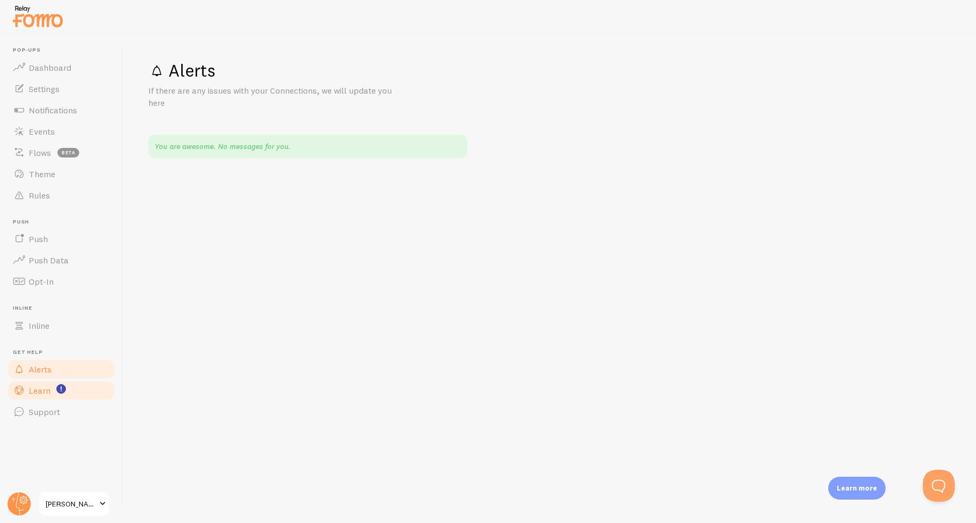
click at [44, 397] on link "Learn" at bounding box center [61, 390] width 110 height 21
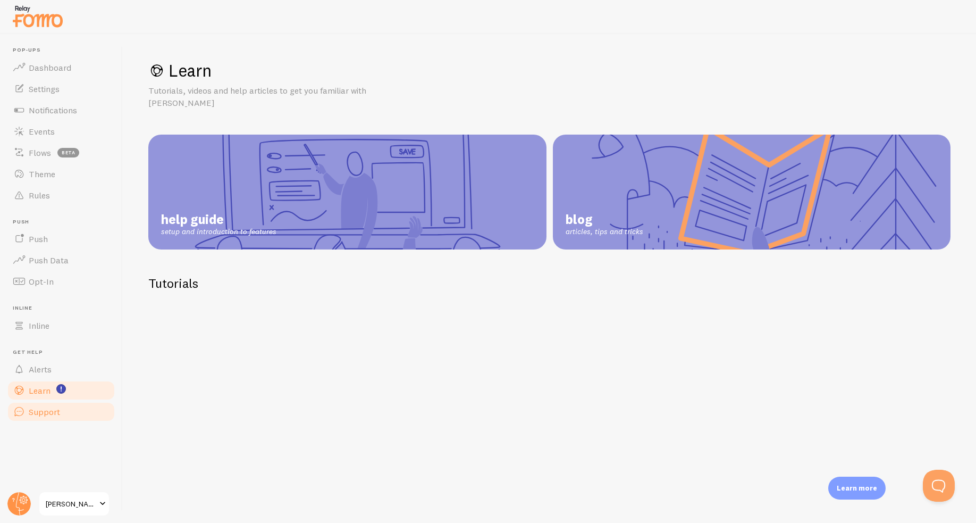
click at [49, 413] on span "Support" at bounding box center [44, 411] width 31 height 11
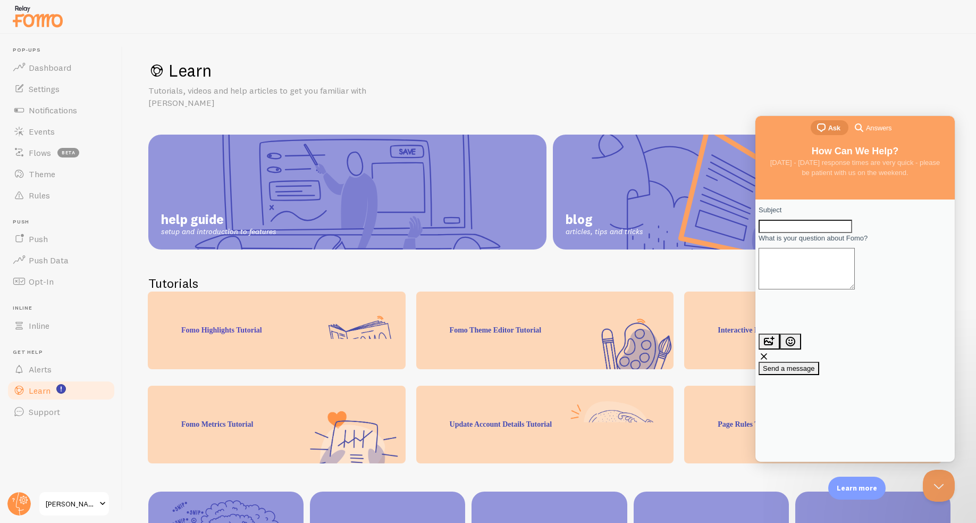
drag, startPoint x: 640, startPoint y: 34, endPoint x: 723, endPoint y: 86, distance: 97.7
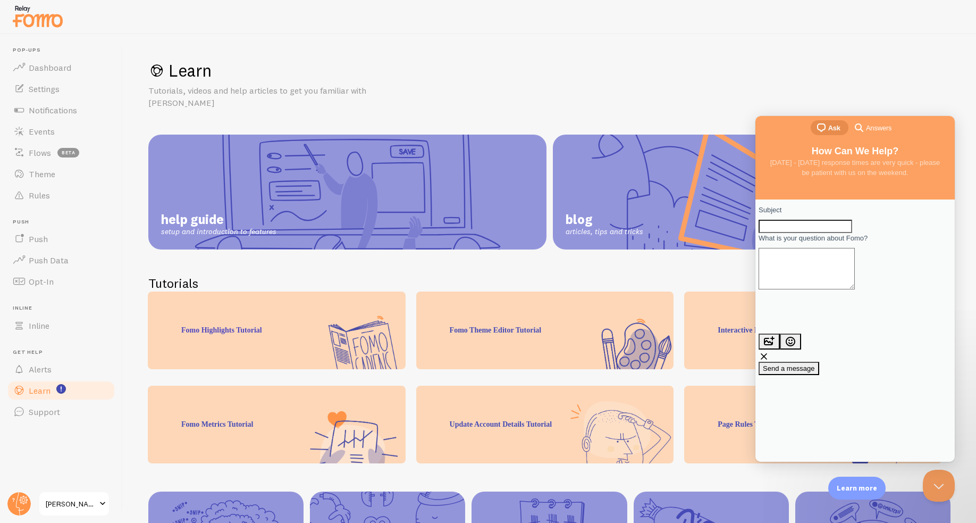
click at [640, 35] on div "Learn Tutorials, videos and help articles to get you familiar with Fomo help gu…" at bounding box center [550, 278] width 854 height 489
drag, startPoint x: 932, startPoint y: 481, endPoint x: 922, endPoint y: 482, distance: 9.6
click at [933, 481] on button "Close Beacon popover" at bounding box center [937, 483] width 32 height 32
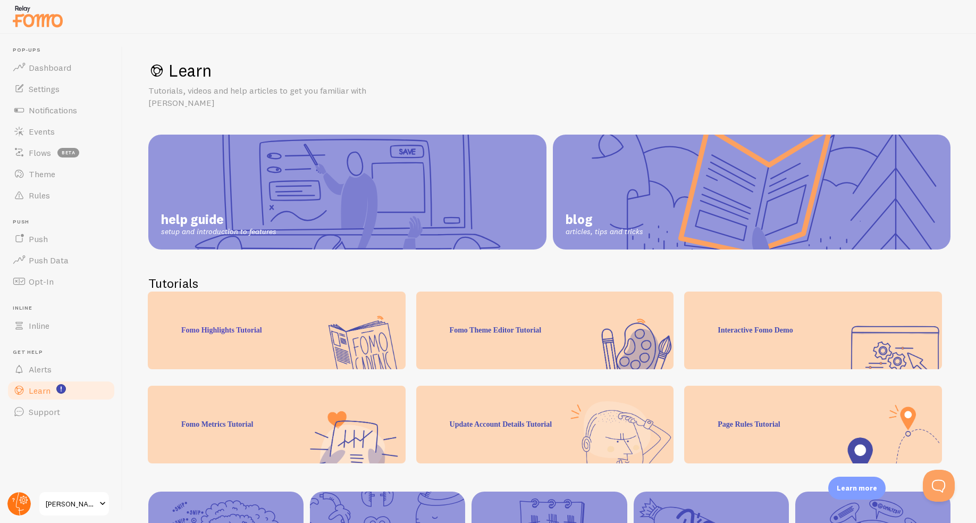
click at [18, 502] on circle at bounding box center [18, 503] width 23 height 23
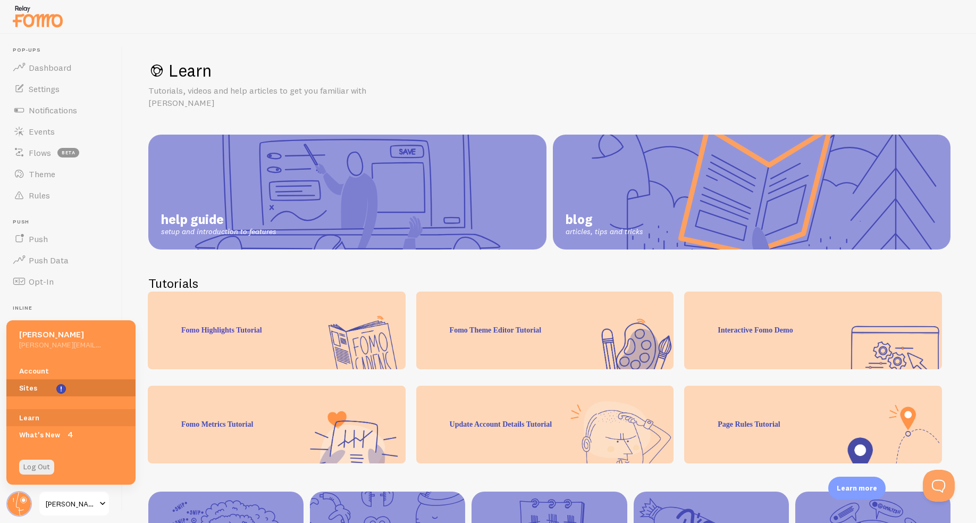
click at [33, 383] on link "Sites" at bounding box center [70, 387] width 129 height 17
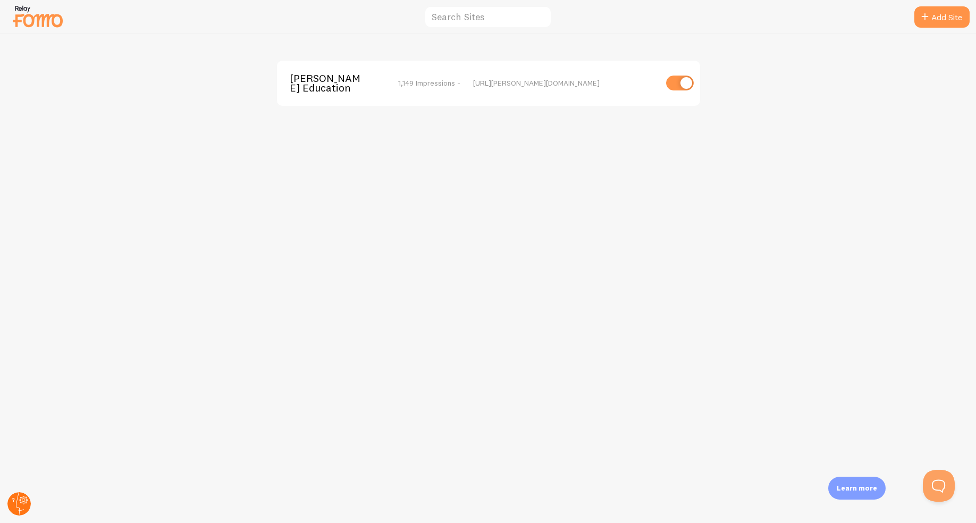
click at [19, 495] on circle at bounding box center [18, 503] width 23 height 23
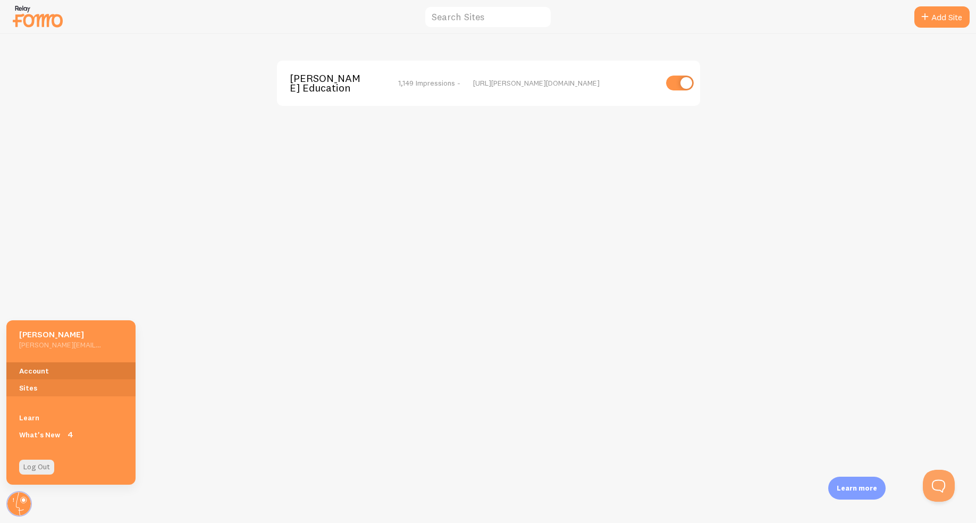
click at [36, 373] on link "Account" at bounding box center [70, 370] width 129 height 17
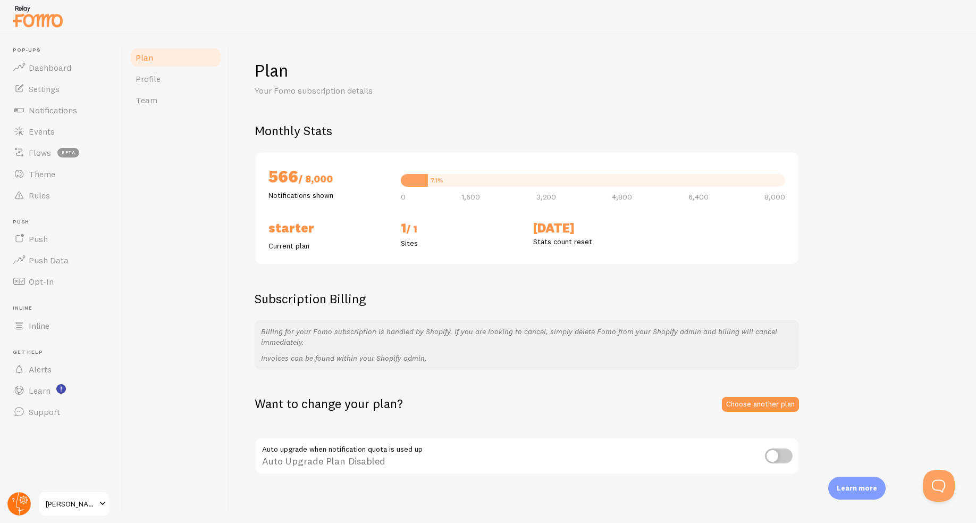
click at [28, 502] on circle at bounding box center [18, 503] width 23 height 23
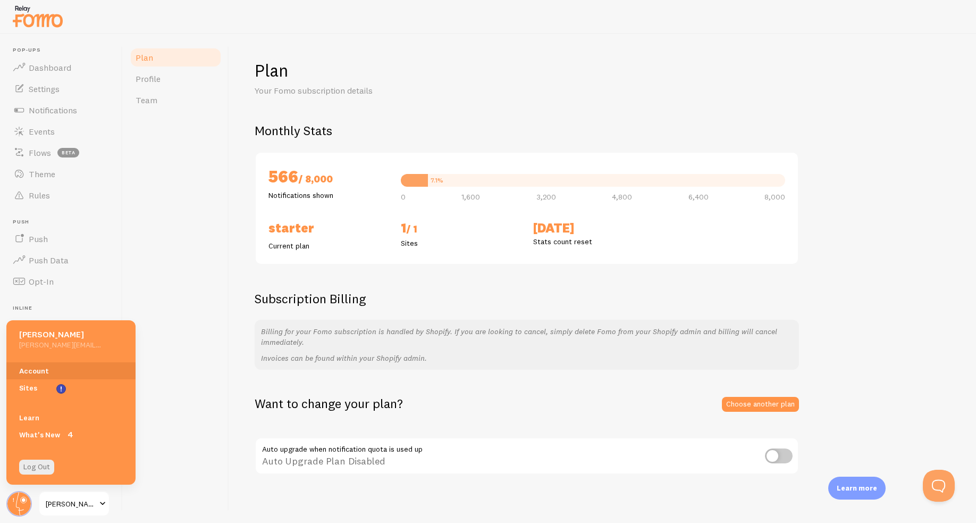
click at [55, 504] on span "[PERSON_NAME] Education" at bounding box center [71, 503] width 51 height 13
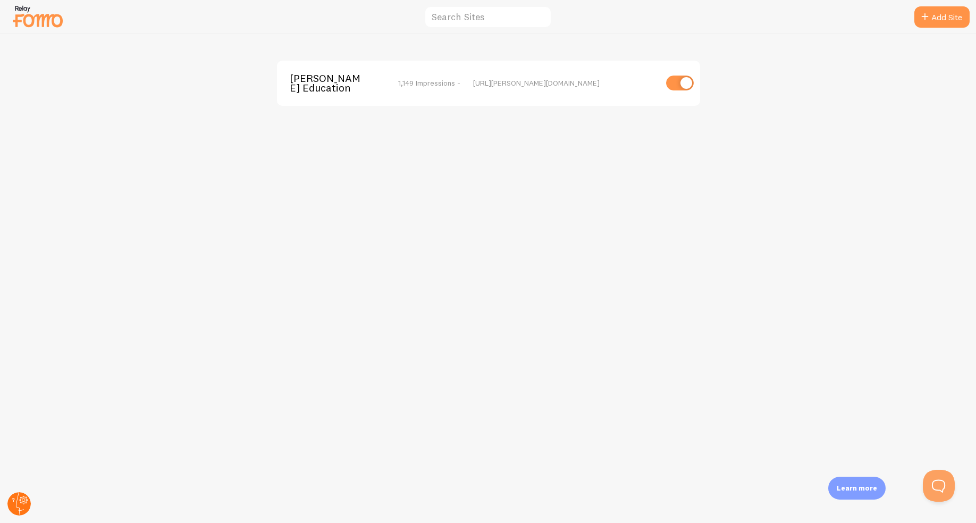
click at [15, 512] on circle at bounding box center [18, 503] width 23 height 23
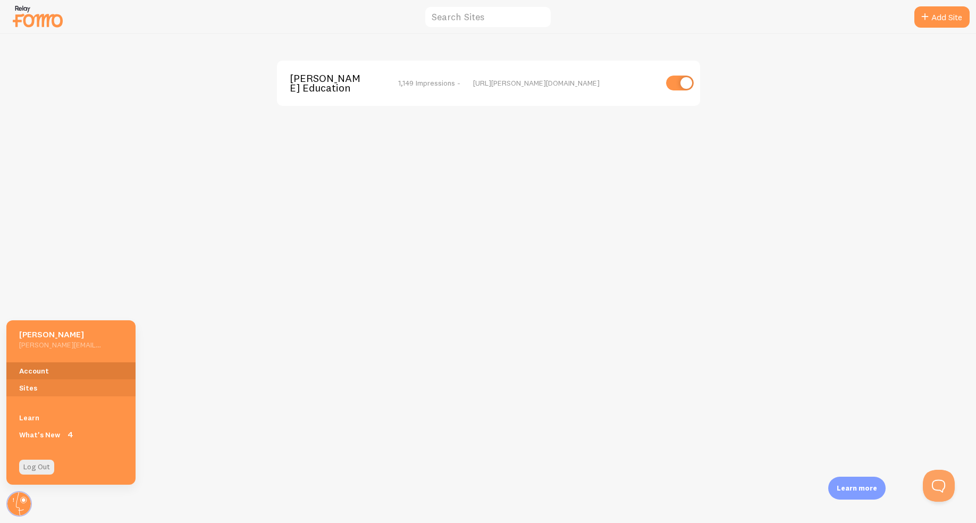
click at [46, 372] on link "Account" at bounding box center [70, 370] width 129 height 17
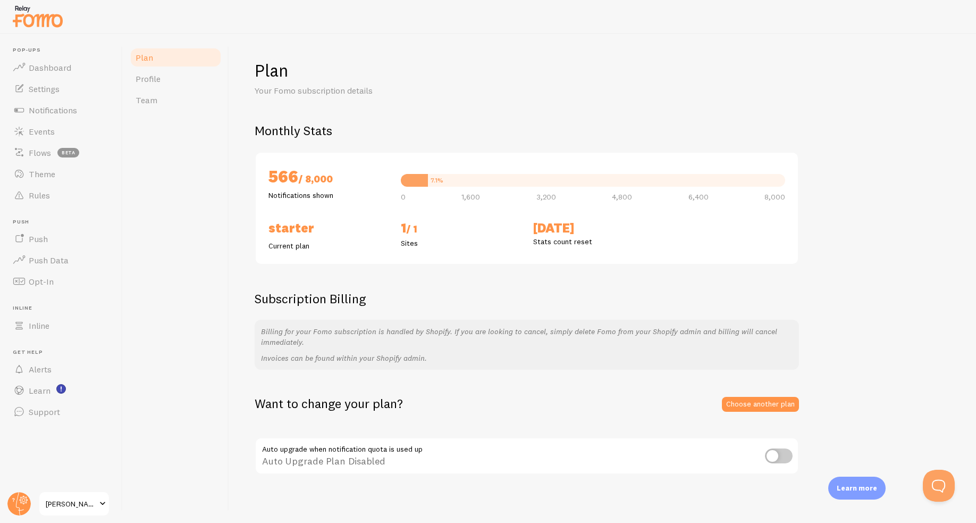
drag, startPoint x: 485, startPoint y: 0, endPoint x: 840, endPoint y: 259, distance: 439.2
click at [840, 259] on div "Monthly Stats 566 / 8,000 Notifications shown 7.1% 0 1,600 3,200 4,800 6,400 8,…" at bounding box center [603, 193] width 696 height 143
click at [749, 405] on link "Choose another plan" at bounding box center [760, 404] width 77 height 15
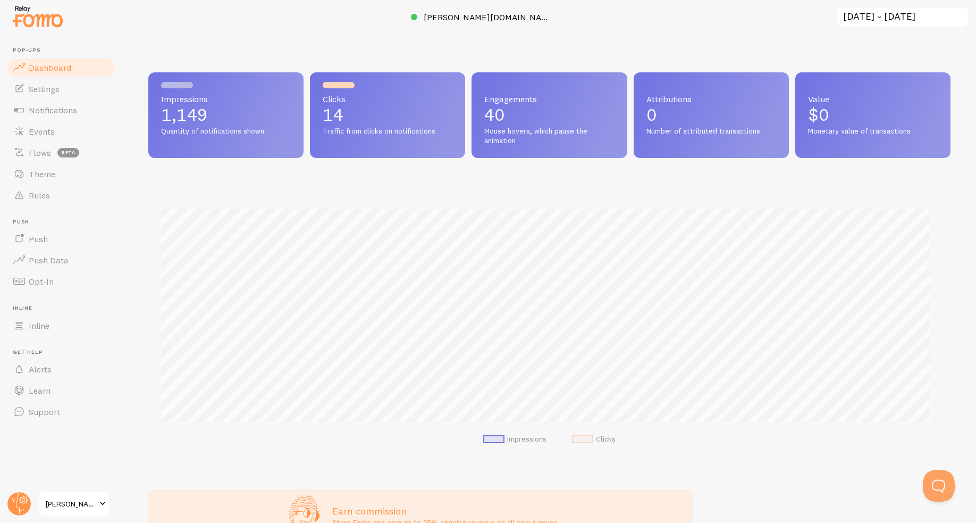
scroll to position [279, 794]
